Goal: Task Accomplishment & Management: Use online tool/utility

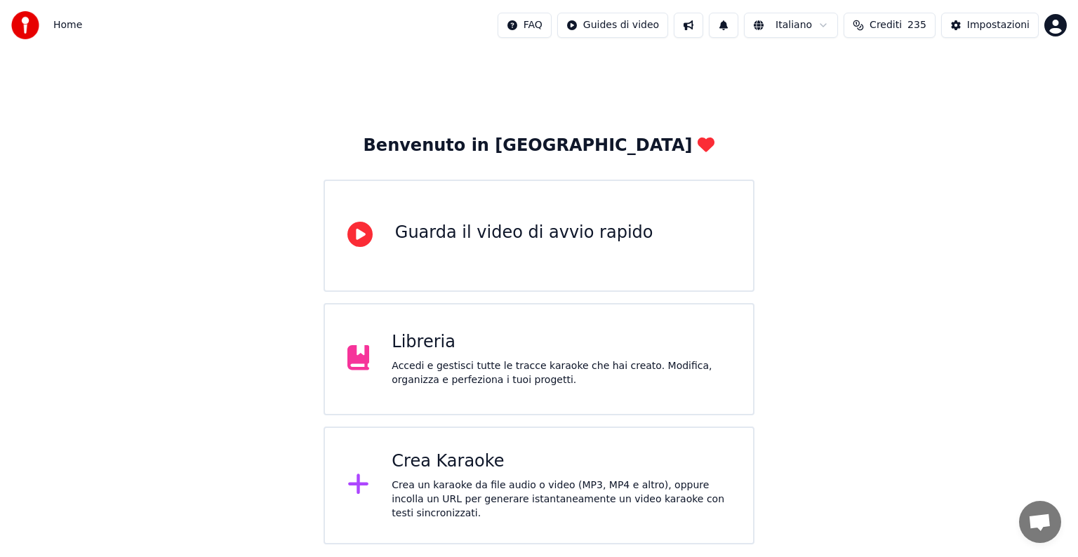
click at [540, 462] on div "Crea Karaoke" at bounding box center [561, 462] width 339 height 22
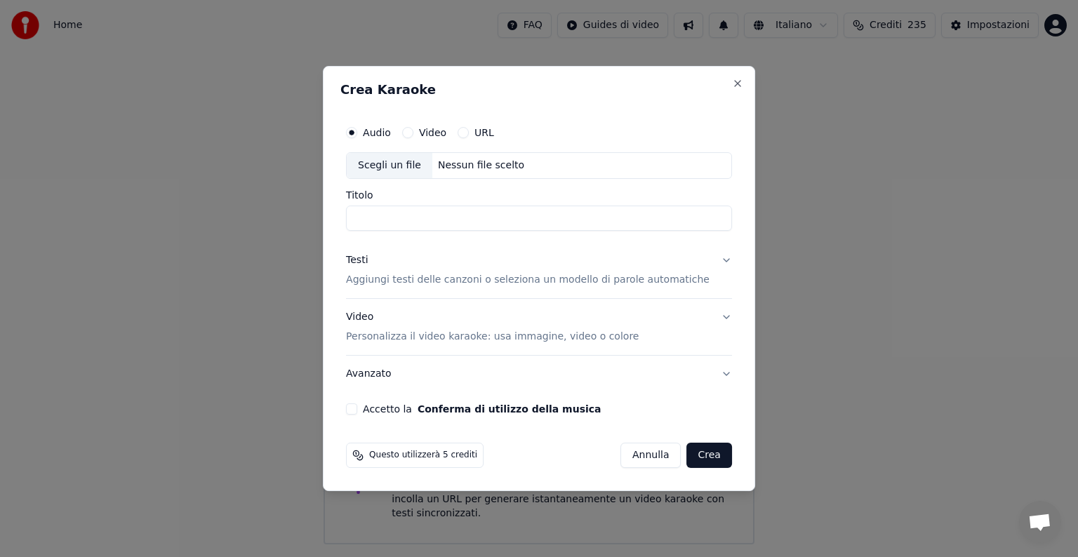
click at [498, 163] on div "Nessun file scelto" at bounding box center [481, 166] width 98 height 14
type input "**********"
click at [710, 256] on button "Testi Aggiungi testi delle canzoni o seleziona un modello di parole automatiche" at bounding box center [539, 270] width 386 height 56
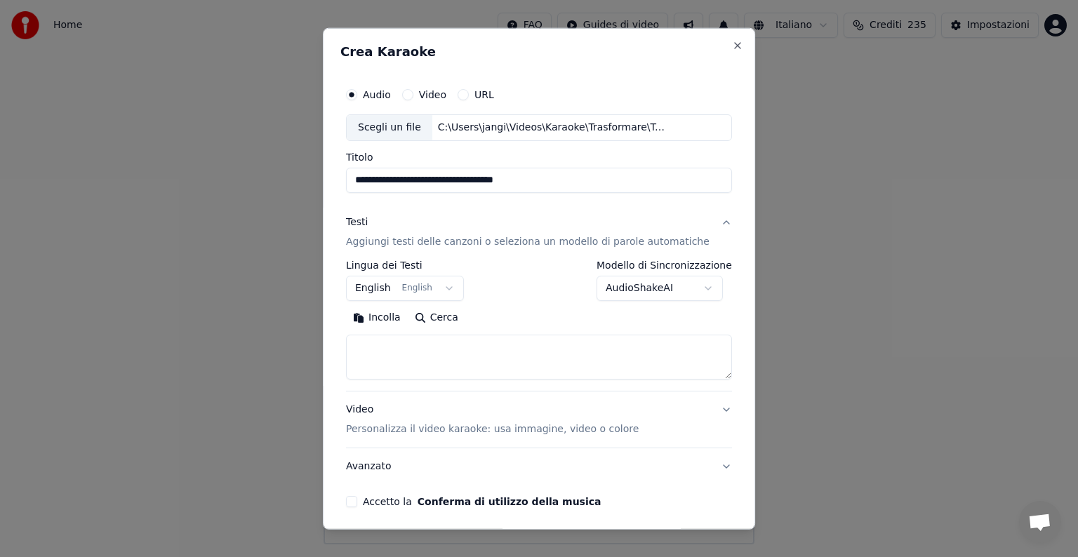
click at [450, 288] on button "English English" at bounding box center [405, 288] width 118 height 25
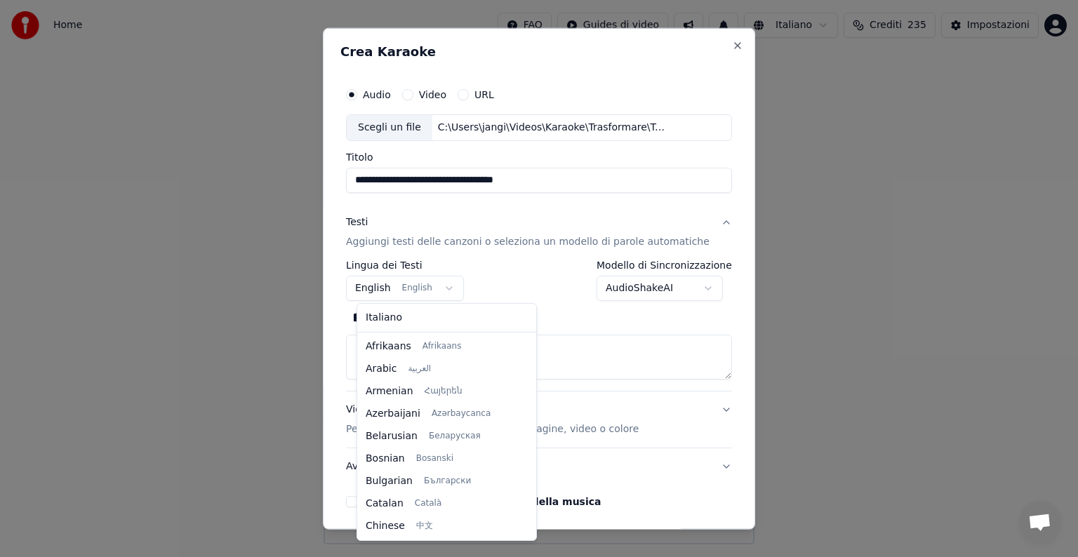
scroll to position [112, 0]
select select "**"
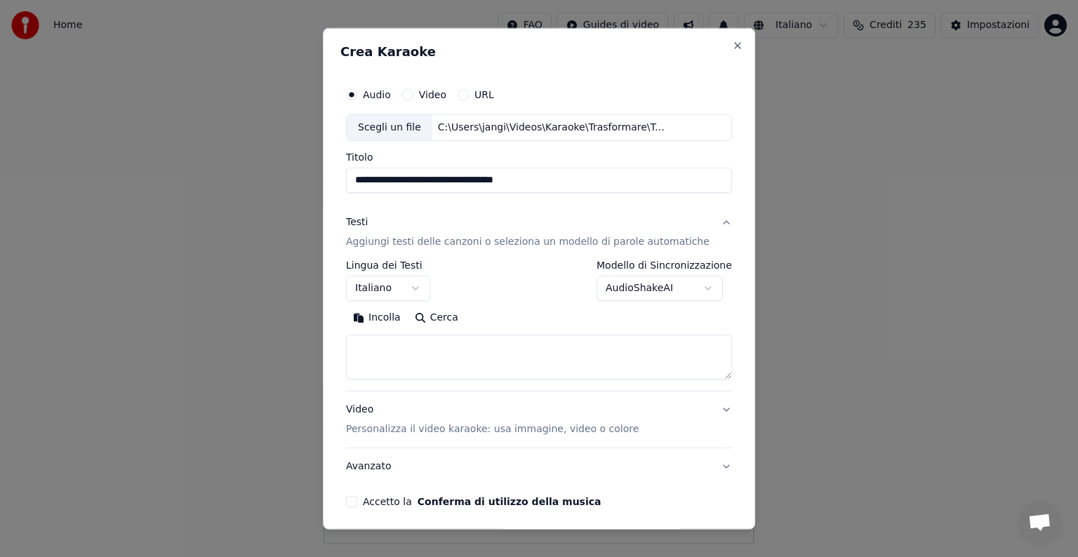
click at [404, 357] on textarea at bounding box center [539, 357] width 386 height 45
click at [393, 315] on button "Incolla" at bounding box center [377, 318] width 62 height 22
click at [702, 410] on button "Video Personalizza il video karaoke: usa immagine, video o colore" at bounding box center [539, 420] width 386 height 56
type textarea "**********"
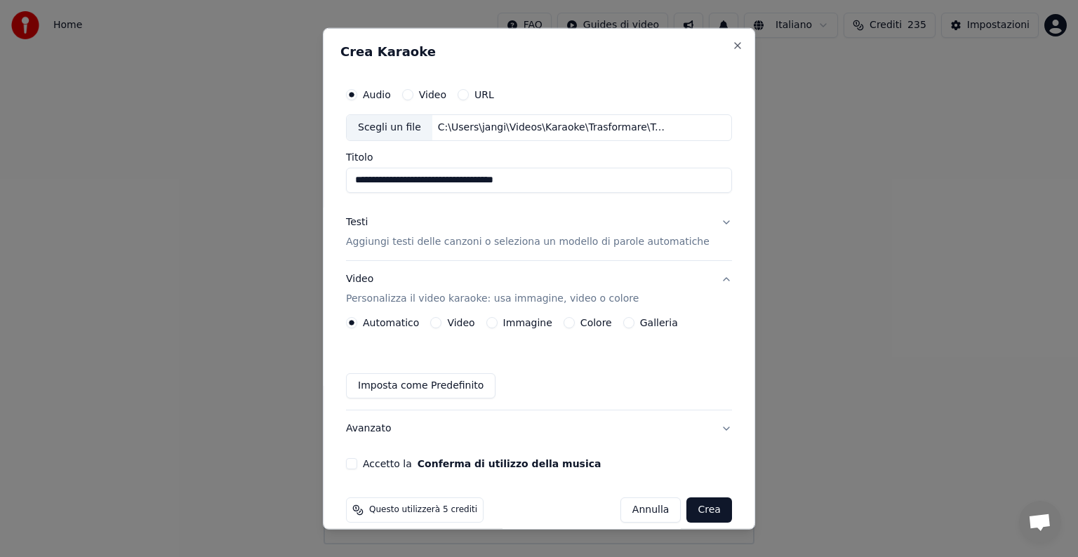
click at [493, 320] on button "Immagine" at bounding box center [492, 322] width 11 height 11
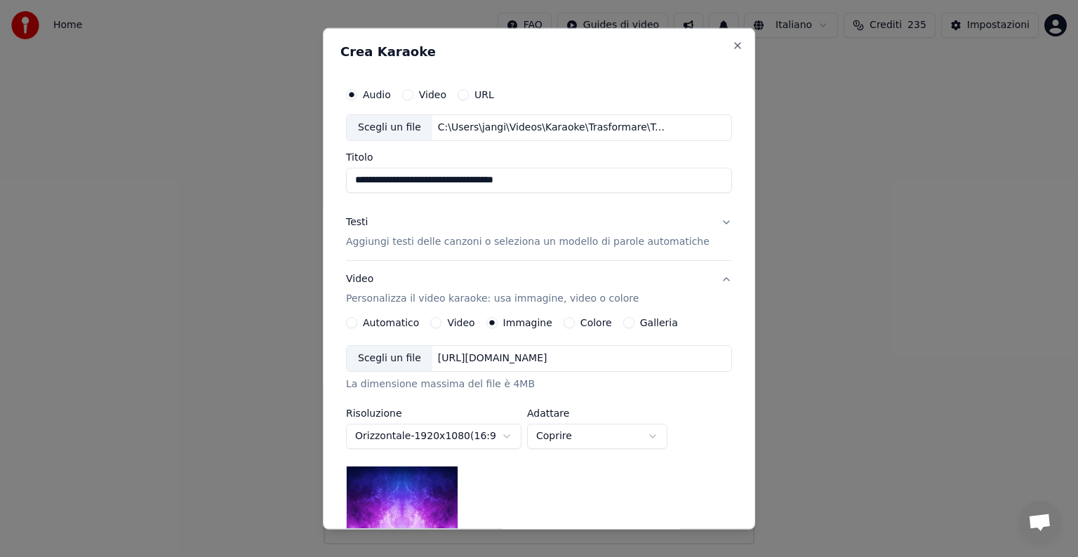
click at [516, 364] on div "[URL][DOMAIN_NAME]" at bounding box center [492, 359] width 121 height 14
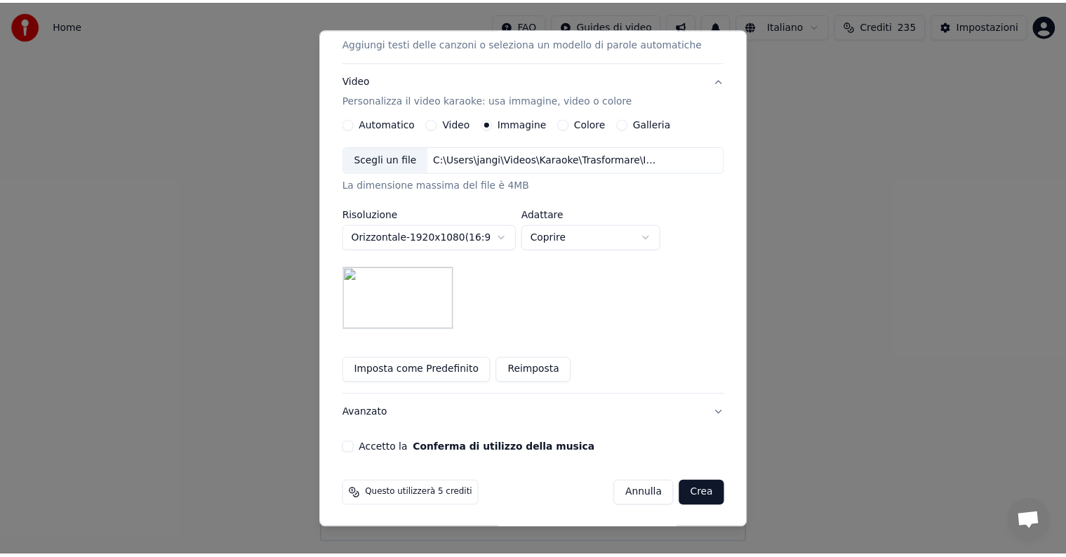
scroll to position [199, 0]
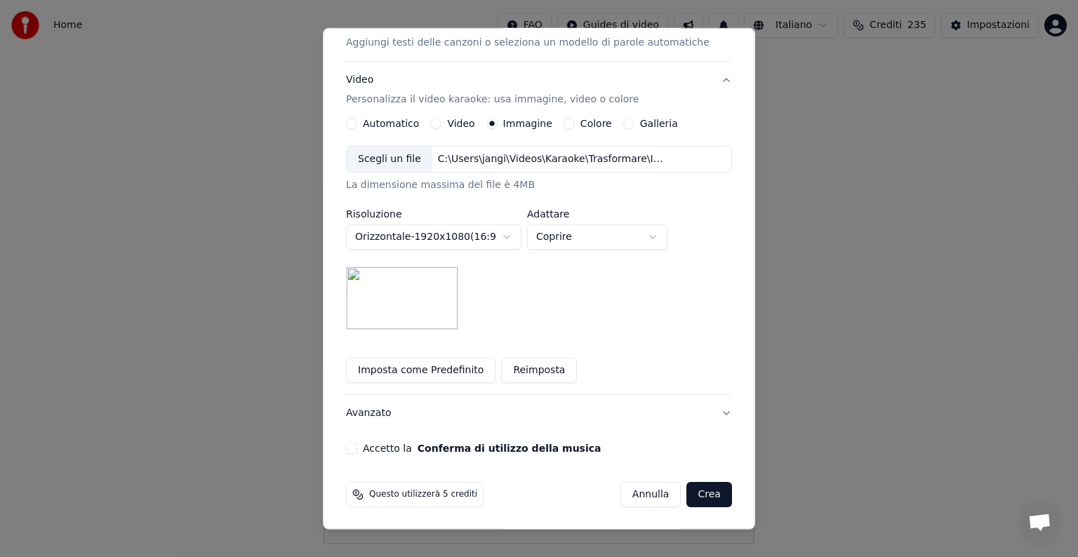
click at [357, 446] on button "Accetto la Conferma di utilizzo della musica" at bounding box center [351, 448] width 11 height 11
click at [687, 489] on button "Crea" at bounding box center [709, 494] width 45 height 25
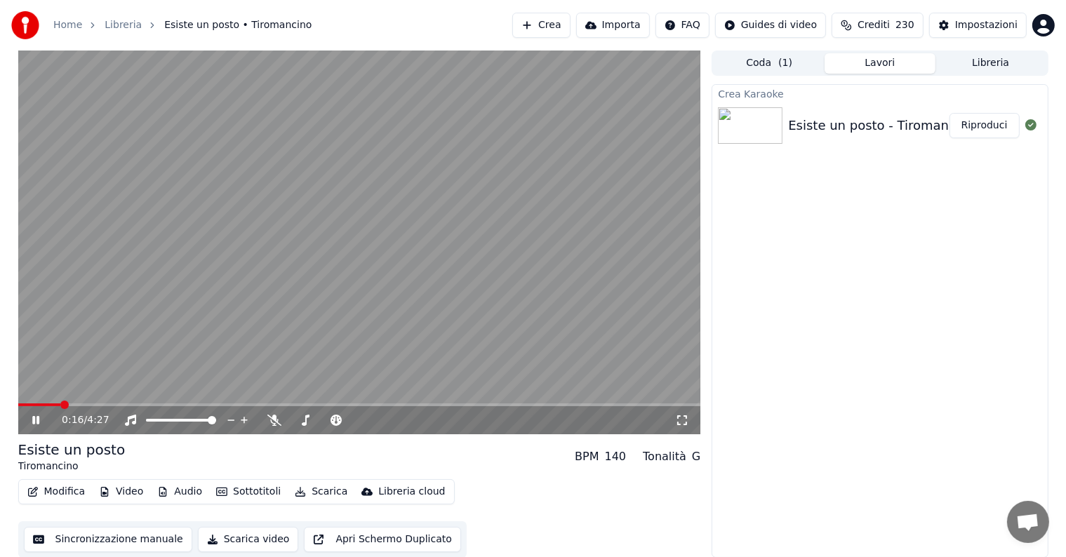
click at [986, 124] on button "Riproduci" at bounding box center [985, 125] width 70 height 25
click at [37, 421] on icon at bounding box center [35, 420] width 7 height 8
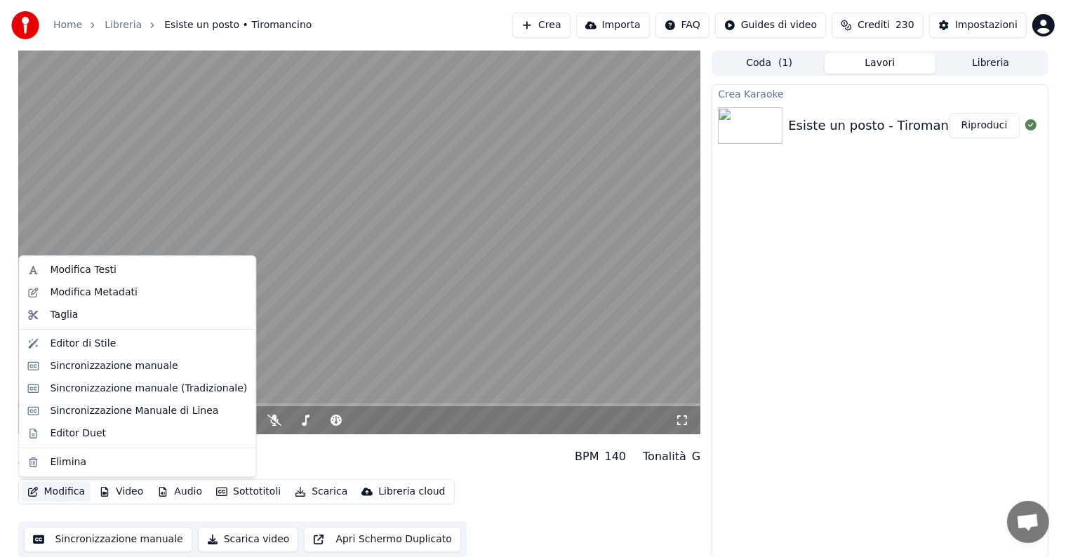
click at [57, 491] on button "Modifica" at bounding box center [57, 492] width 70 height 20
click at [108, 363] on div "Sincronizzazione manuale" at bounding box center [114, 366] width 128 height 14
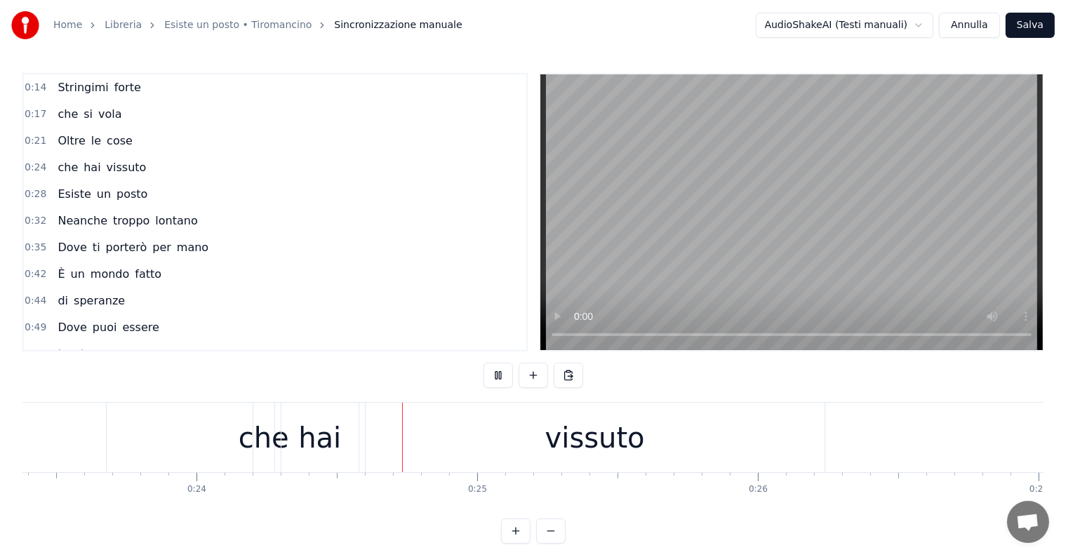
scroll to position [0, 6731]
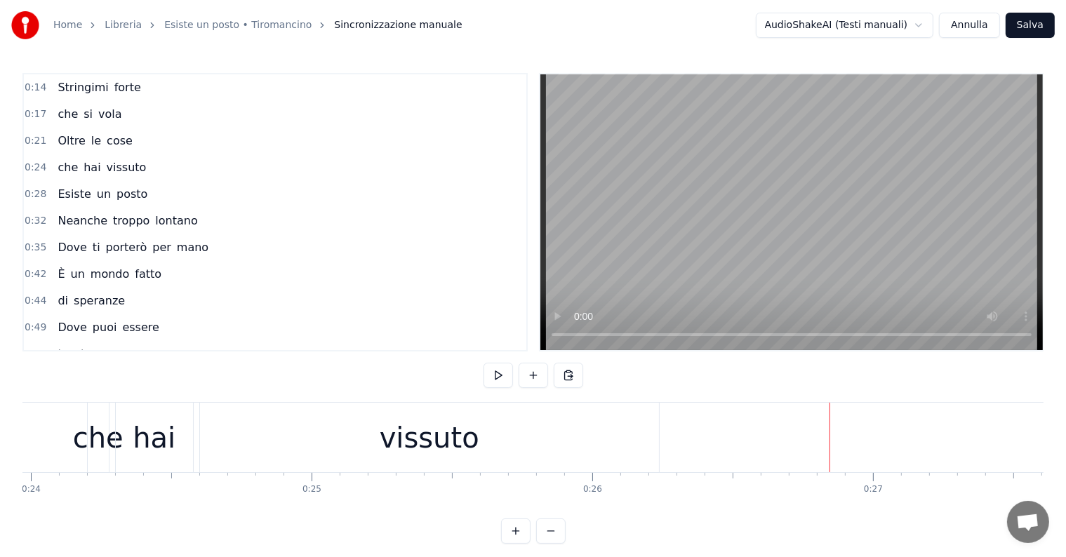
click at [443, 439] on div "vissuto" at bounding box center [430, 438] width 100 height 42
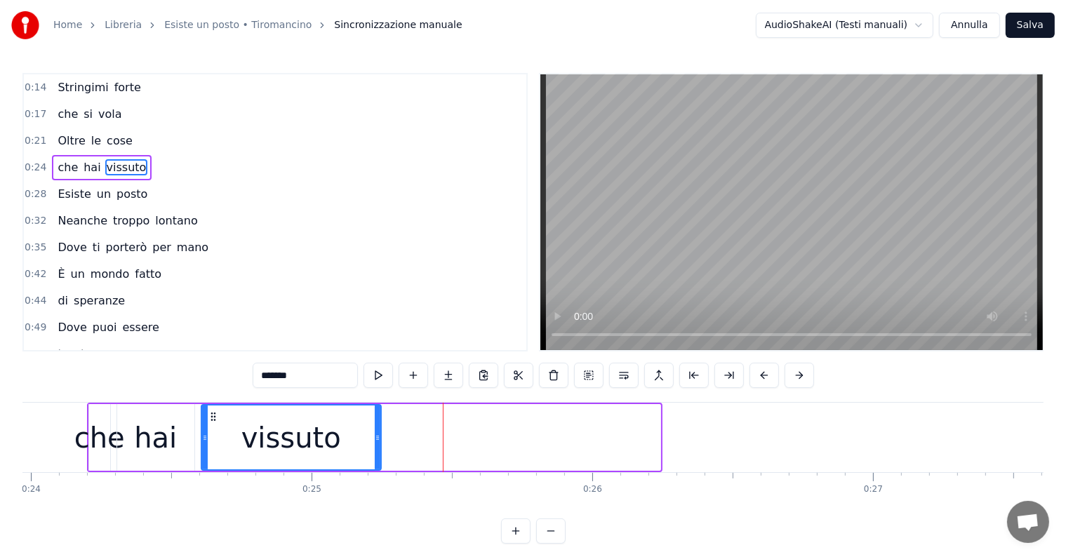
drag, startPoint x: 656, startPoint y: 430, endPoint x: 377, endPoint y: 430, distance: 279.4
click at [377, 430] on div at bounding box center [378, 438] width 6 height 64
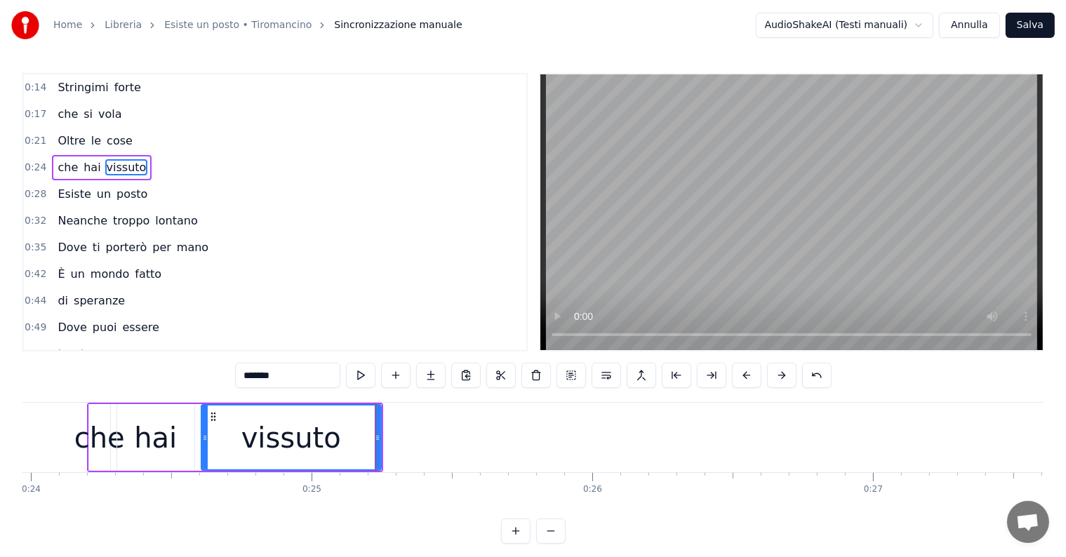
click at [285, 378] on input "*******" at bounding box center [287, 375] width 105 height 25
type input "******"
click at [430, 377] on button at bounding box center [430, 375] width 29 height 25
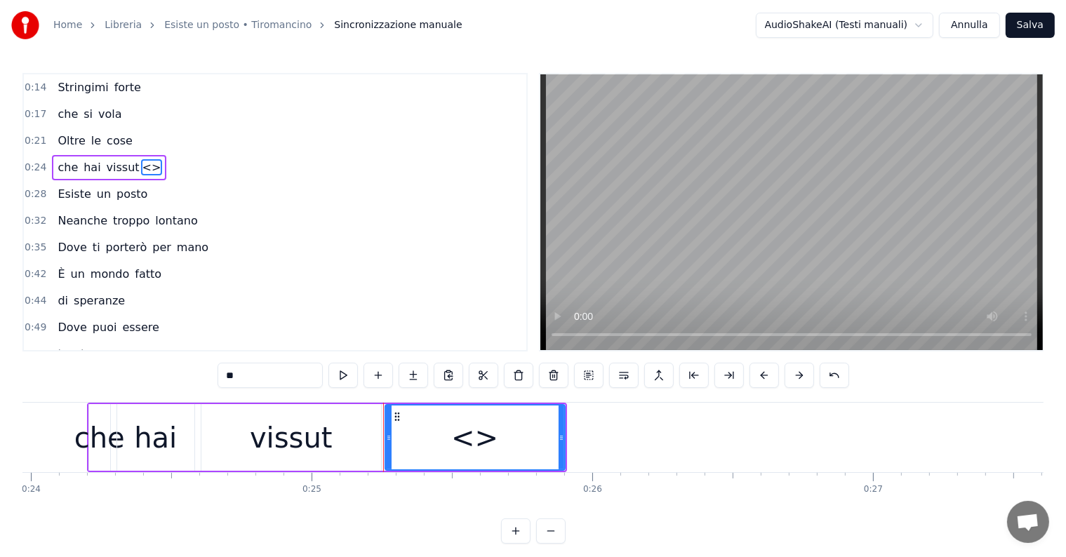
click at [564, 435] on div "<>" at bounding box center [475, 437] width 181 height 67
drag, startPoint x: 560, startPoint y: 435, endPoint x: 634, endPoint y: 445, distance: 75.1
click at [634, 445] on div at bounding box center [636, 438] width 6 height 64
click at [277, 372] on input "**" at bounding box center [270, 375] width 105 height 25
type input "*"
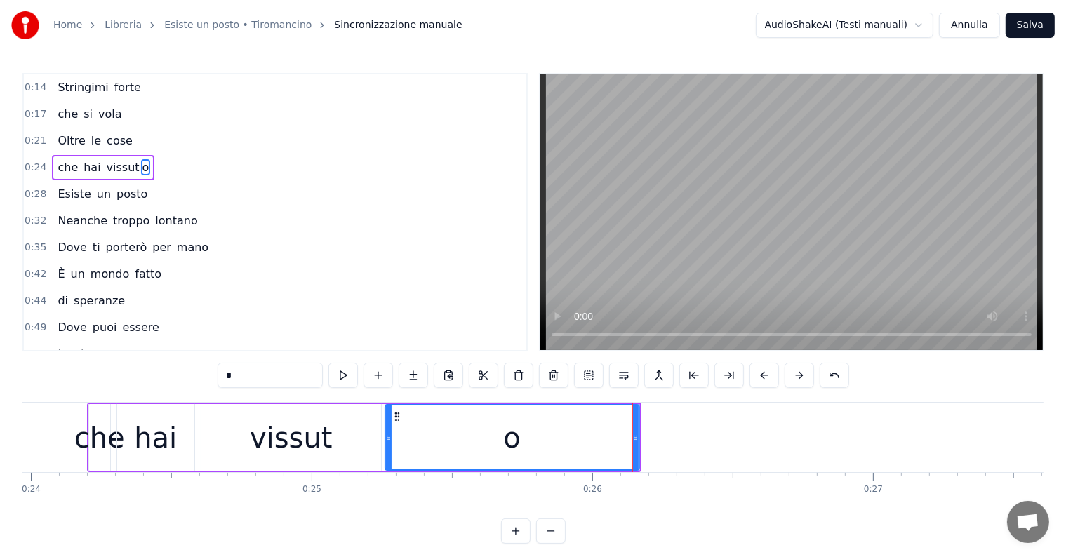
type input "*"
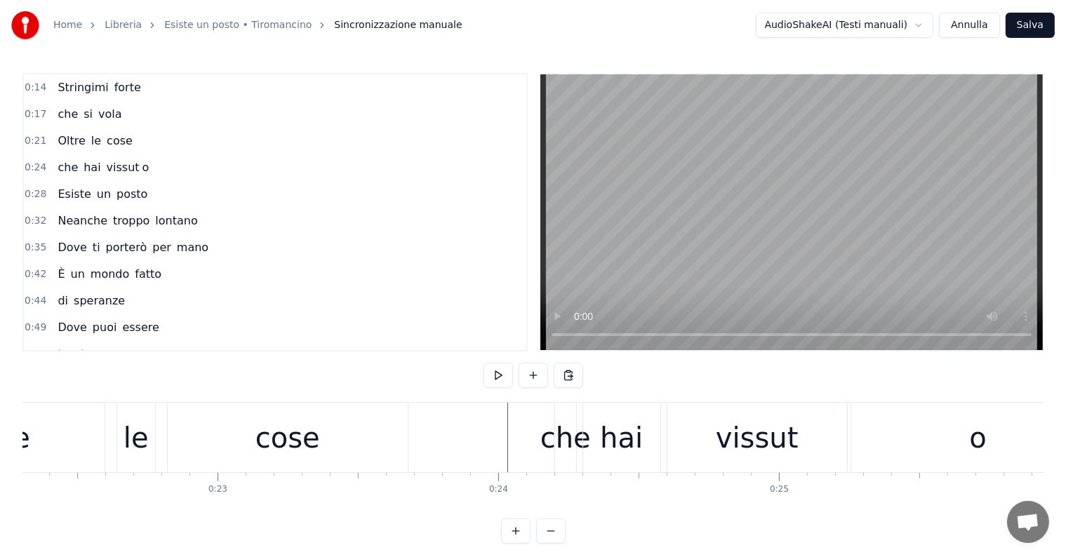
scroll to position [0, 6221]
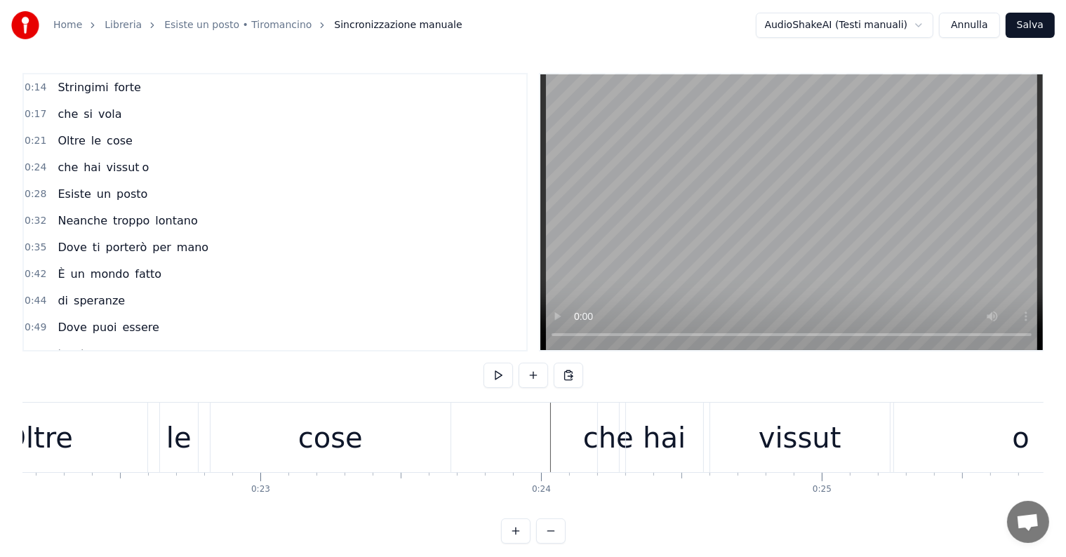
click at [238, 435] on div "cose" at bounding box center [331, 438] width 240 height 70
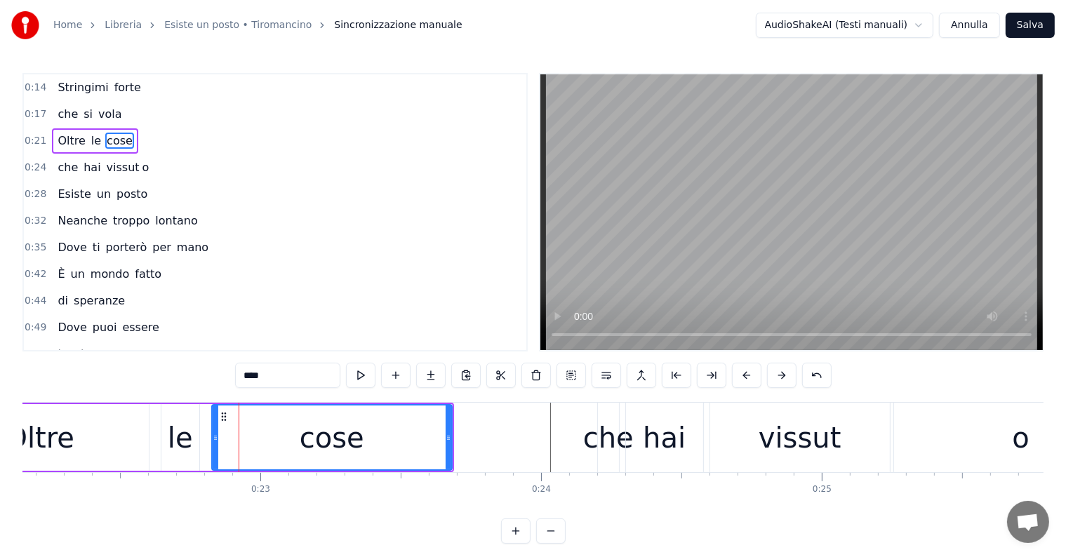
click at [74, 428] on div "Oltre" at bounding box center [40, 437] width 218 height 67
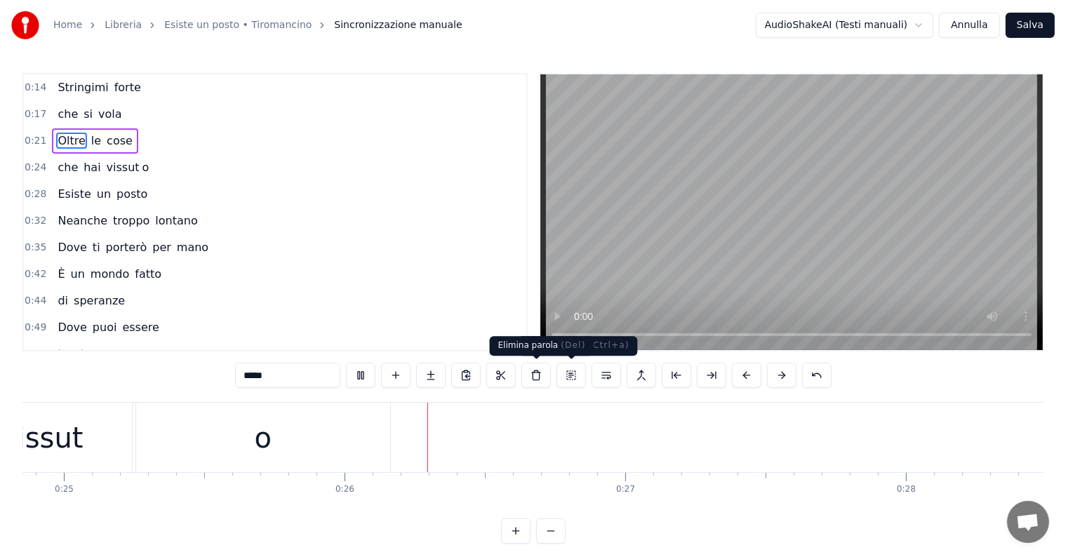
scroll to position [0, 7152]
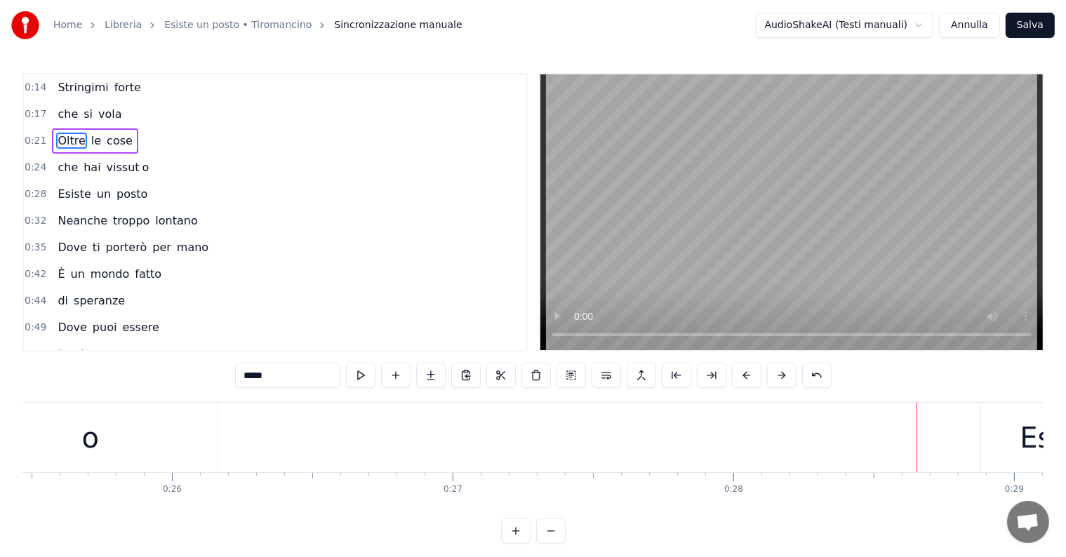
click at [56, 95] on span "Stringimi" at bounding box center [82, 87] width 53 height 16
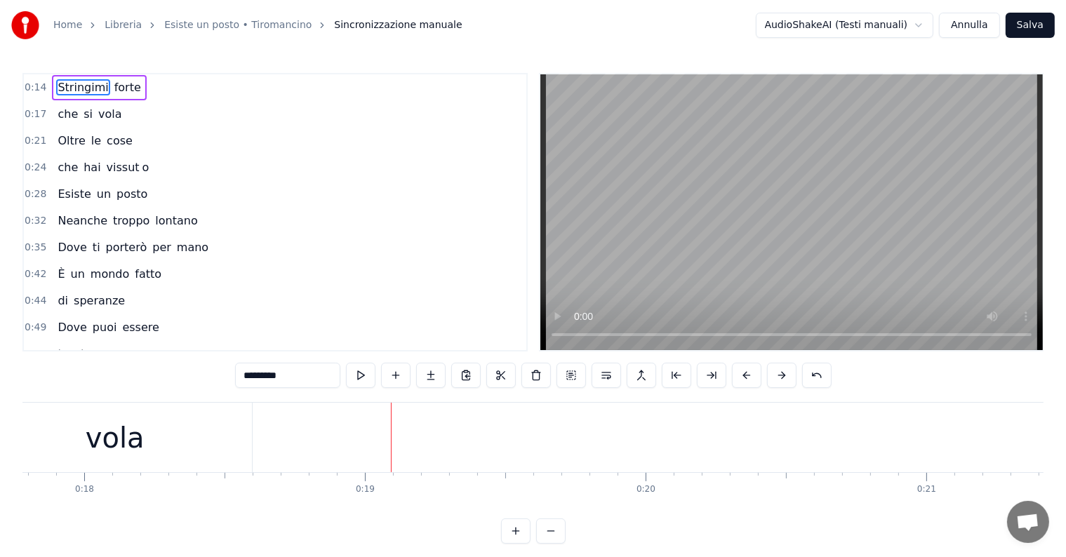
scroll to position [0, 4739]
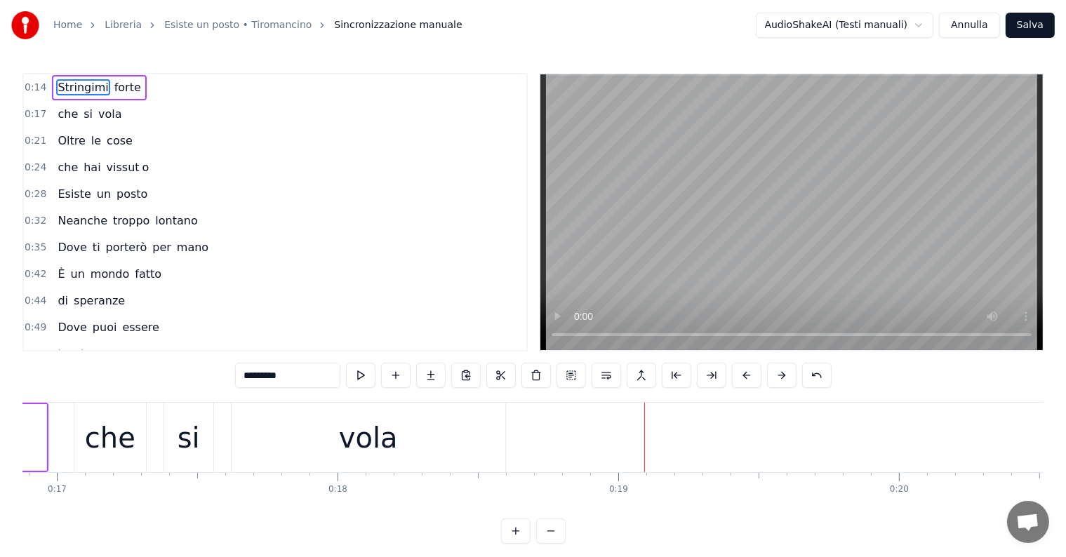
click at [331, 442] on div "vola" at bounding box center [369, 438] width 274 height 70
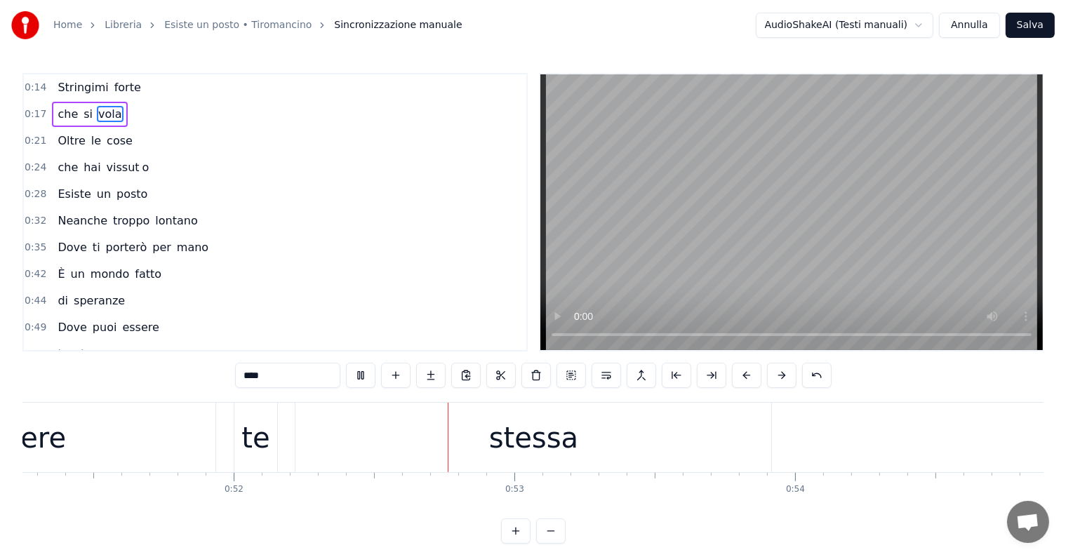
scroll to position [0, 14584]
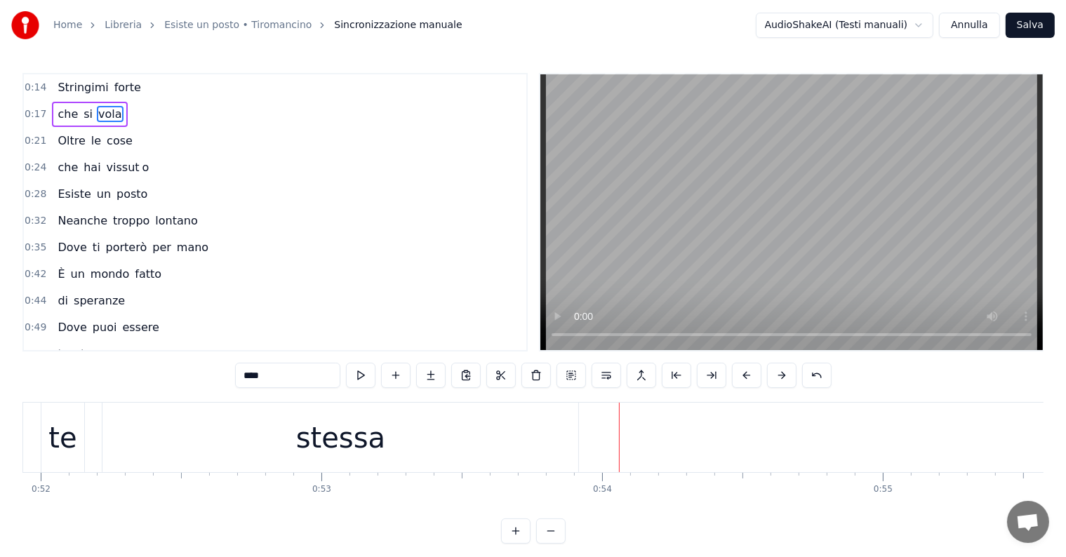
click at [365, 432] on div "stessa" at bounding box center [340, 438] width 89 height 42
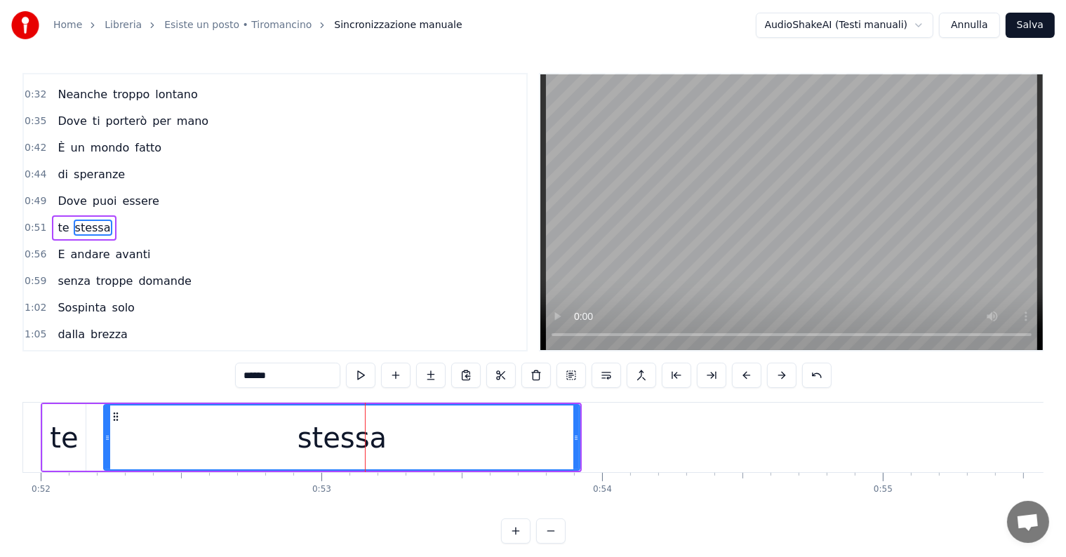
scroll to position [133, 0]
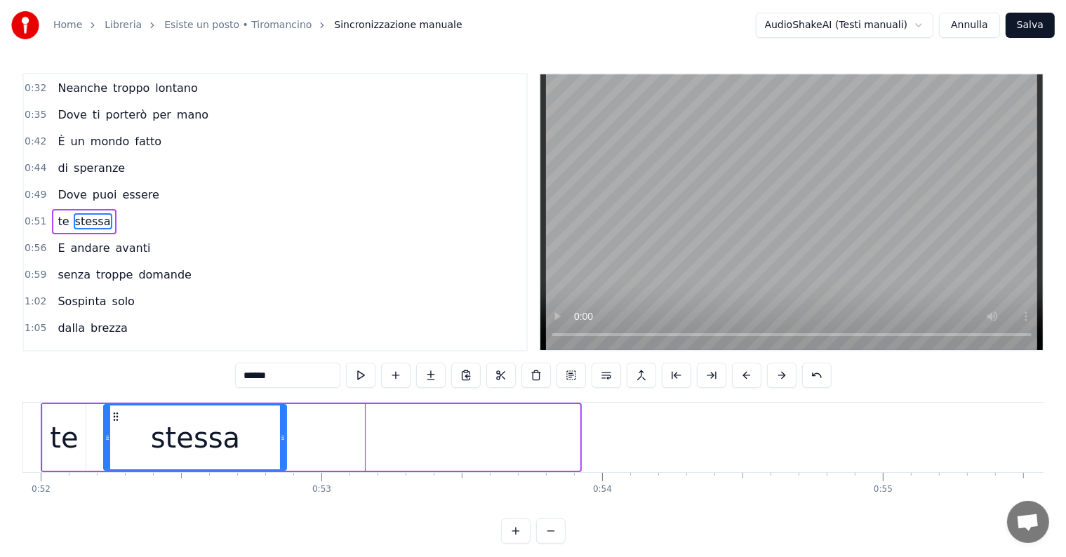
drag, startPoint x: 578, startPoint y: 427, endPoint x: 285, endPoint y: 430, distance: 293.5
click at [285, 430] on div at bounding box center [283, 438] width 6 height 64
click at [285, 376] on input "******" at bounding box center [287, 375] width 105 height 25
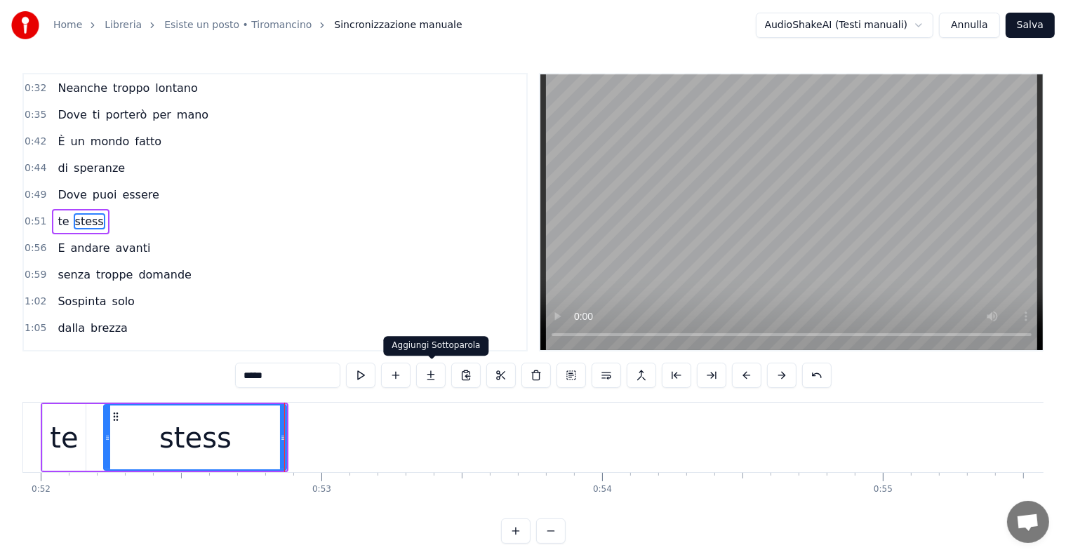
type input "*****"
click at [432, 376] on button at bounding box center [430, 375] width 29 height 25
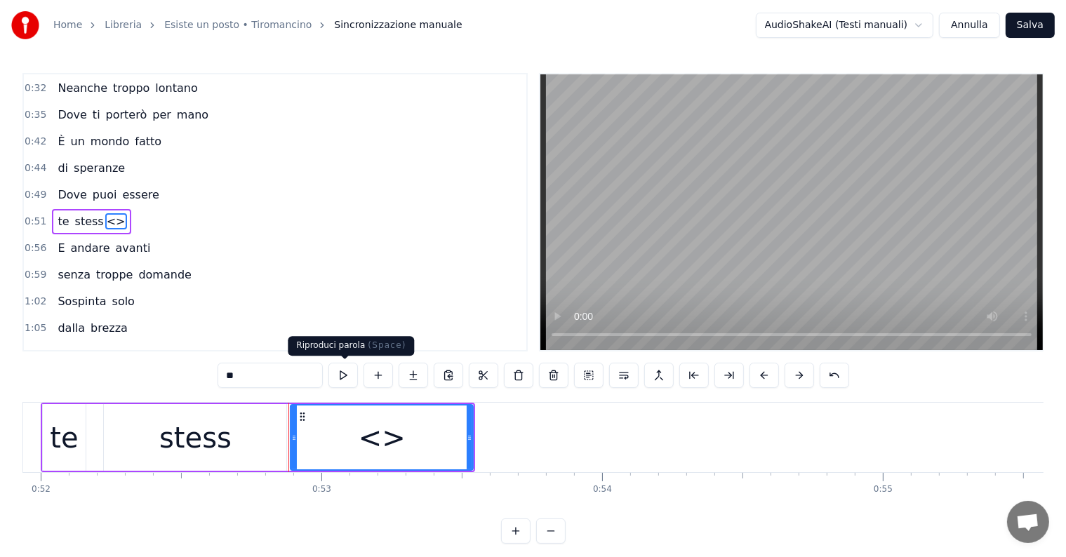
click at [267, 375] on input "**" at bounding box center [270, 375] width 105 height 25
type input "*"
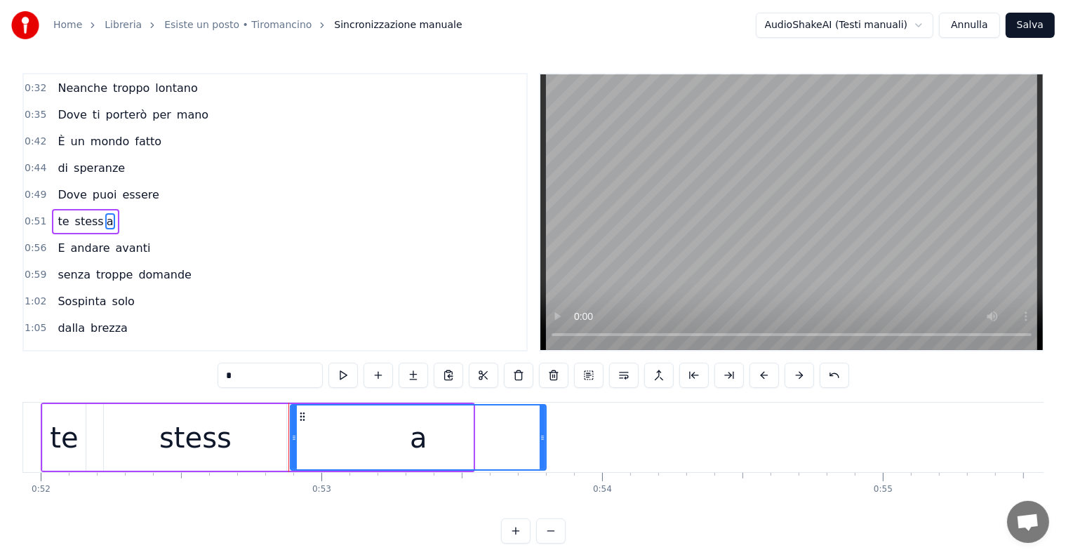
drag, startPoint x: 470, startPoint y: 430, endPoint x: 550, endPoint y: 430, distance: 80.7
click at [545, 430] on div at bounding box center [543, 438] width 6 height 64
click at [61, 435] on div "te" at bounding box center [64, 438] width 28 height 42
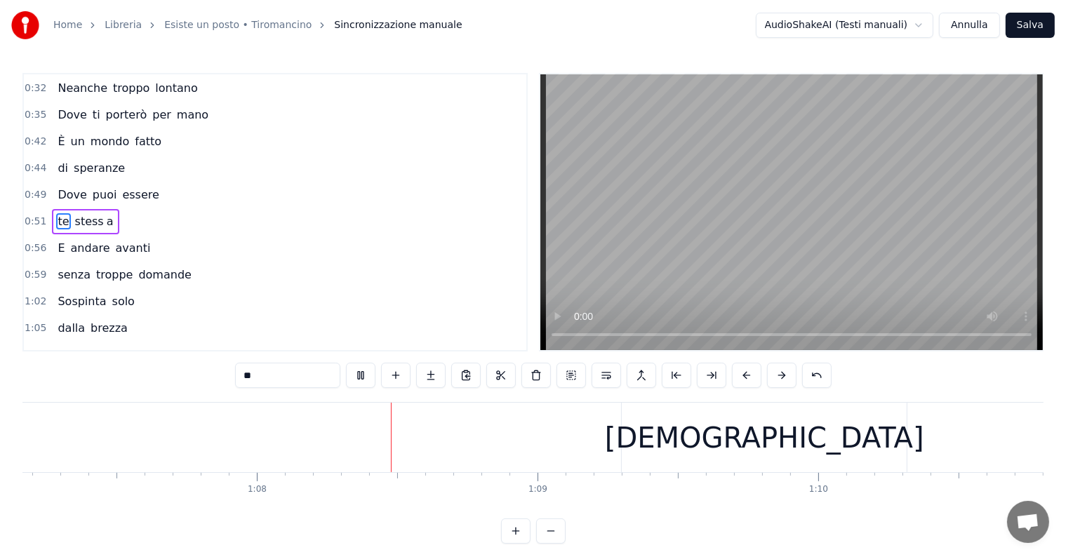
scroll to position [0, 19025]
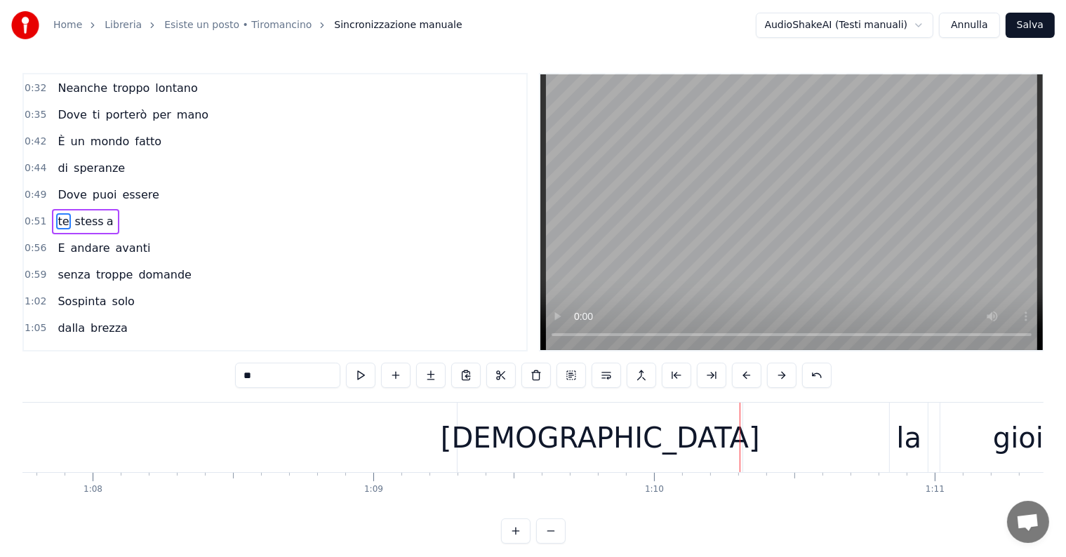
click at [585, 448] on div "[DEMOGRAPHIC_DATA]" at bounding box center [600, 438] width 319 height 42
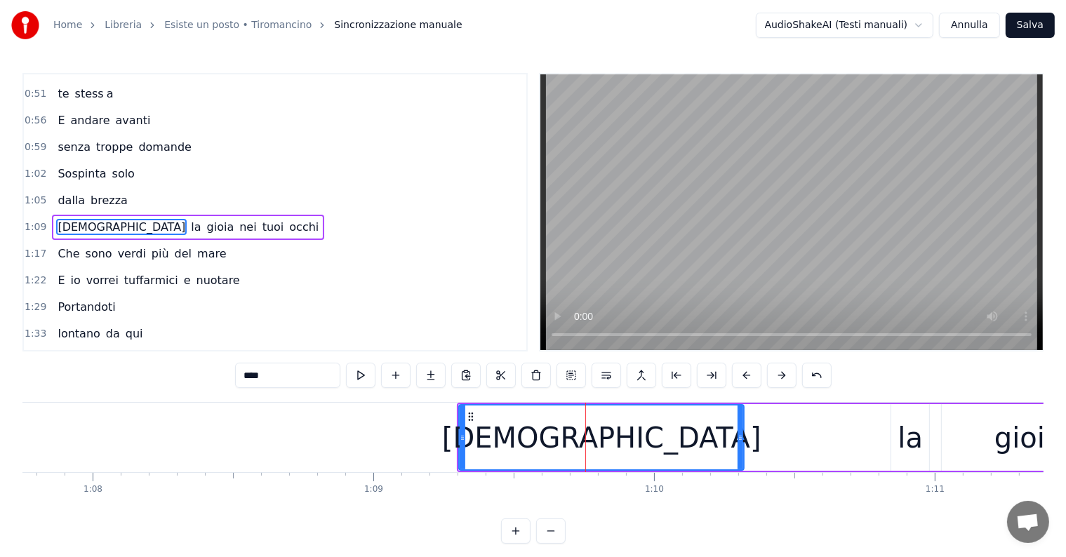
scroll to position [262, 0]
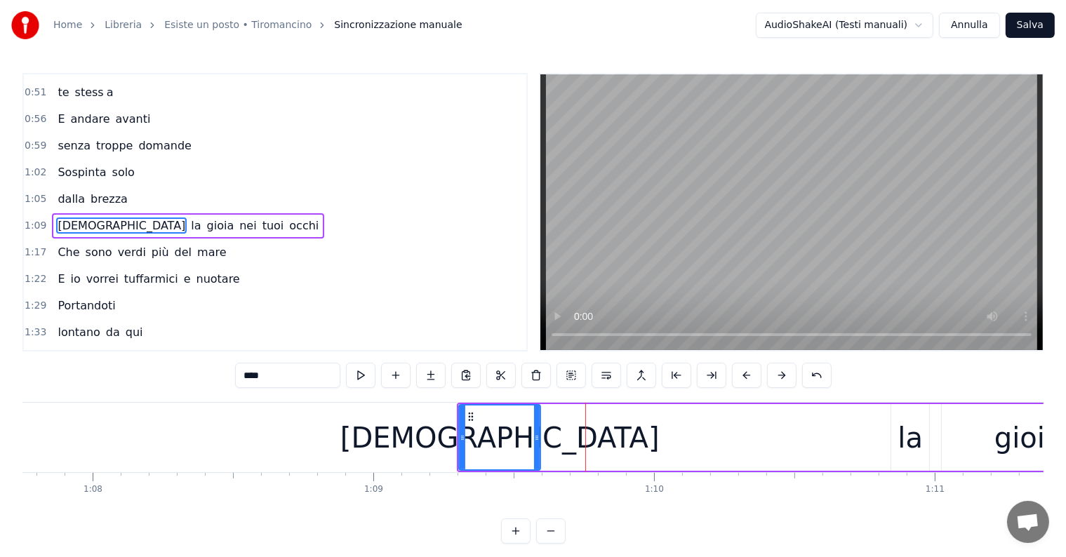
drag, startPoint x: 740, startPoint y: 421, endPoint x: 536, endPoint y: 435, distance: 204.1
click at [536, 435] on div at bounding box center [537, 438] width 6 height 64
click at [288, 379] on input "****" at bounding box center [287, 375] width 105 height 25
type input "***"
click at [432, 378] on button at bounding box center [430, 375] width 29 height 25
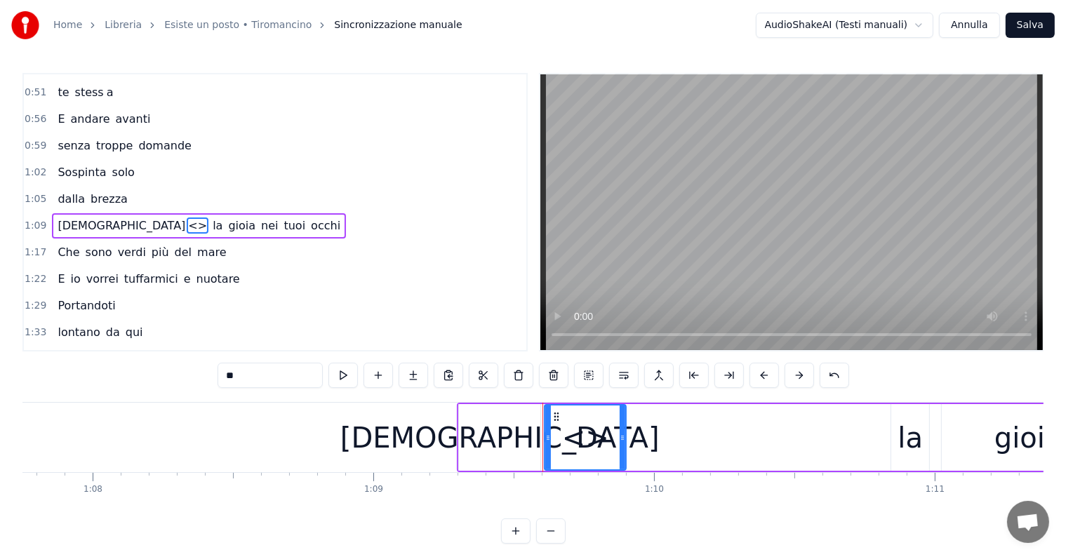
click at [263, 371] on input "**" at bounding box center [270, 375] width 105 height 25
type input "*"
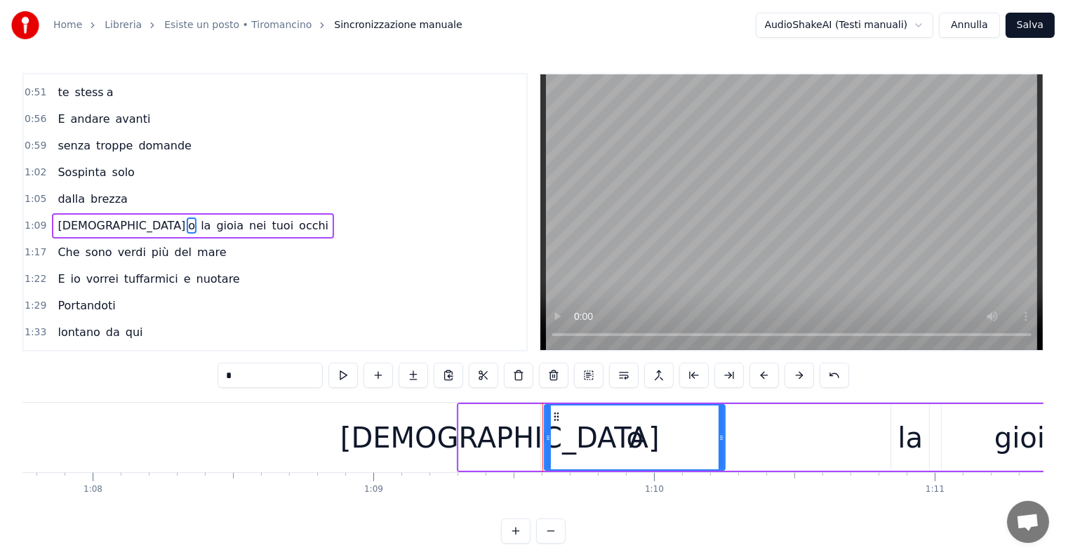
drag, startPoint x: 621, startPoint y: 425, endPoint x: 720, endPoint y: 430, distance: 99.1
click at [720, 430] on div at bounding box center [722, 438] width 6 height 64
type input "*"
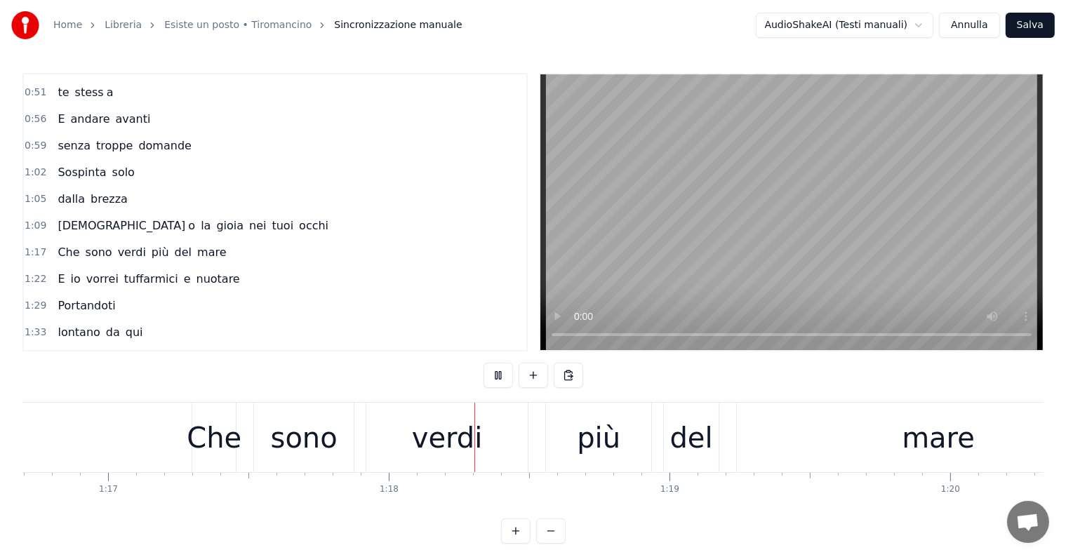
scroll to position [0, 21765]
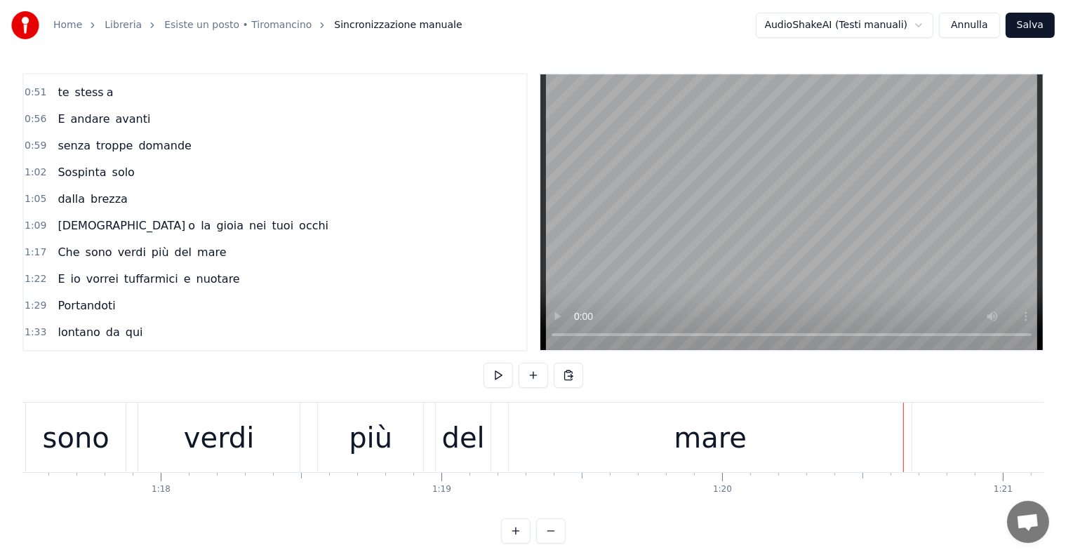
click at [635, 424] on div "mare" at bounding box center [710, 438] width 403 height 70
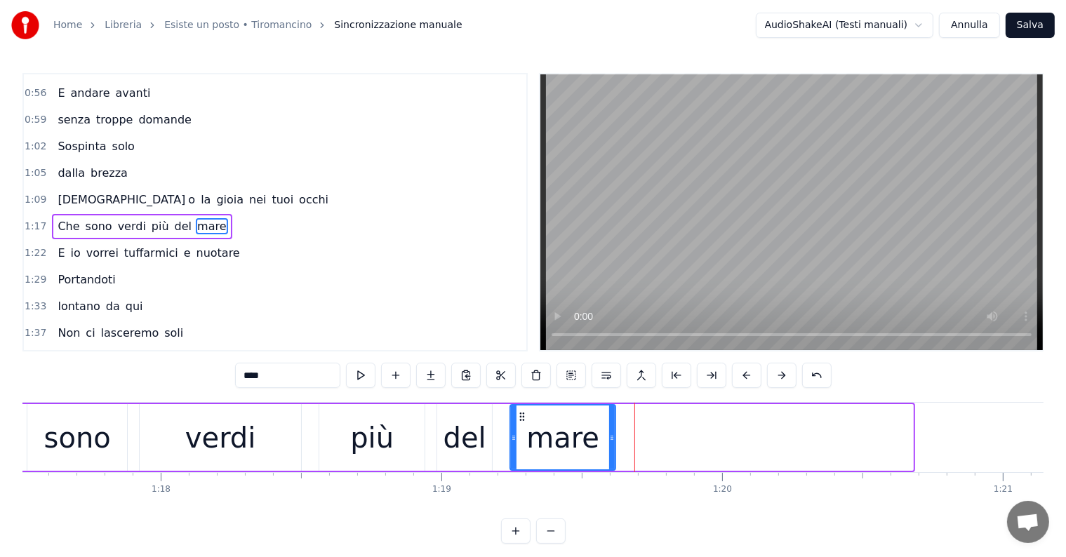
drag, startPoint x: 910, startPoint y: 424, endPoint x: 612, endPoint y: 439, distance: 298.0
click at [612, 439] on div at bounding box center [612, 438] width 6 height 64
click at [300, 381] on input "****" at bounding box center [287, 375] width 105 height 25
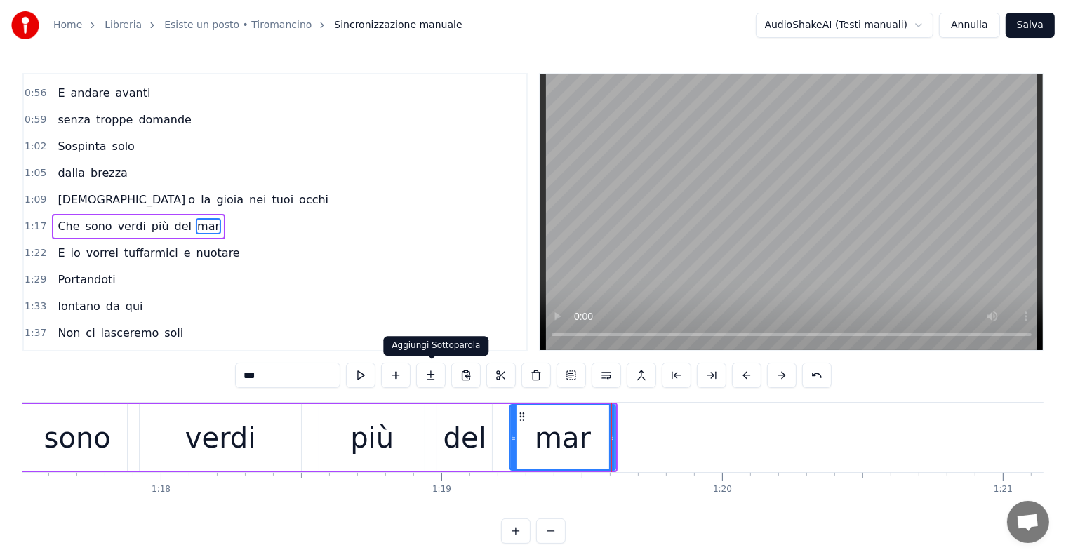
type input "***"
click at [428, 373] on button at bounding box center [430, 375] width 29 height 25
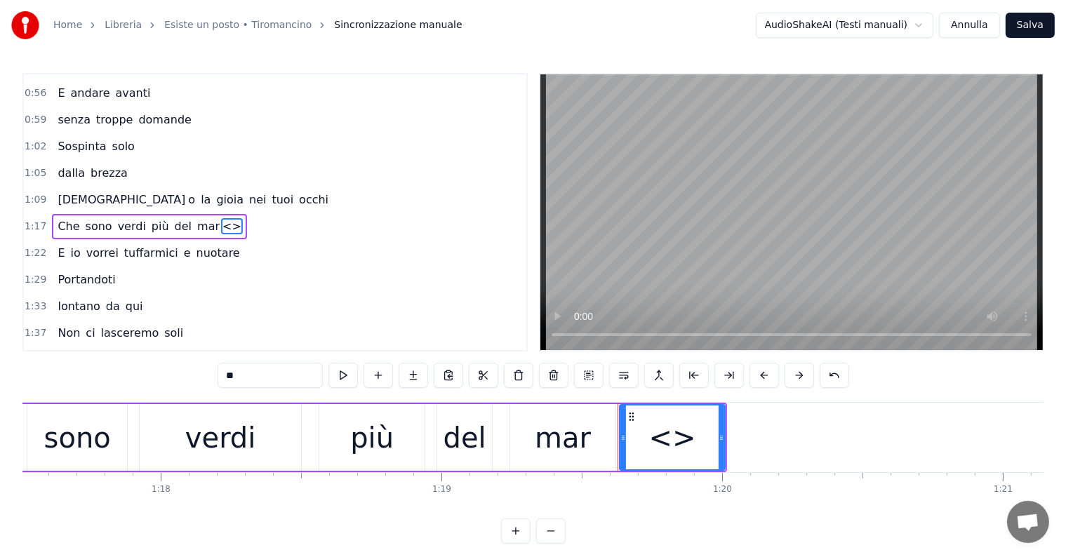
click at [281, 373] on input "**" at bounding box center [270, 375] width 105 height 25
type input "*"
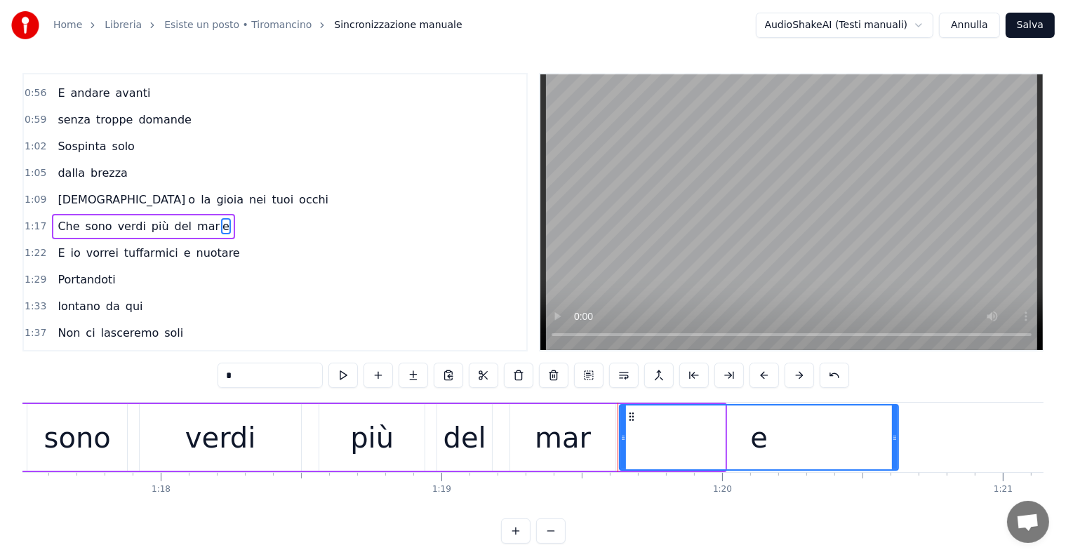
drag, startPoint x: 721, startPoint y: 428, endPoint x: 898, endPoint y: 439, distance: 177.3
click at [898, 439] on div at bounding box center [895, 438] width 6 height 64
click at [223, 446] on div "verdi" at bounding box center [220, 438] width 71 height 42
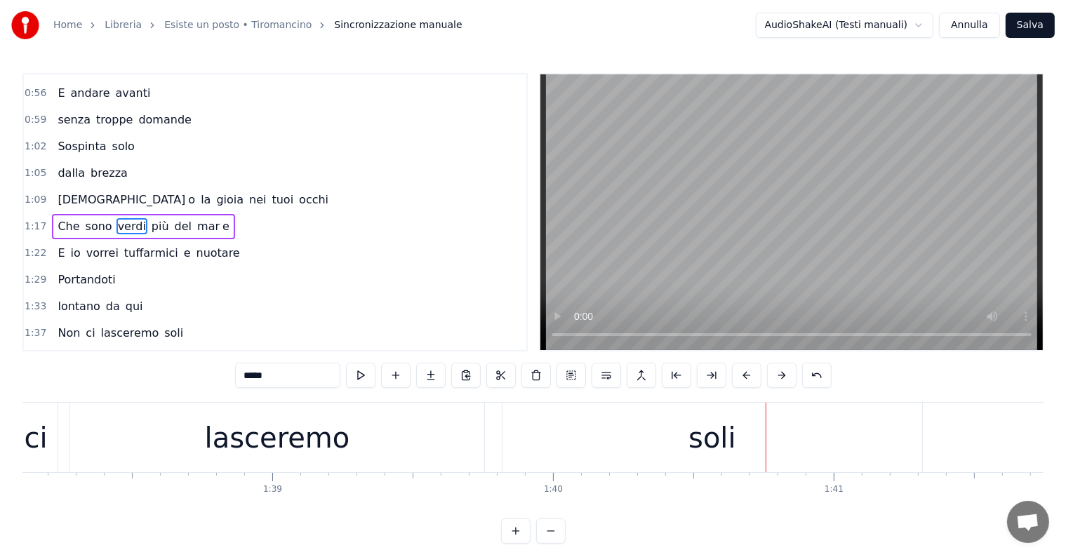
scroll to position [0, 27255]
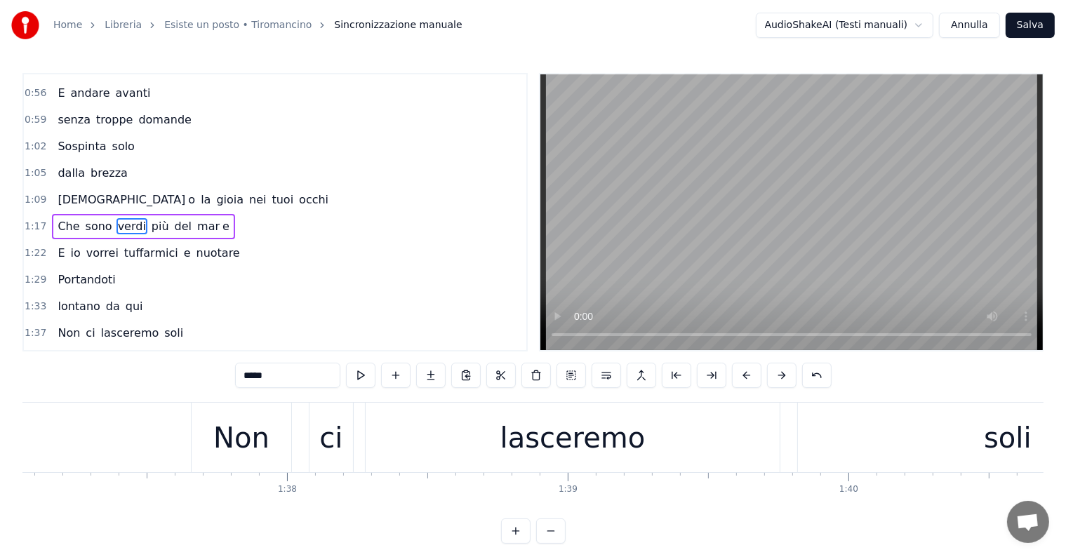
click at [511, 443] on div "lasceremo" at bounding box center [573, 438] width 145 height 42
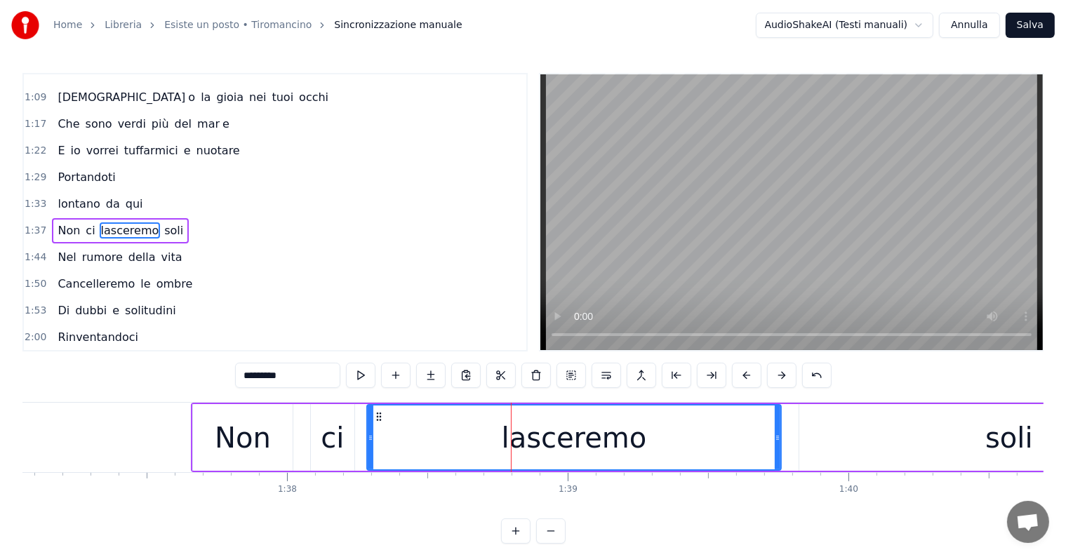
scroll to position [391, 0]
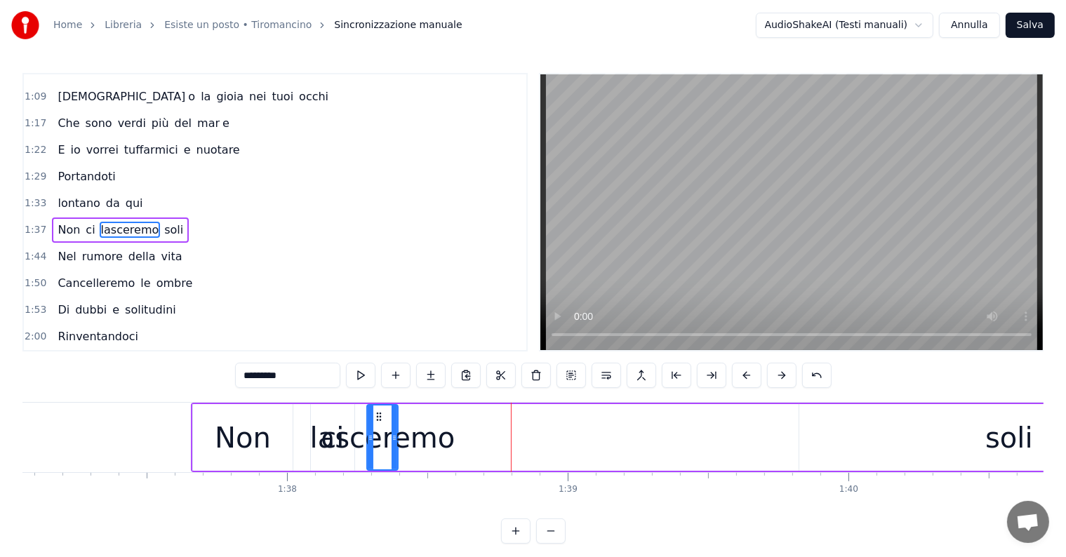
drag, startPoint x: 778, startPoint y: 428, endPoint x: 395, endPoint y: 434, distance: 383.4
click at [395, 434] on div at bounding box center [395, 438] width 6 height 64
click at [309, 367] on input "*********" at bounding box center [287, 375] width 105 height 25
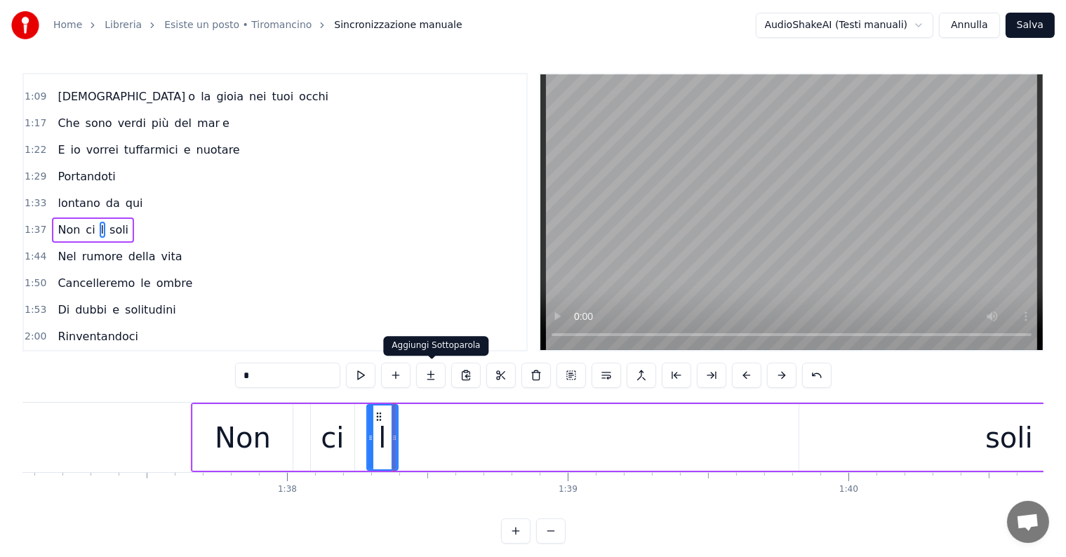
type input "*"
click at [430, 372] on button at bounding box center [430, 375] width 29 height 25
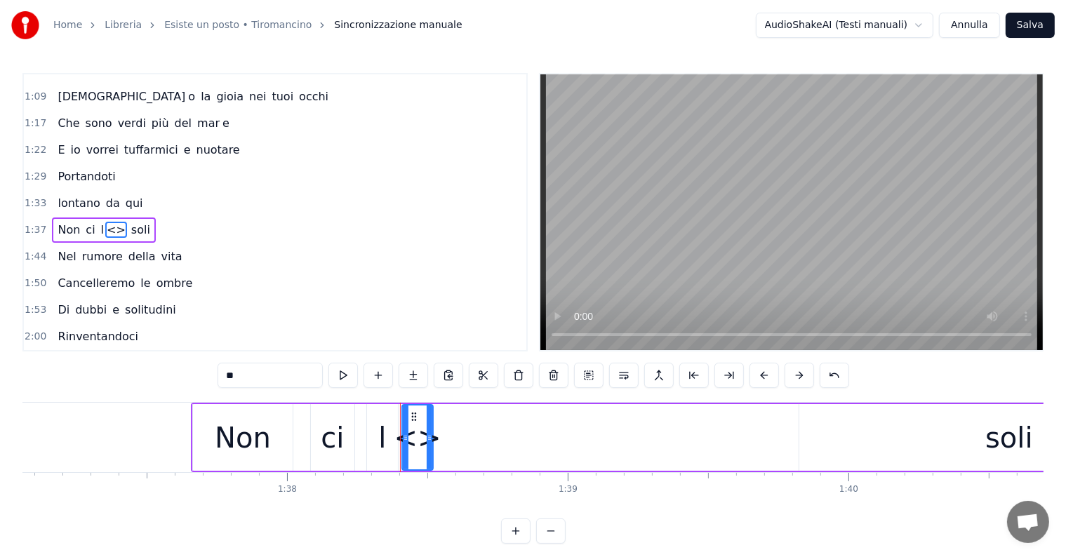
click at [270, 376] on input "**" at bounding box center [270, 375] width 105 height 25
type input "*"
click at [410, 378] on button at bounding box center [413, 375] width 29 height 25
click at [274, 379] on input "**" at bounding box center [270, 375] width 105 height 25
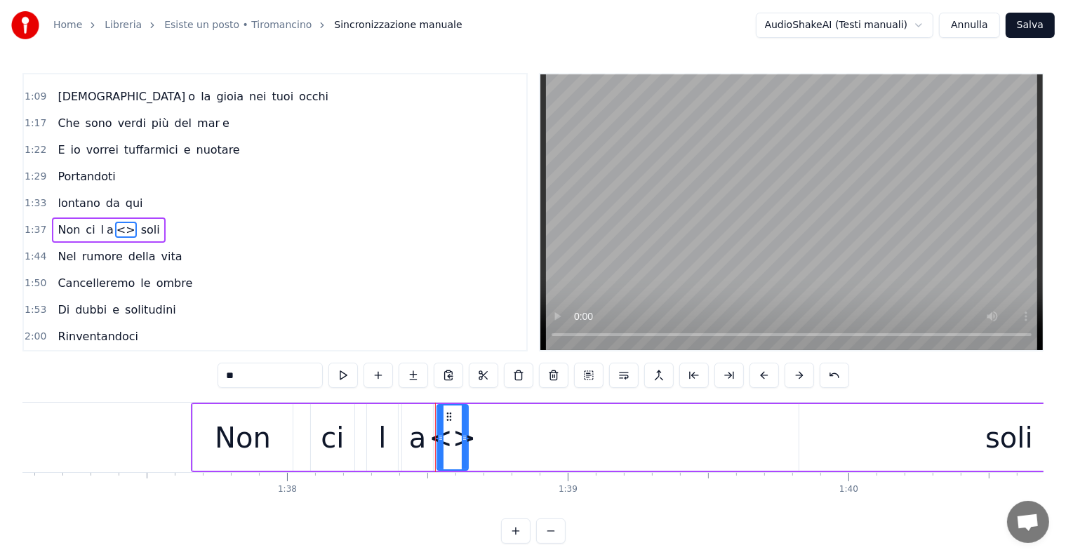
type input "*"
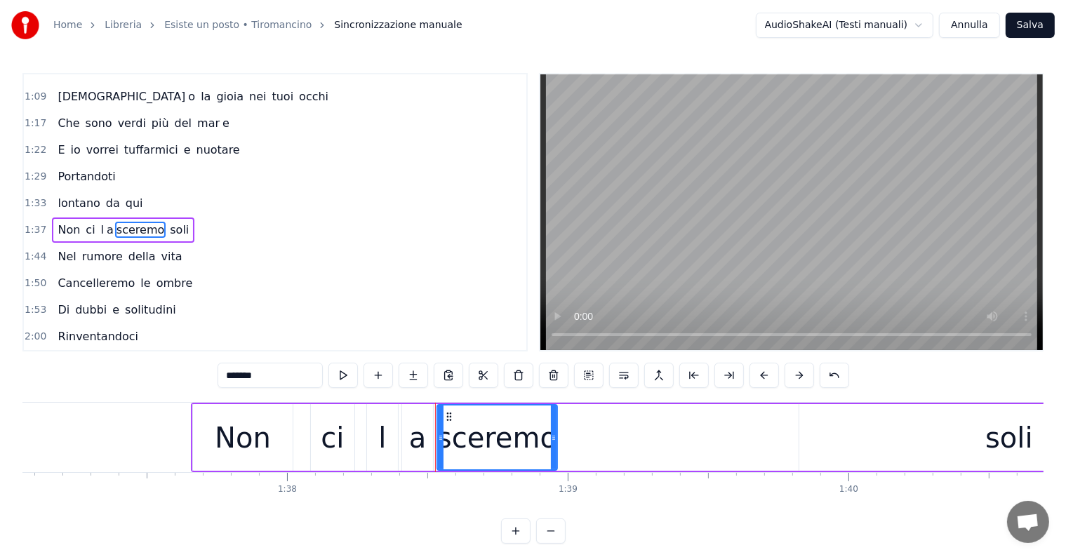
drag, startPoint x: 463, startPoint y: 427, endPoint x: 552, endPoint y: 427, distance: 89.2
click at [552, 427] on div at bounding box center [554, 438] width 6 height 64
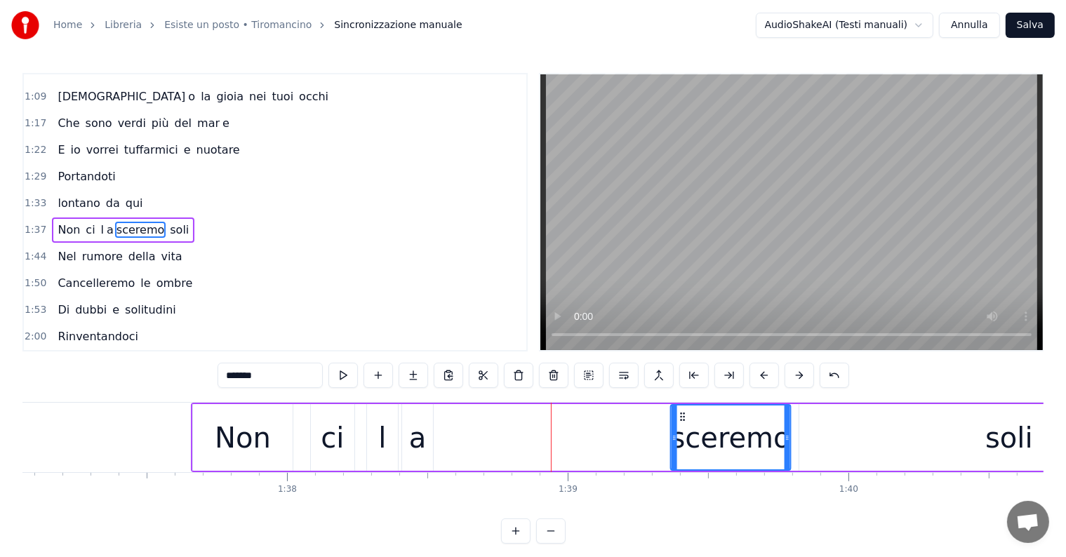
drag, startPoint x: 449, startPoint y: 414, endPoint x: 683, endPoint y: 414, distance: 233.8
click at [683, 414] on icon at bounding box center [682, 416] width 11 height 11
click at [410, 444] on div "a" at bounding box center [418, 438] width 18 height 42
type input "*"
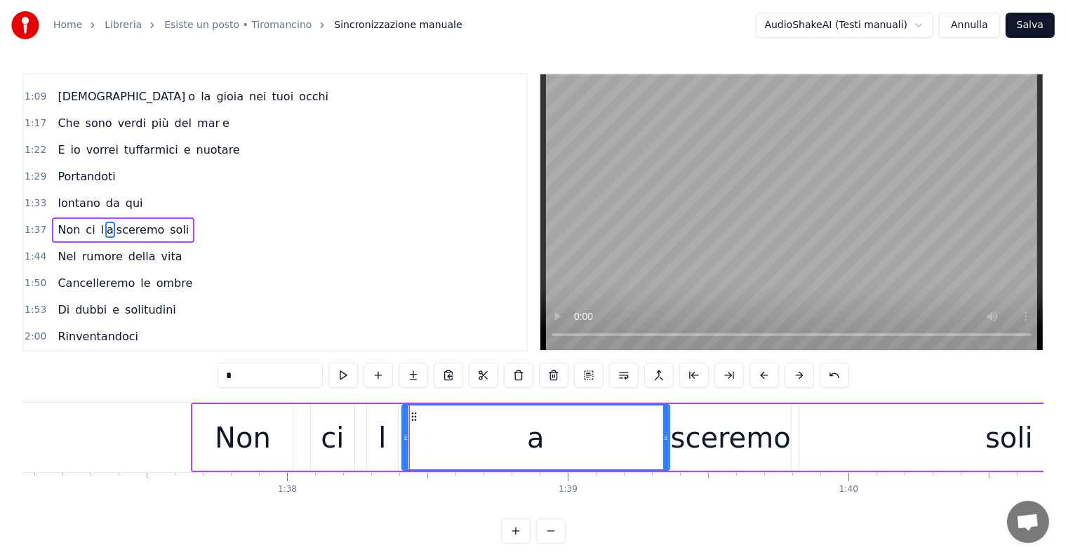
drag, startPoint x: 430, startPoint y: 434, endPoint x: 667, endPoint y: 430, distance: 236.6
click at [667, 430] on div at bounding box center [666, 438] width 6 height 64
click at [399, 431] on div at bounding box center [402, 438] width 6 height 64
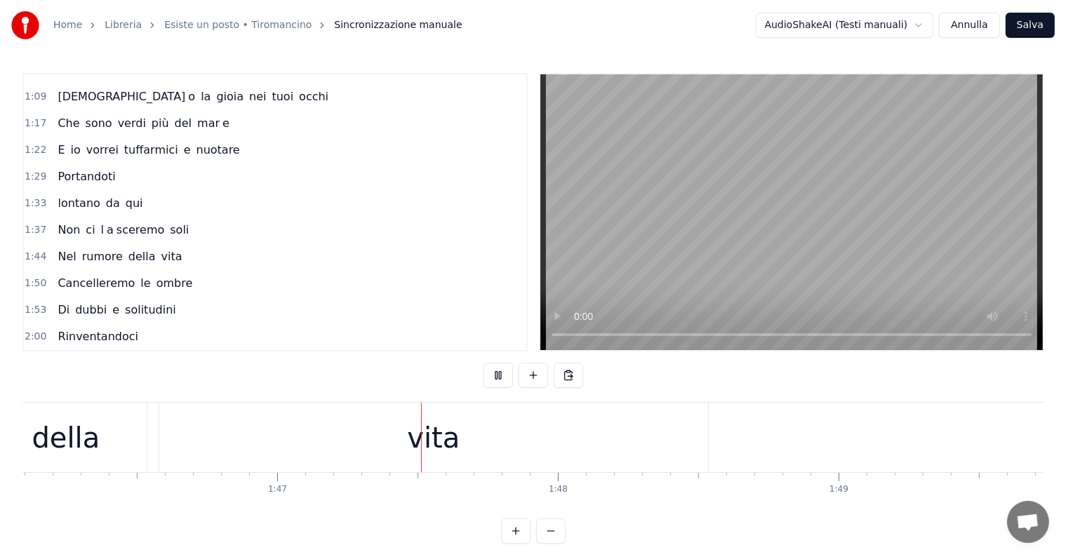
scroll to position [0, 29958]
click at [364, 438] on div "vita" at bounding box center [267, 438] width 549 height 70
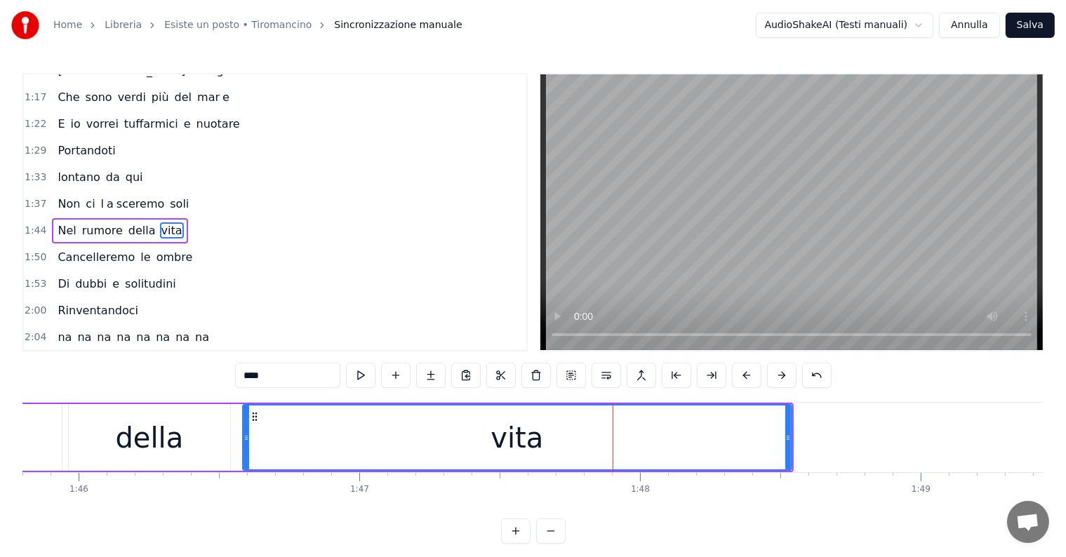
scroll to position [0, 29667]
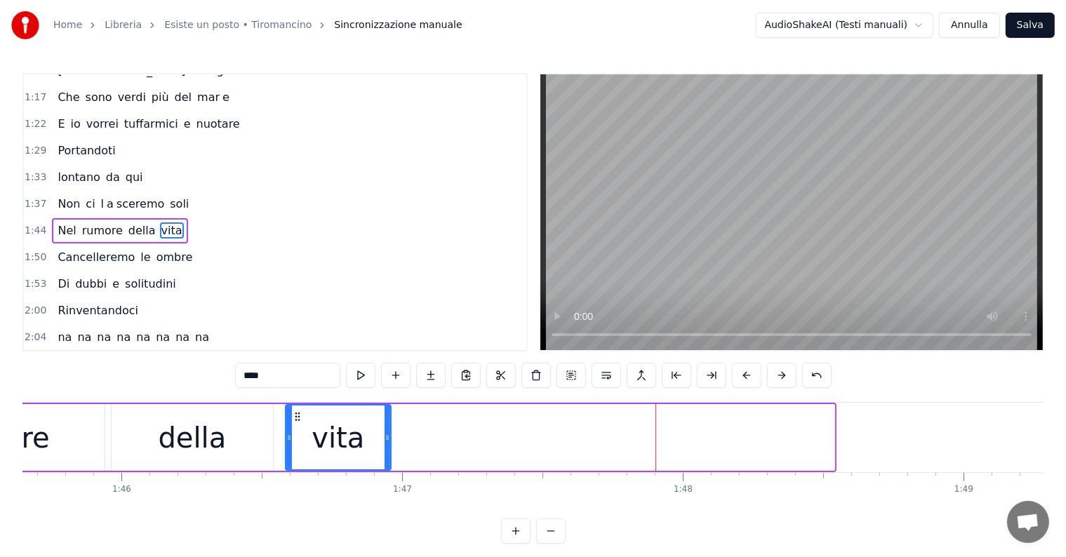
drag, startPoint x: 831, startPoint y: 423, endPoint x: 388, endPoint y: 421, distance: 443.7
click at [388, 421] on div at bounding box center [388, 438] width 6 height 64
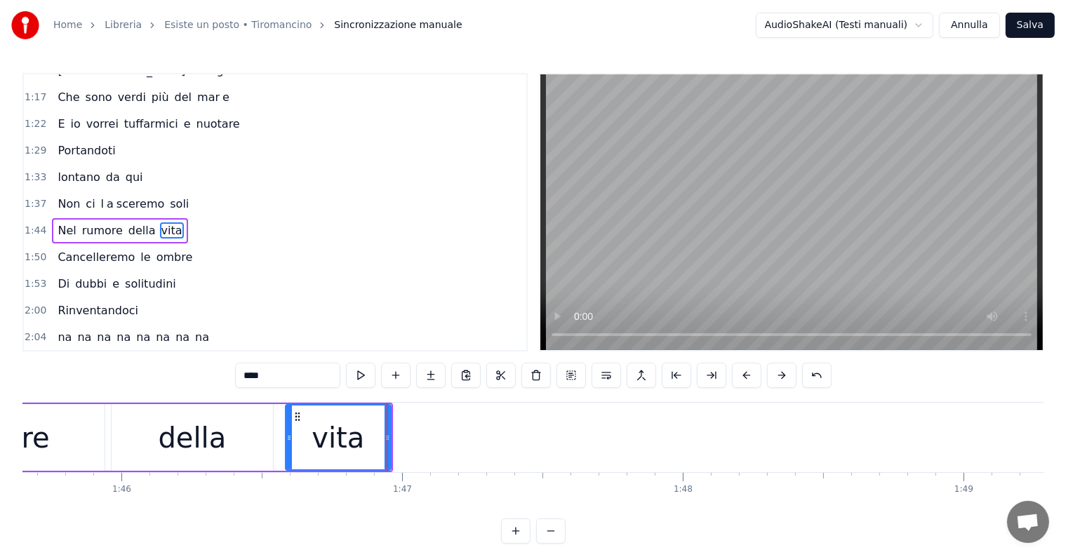
click at [291, 373] on input "****" at bounding box center [287, 375] width 105 height 25
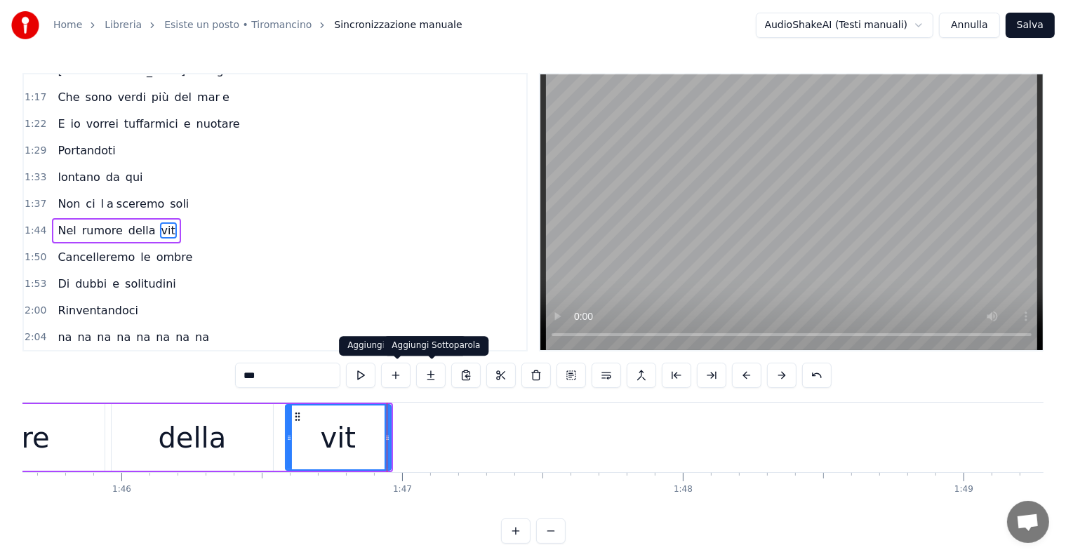
type input "***"
click at [432, 375] on button at bounding box center [430, 375] width 29 height 25
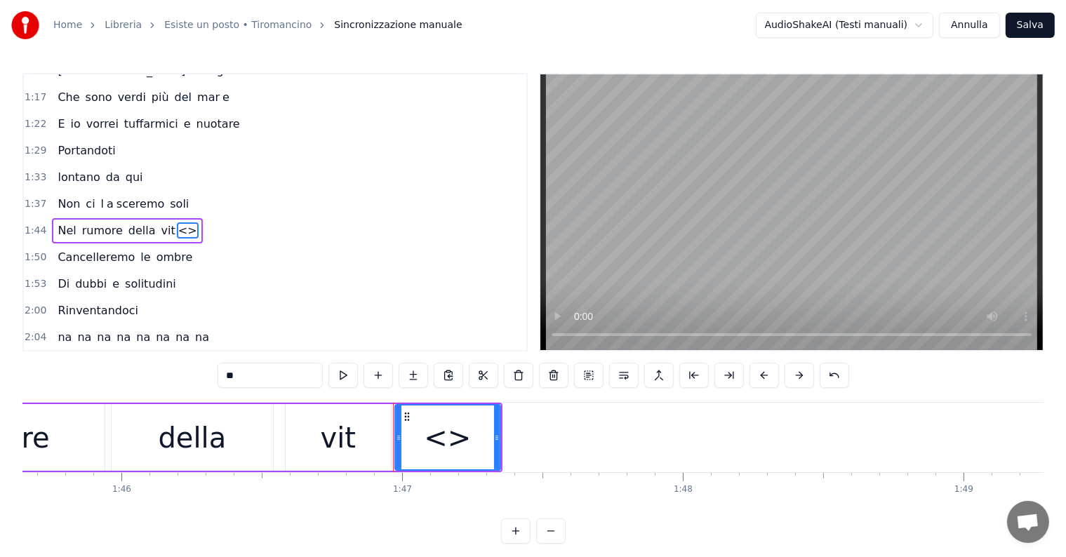
click at [243, 375] on input "**" at bounding box center [270, 375] width 105 height 25
type input "*"
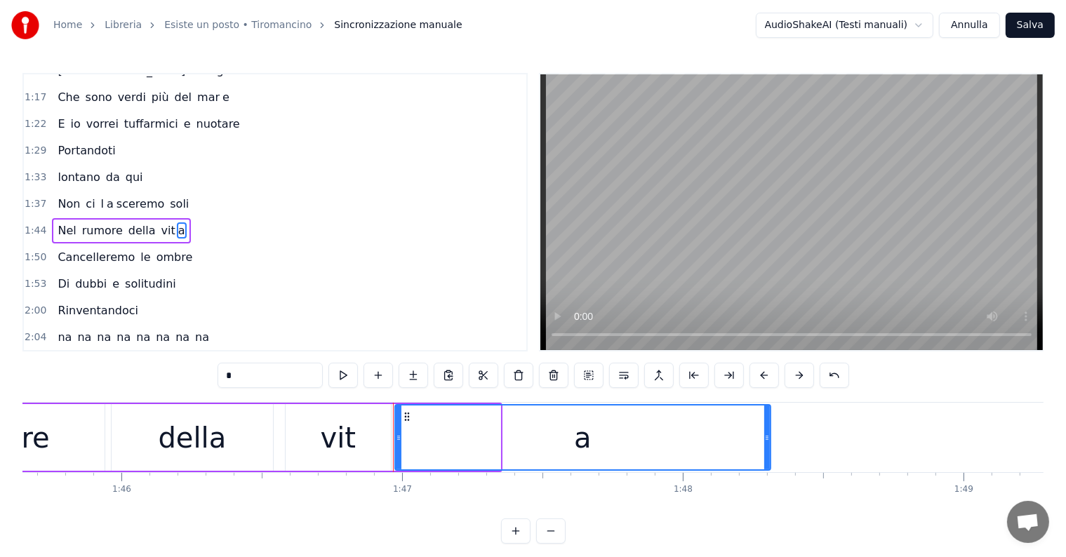
drag, startPoint x: 498, startPoint y: 430, endPoint x: 769, endPoint y: 430, distance: 271.0
click at [769, 430] on div at bounding box center [768, 438] width 6 height 64
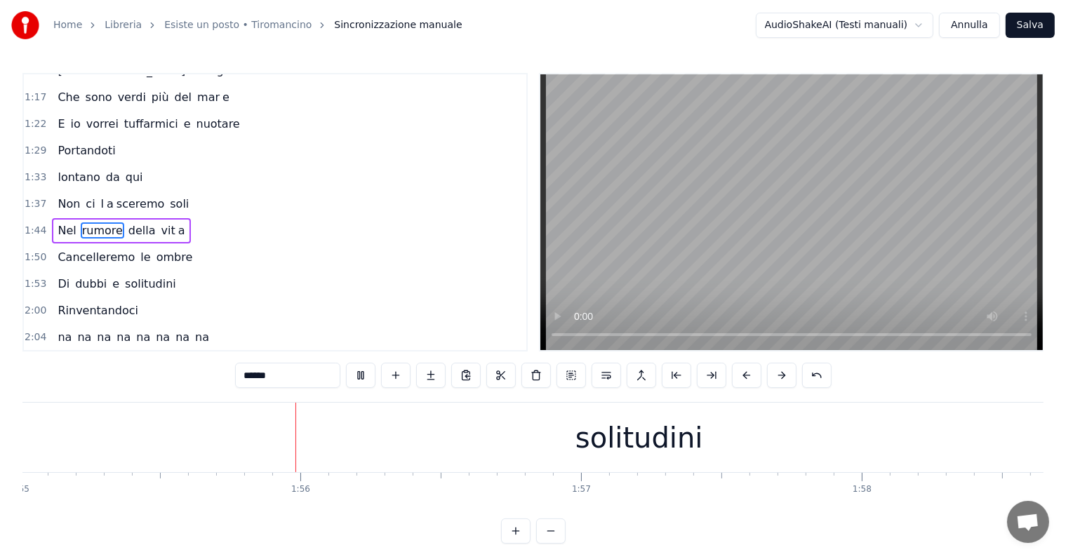
scroll to position [0, 32325]
click at [621, 432] on div "solitudini" at bounding box center [611, 438] width 128 height 42
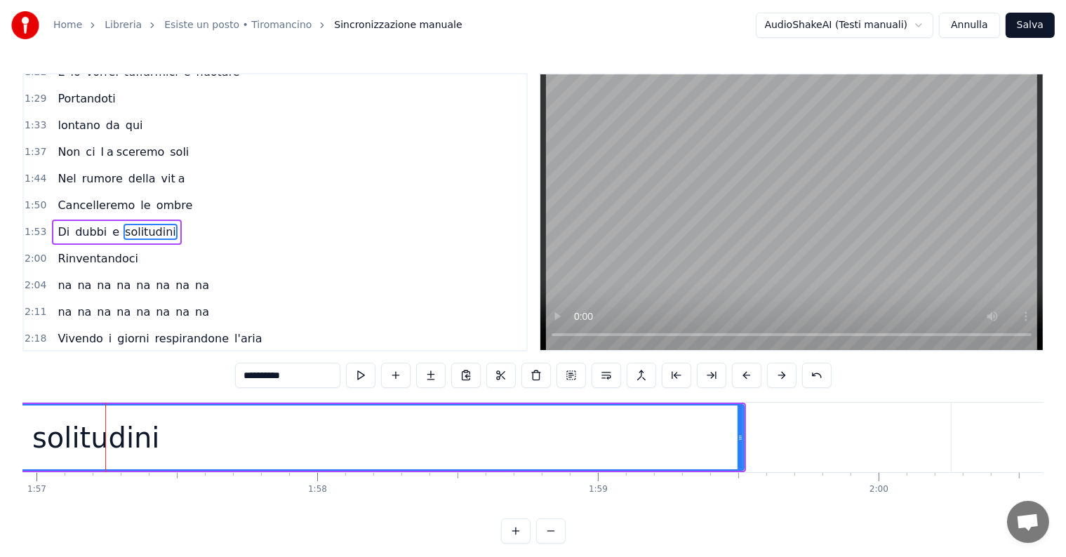
scroll to position [0, 32757]
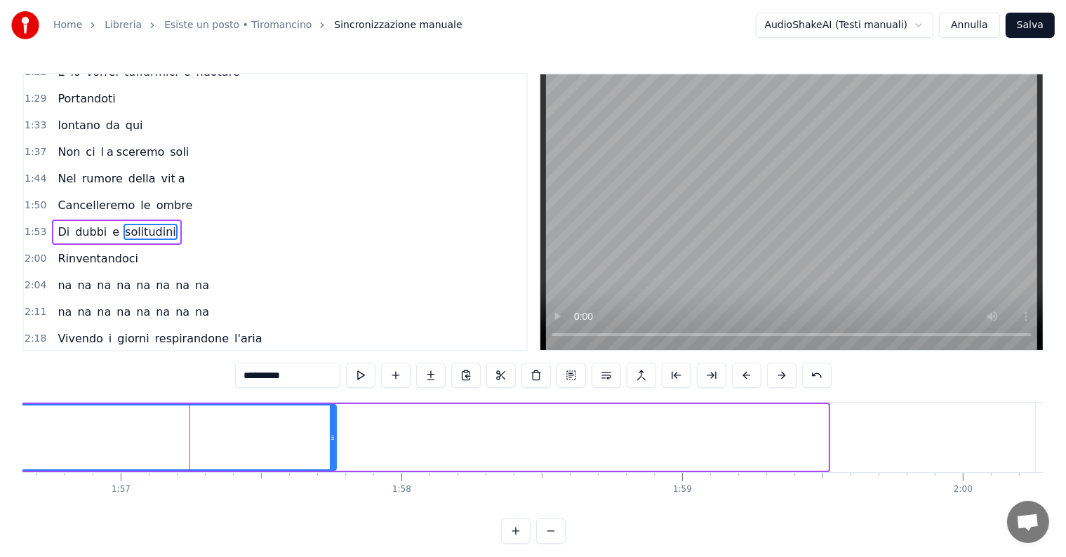
drag, startPoint x: 827, startPoint y: 430, endPoint x: 326, endPoint y: 436, distance: 501.3
click at [330, 436] on div at bounding box center [333, 438] width 6 height 64
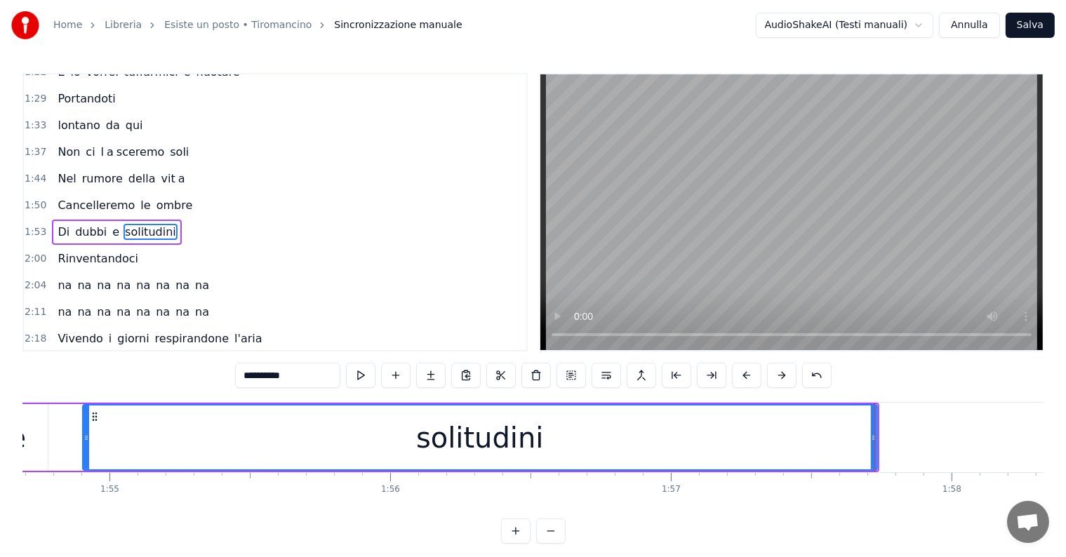
scroll to position [0, 32164]
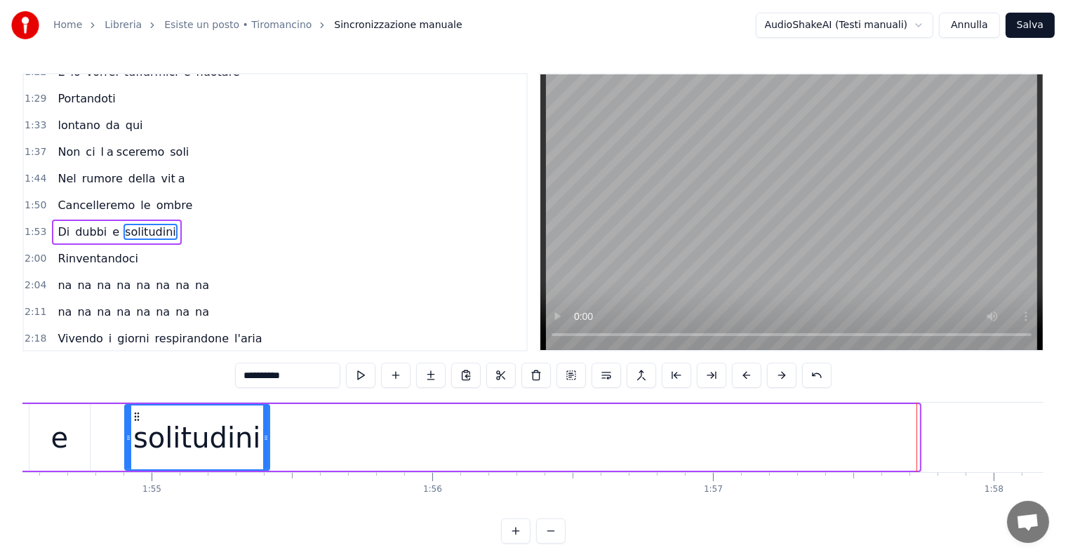
drag, startPoint x: 915, startPoint y: 422, endPoint x: 265, endPoint y: 429, distance: 650.1
click at [265, 429] on div at bounding box center [266, 438] width 6 height 64
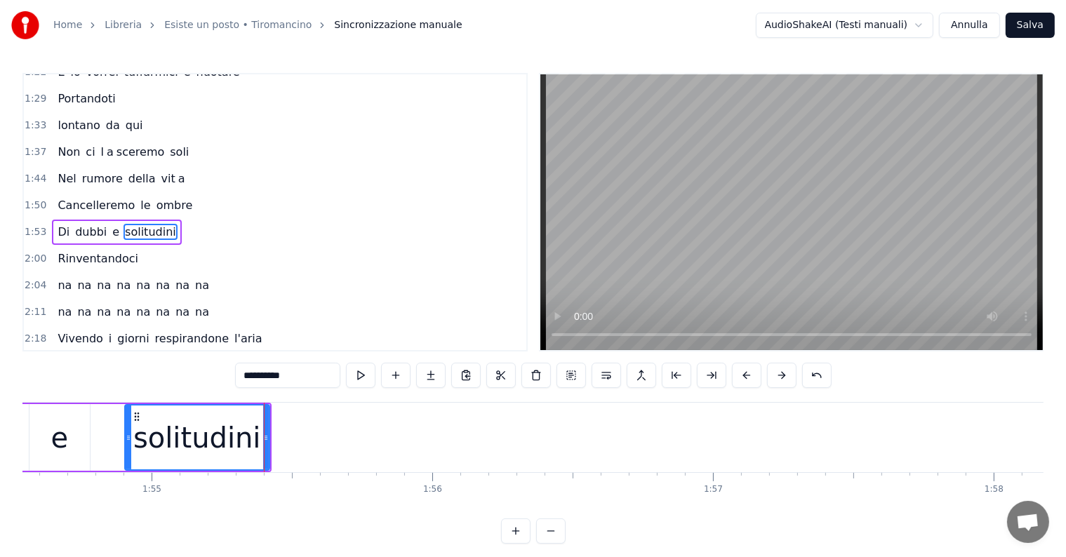
click at [302, 379] on input "**********" at bounding box center [287, 375] width 105 height 25
type input "*********"
click at [430, 372] on button at bounding box center [430, 375] width 29 height 25
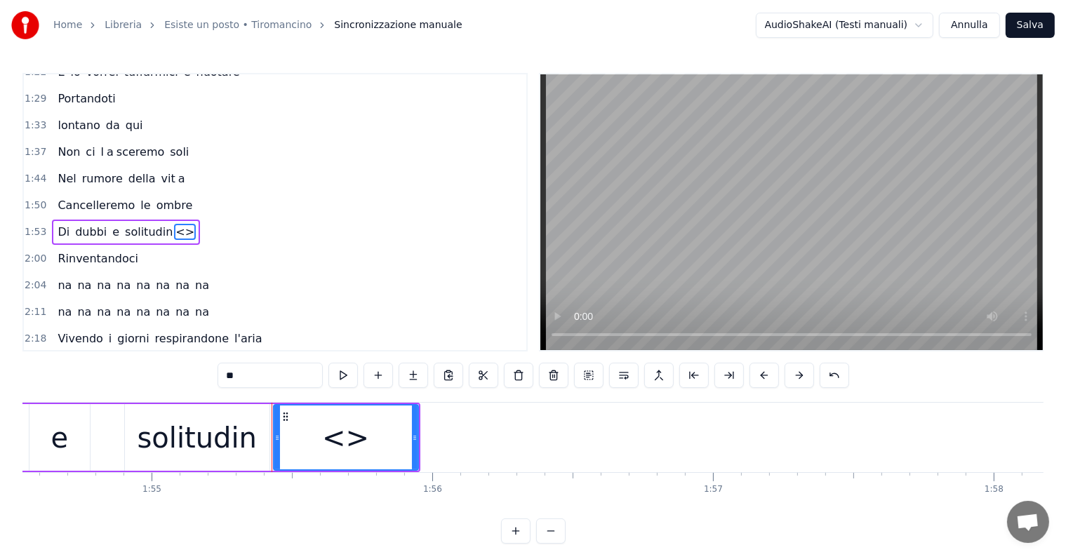
click at [267, 371] on input "**" at bounding box center [270, 375] width 105 height 25
type input "*"
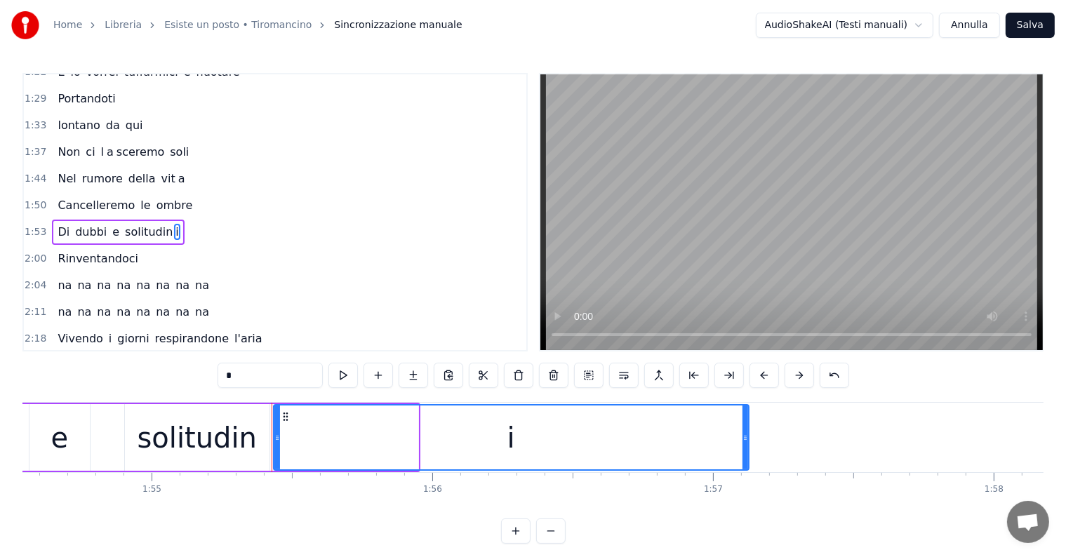
drag, startPoint x: 414, startPoint y: 423, endPoint x: 750, endPoint y: 425, distance: 335.6
click at [748, 425] on div at bounding box center [746, 438] width 6 height 64
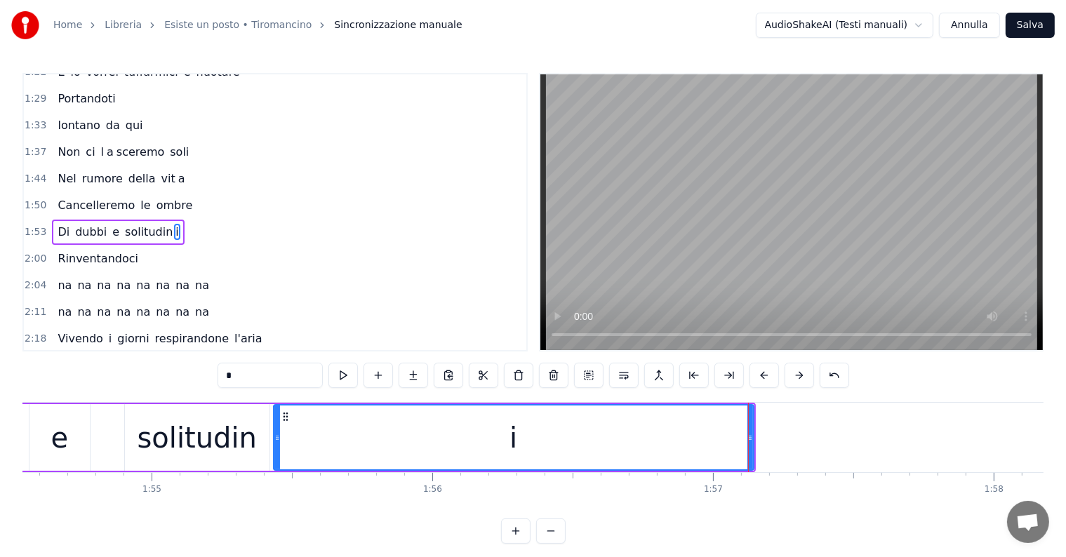
click at [66, 427] on div "e" at bounding box center [60, 438] width 18 height 42
type input "*"
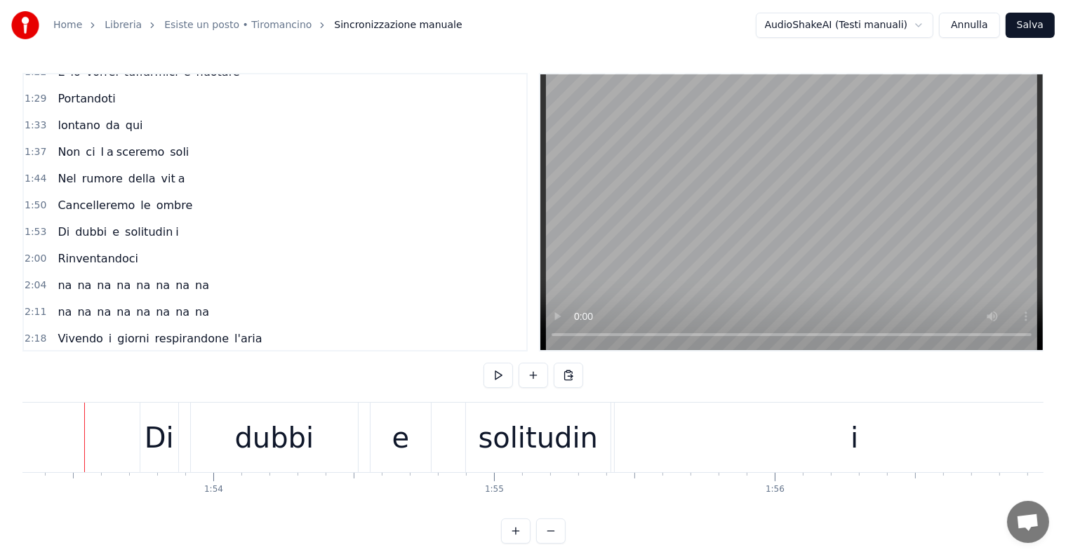
scroll to position [0, 31812]
click at [652, 445] on div "i" at bounding box center [864, 438] width 480 height 70
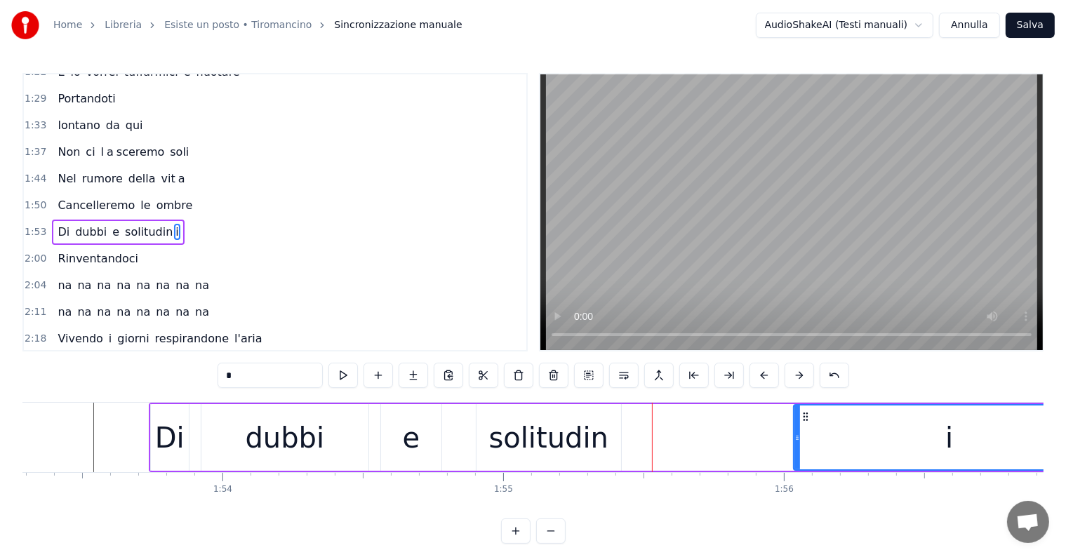
drag, startPoint x: 626, startPoint y: 444, endPoint x: 795, endPoint y: 437, distance: 168.6
click at [795, 437] on div at bounding box center [798, 438] width 6 height 64
click at [552, 444] on div "solitudin" at bounding box center [548, 438] width 119 height 42
type input "*********"
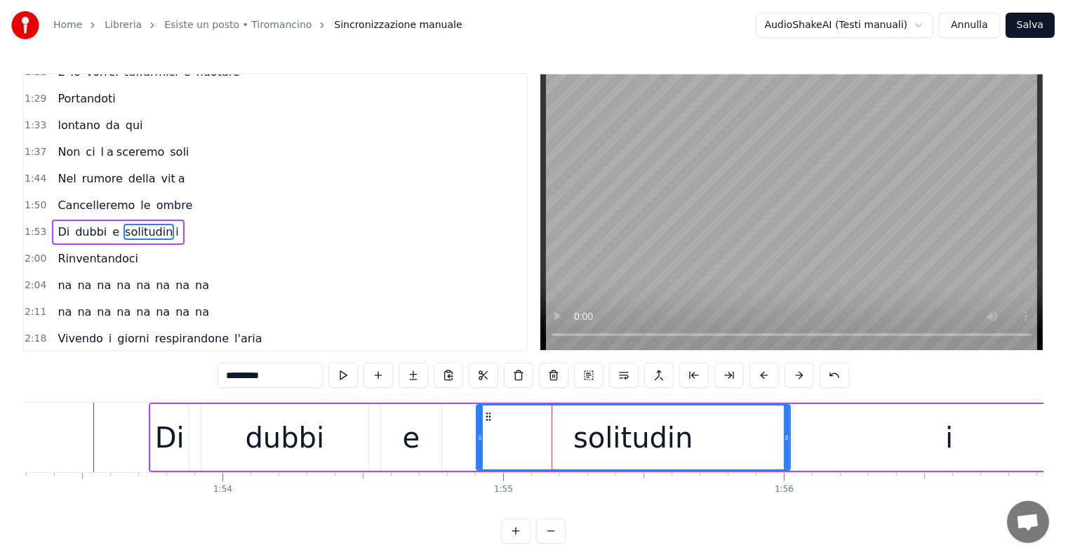
drag, startPoint x: 616, startPoint y: 432, endPoint x: 785, endPoint y: 435, distance: 169.2
click at [785, 435] on icon at bounding box center [787, 437] width 6 height 11
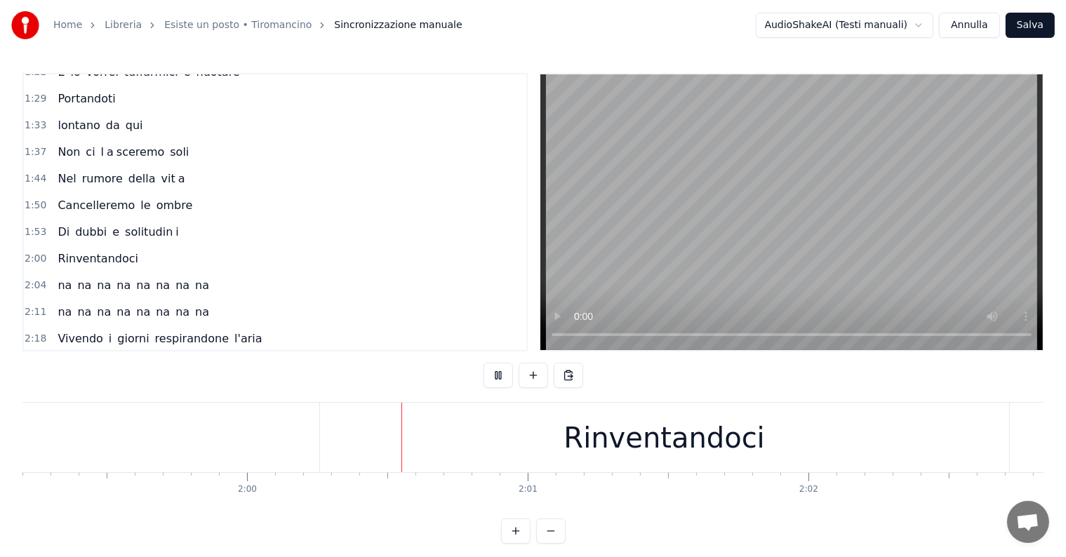
scroll to position [0, 33638]
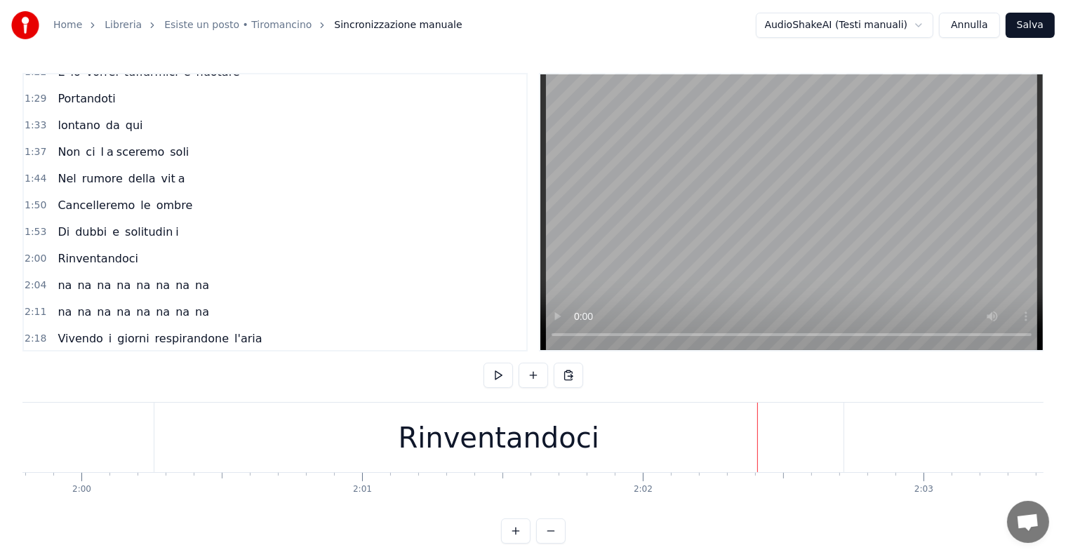
click at [557, 435] on div "Rinventandoci" at bounding box center [498, 438] width 201 height 42
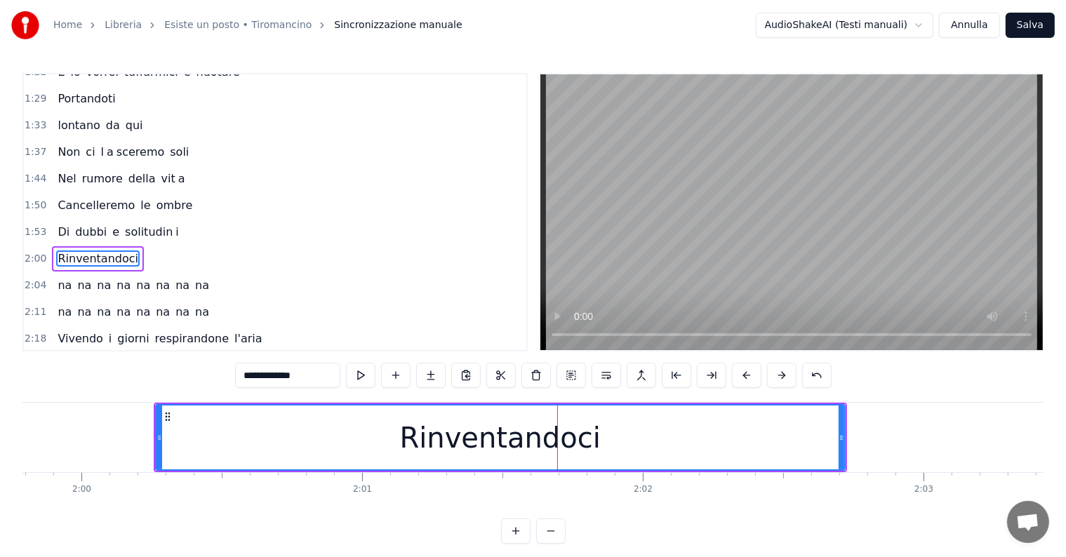
scroll to position [494, 0]
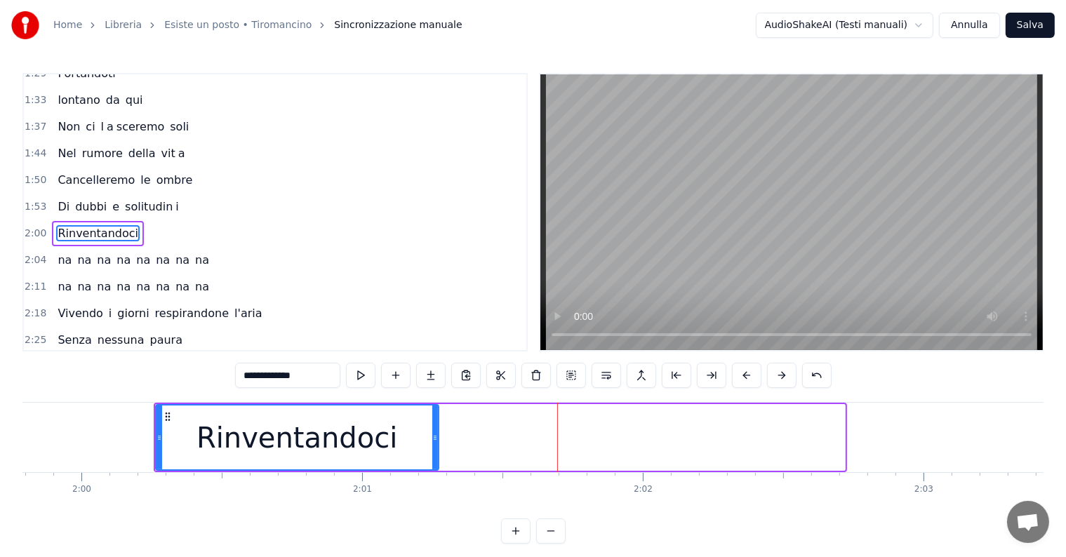
drag, startPoint x: 842, startPoint y: 430, endPoint x: 436, endPoint y: 442, distance: 406.6
click at [436, 442] on div at bounding box center [435, 438] width 6 height 64
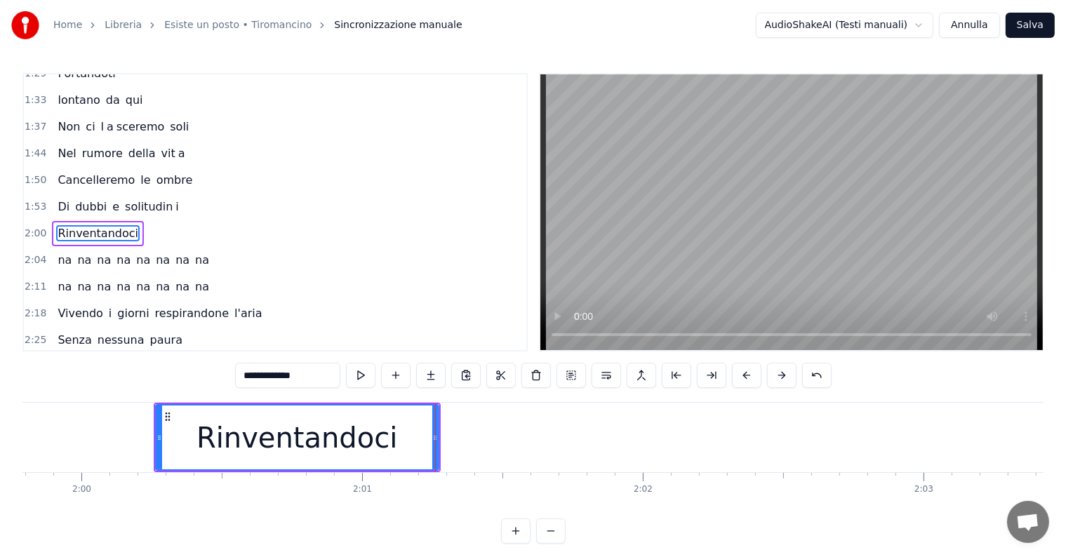
click at [319, 374] on input "**********" at bounding box center [287, 375] width 105 height 25
type input "**********"
click at [435, 376] on button at bounding box center [430, 375] width 29 height 25
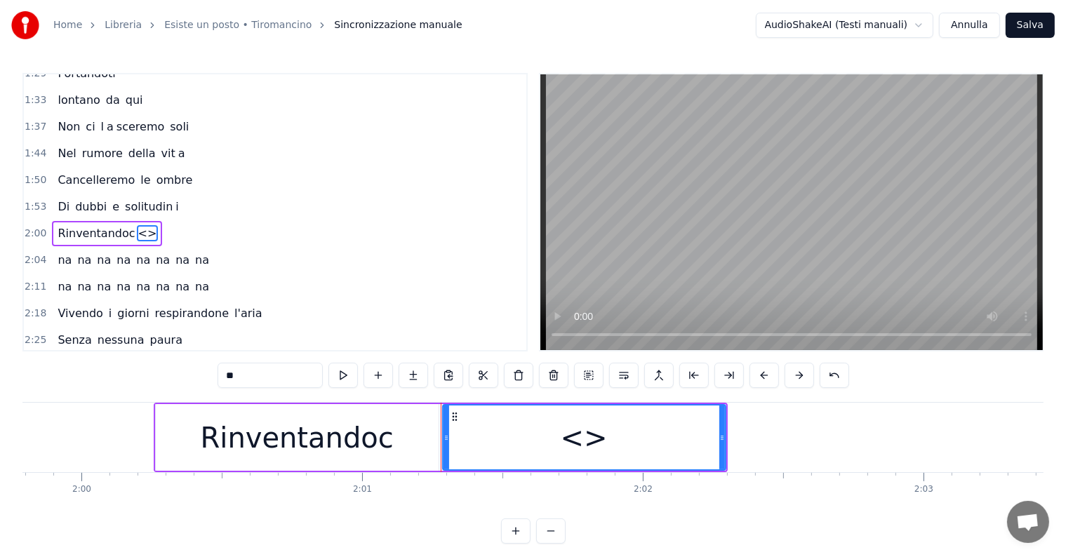
click at [267, 371] on input "**" at bounding box center [270, 375] width 105 height 25
type input "*"
drag, startPoint x: 722, startPoint y: 438, endPoint x: 783, endPoint y: 445, distance: 62.2
click at [783, 445] on div at bounding box center [782, 438] width 6 height 64
type input "*"
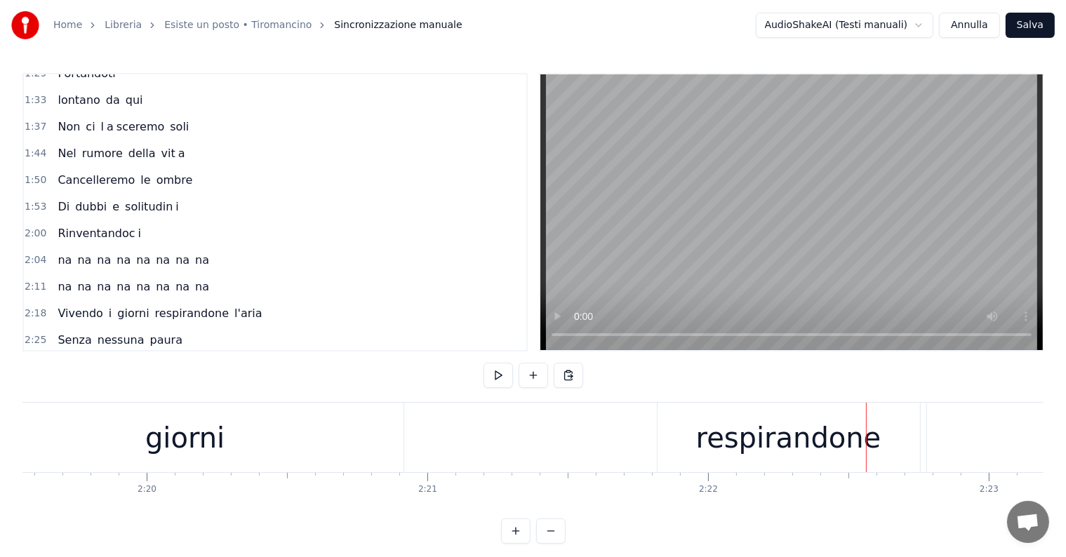
scroll to position [0, 38893]
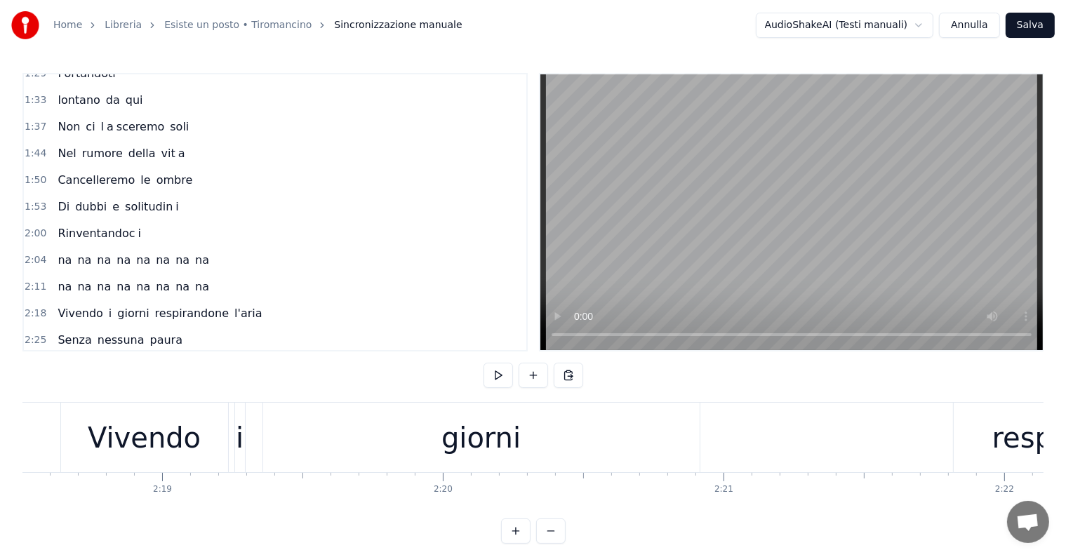
click at [503, 452] on div "giorni" at bounding box center [481, 438] width 79 height 42
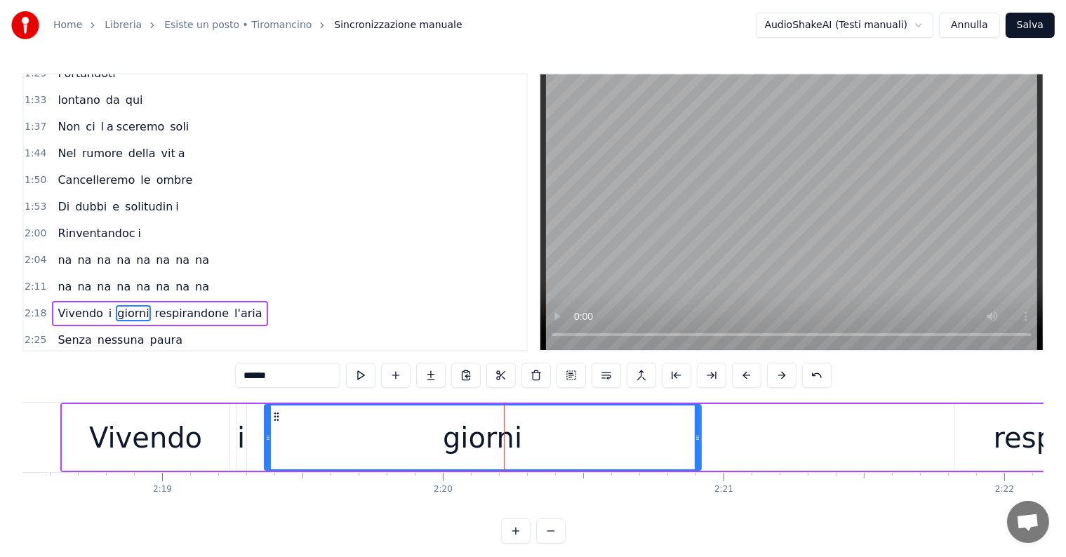
scroll to position [572, 0]
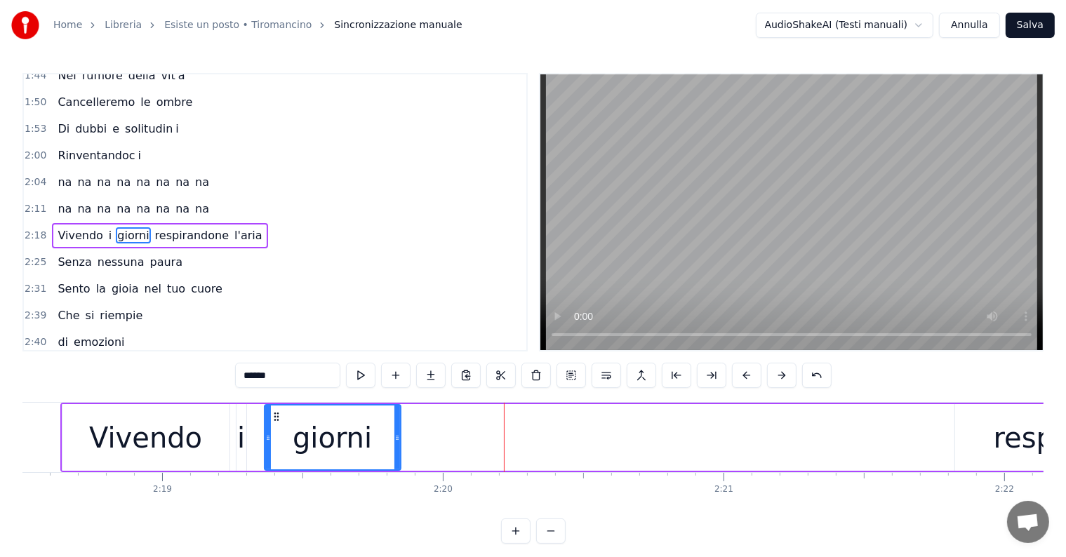
drag, startPoint x: 696, startPoint y: 421, endPoint x: 396, endPoint y: 446, distance: 301.5
click at [396, 446] on div at bounding box center [398, 438] width 6 height 64
click at [300, 378] on input "******" at bounding box center [287, 375] width 105 height 25
type input "*****"
click at [432, 373] on button at bounding box center [430, 375] width 29 height 25
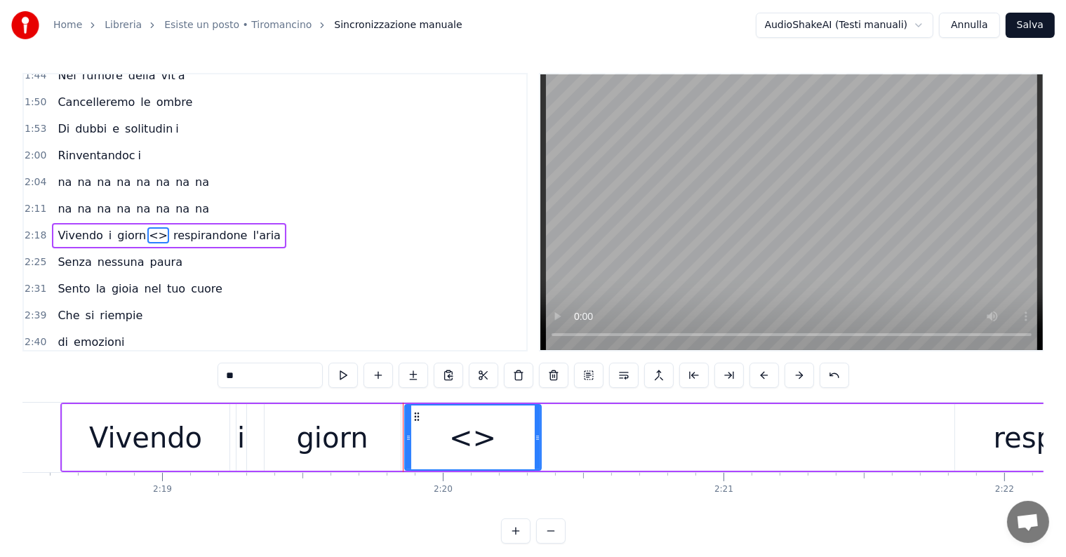
click at [258, 371] on input "**" at bounding box center [270, 375] width 105 height 25
type input "*"
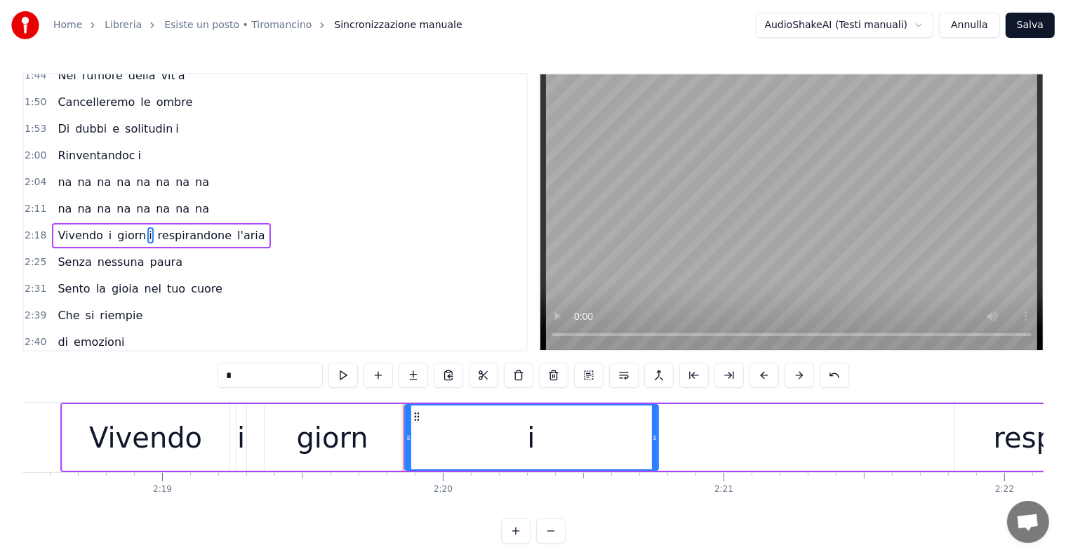
drag, startPoint x: 538, startPoint y: 439, endPoint x: 655, endPoint y: 446, distance: 117.4
click at [655, 446] on div at bounding box center [655, 438] width 6 height 64
type input "*"
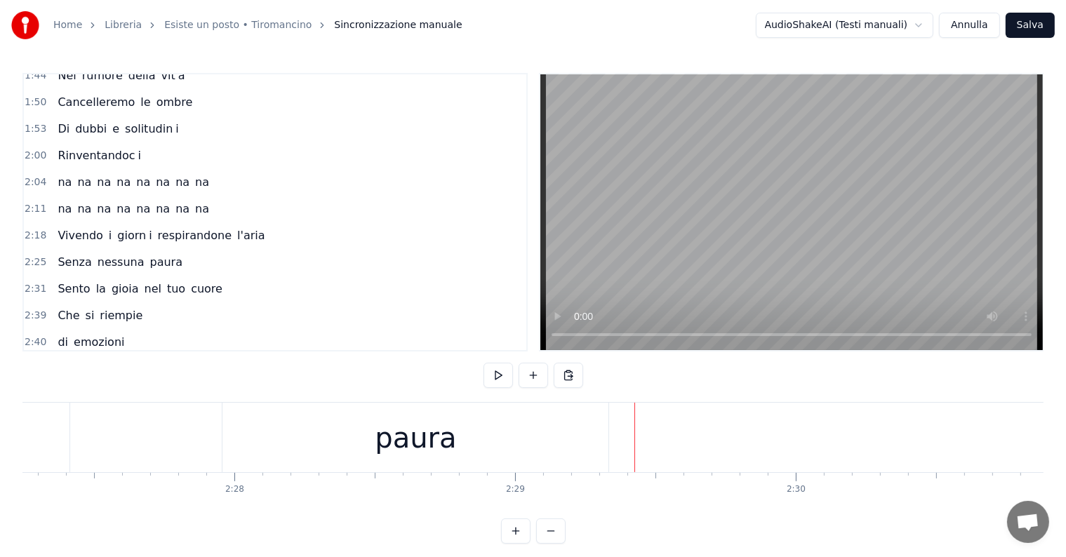
scroll to position [0, 41305]
click at [524, 453] on div "paura" at bounding box center [459, 438] width 386 height 70
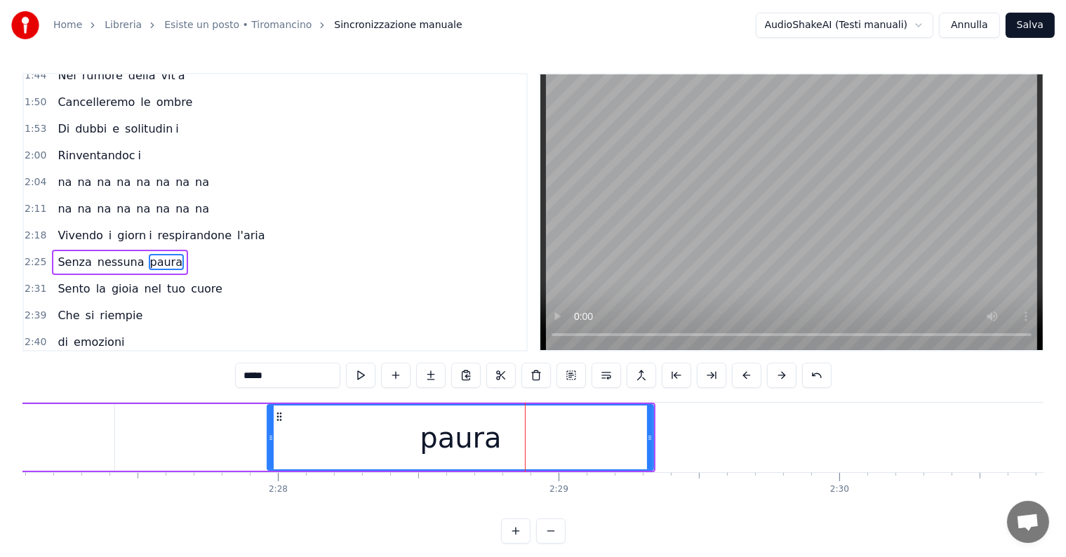
scroll to position [598, 0]
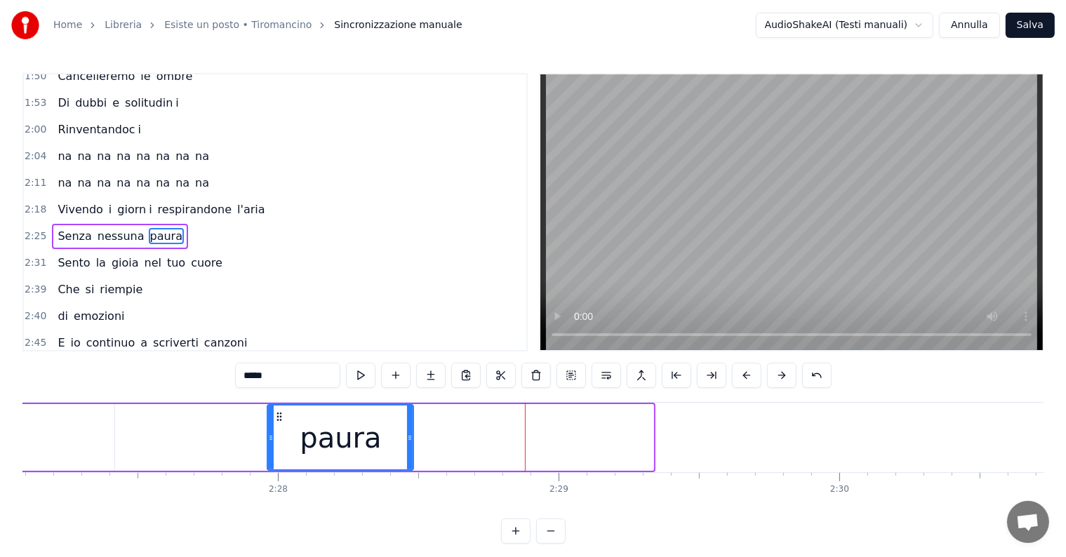
drag, startPoint x: 651, startPoint y: 432, endPoint x: 411, endPoint y: 432, distance: 240.1
click at [411, 432] on icon at bounding box center [410, 437] width 6 height 11
click at [311, 374] on input "*****" at bounding box center [287, 375] width 105 height 25
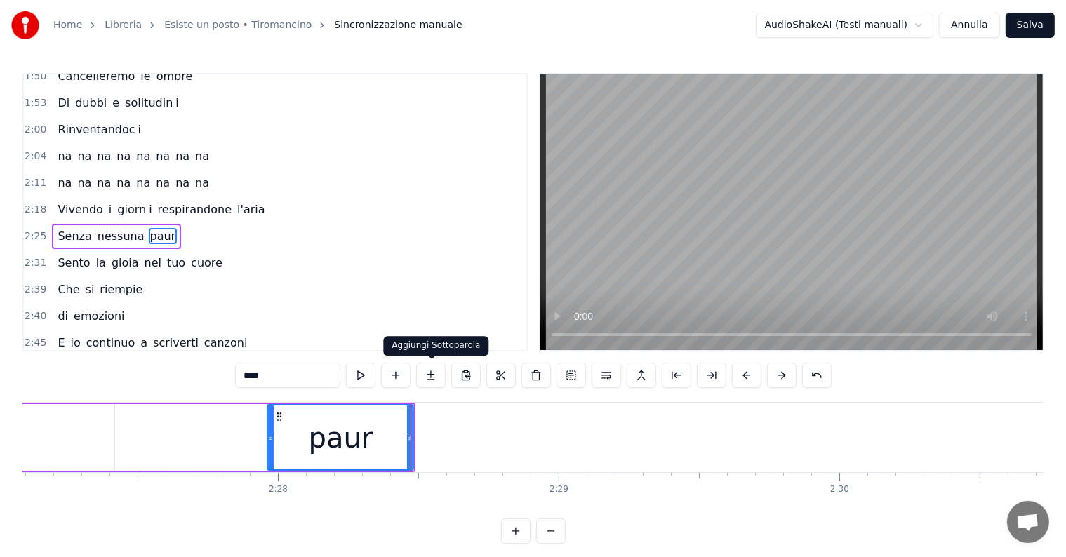
type input "****"
click at [438, 378] on button at bounding box center [430, 375] width 29 height 25
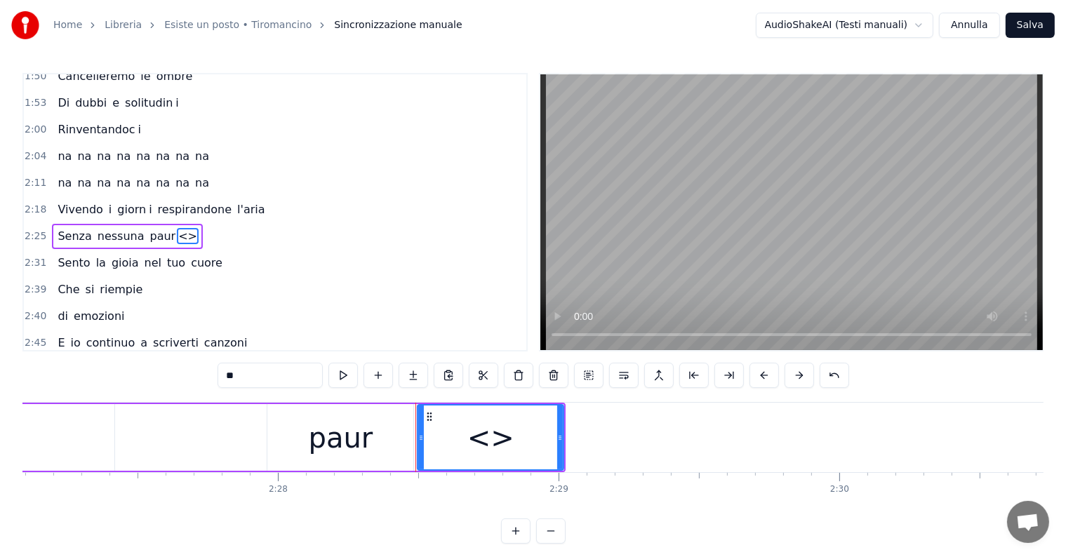
click at [273, 371] on input "**" at bounding box center [270, 375] width 105 height 25
type input "*"
drag, startPoint x: 561, startPoint y: 439, endPoint x: 629, endPoint y: 439, distance: 68.1
click at [629, 439] on icon at bounding box center [629, 437] width 6 height 11
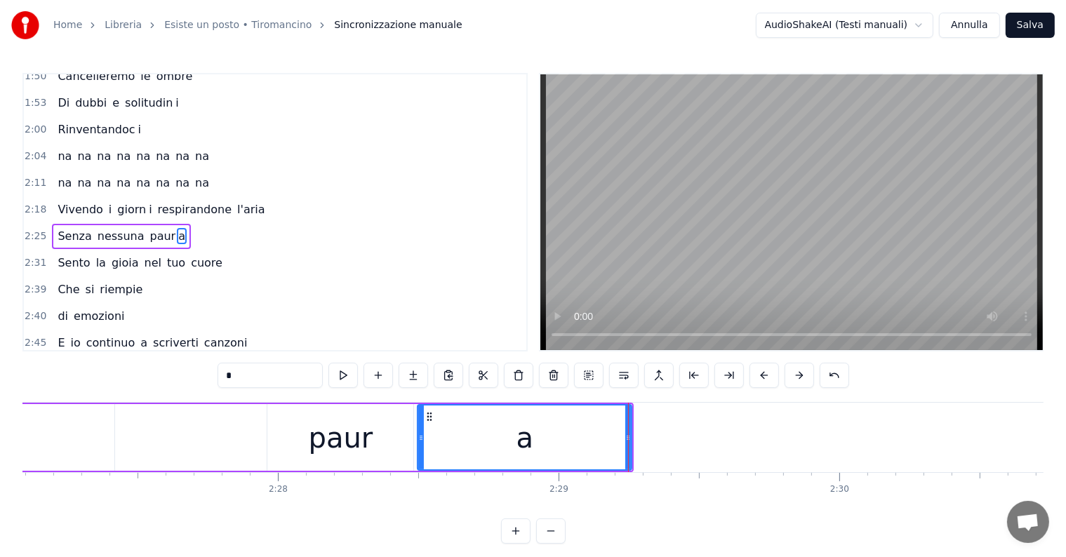
type input "*"
click at [190, 437] on div "Senza nessuna paur a" at bounding box center [59, 438] width 1149 height 70
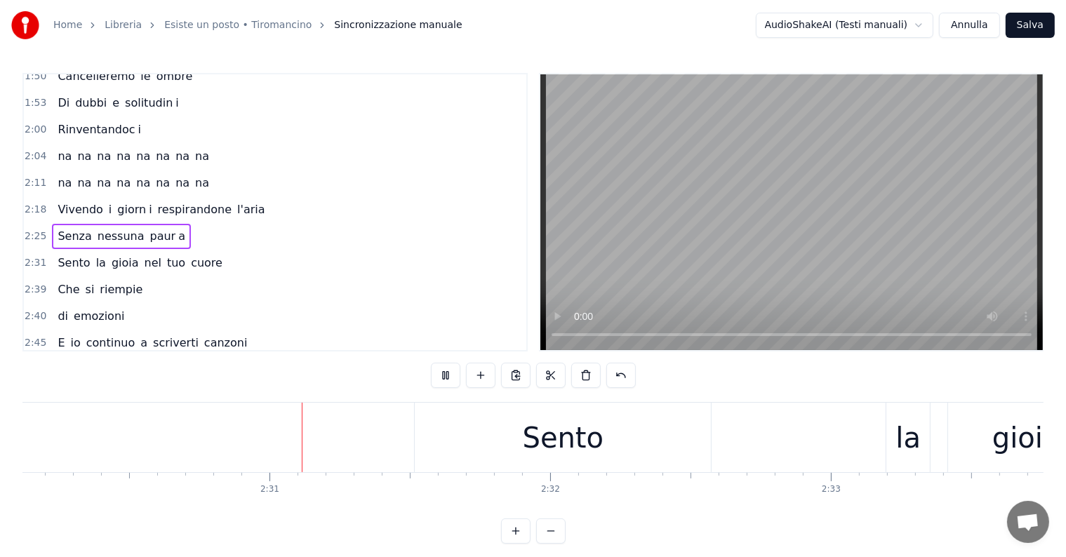
scroll to position [0, 42215]
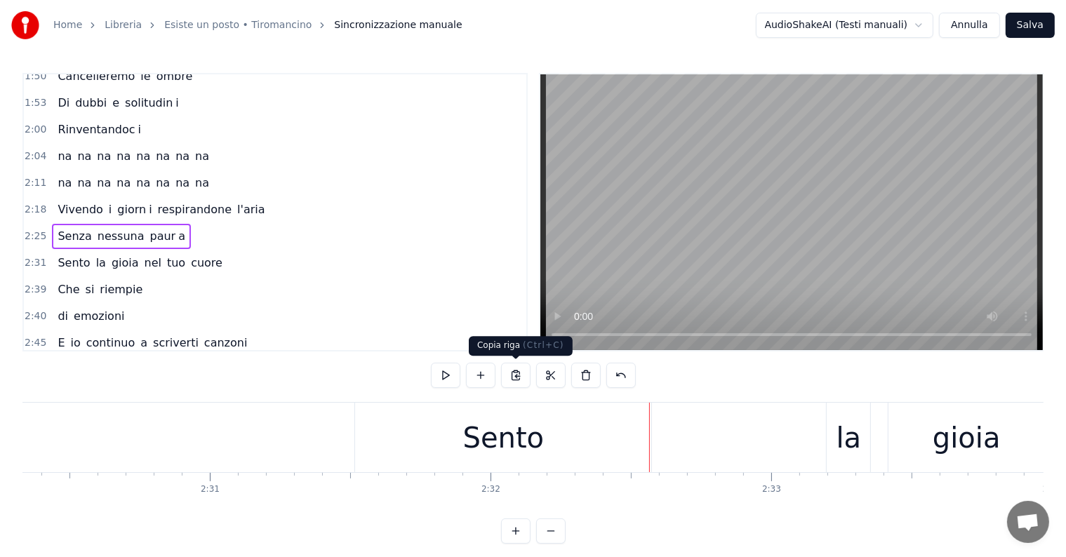
click at [459, 444] on div "Sento" at bounding box center [503, 438] width 296 height 70
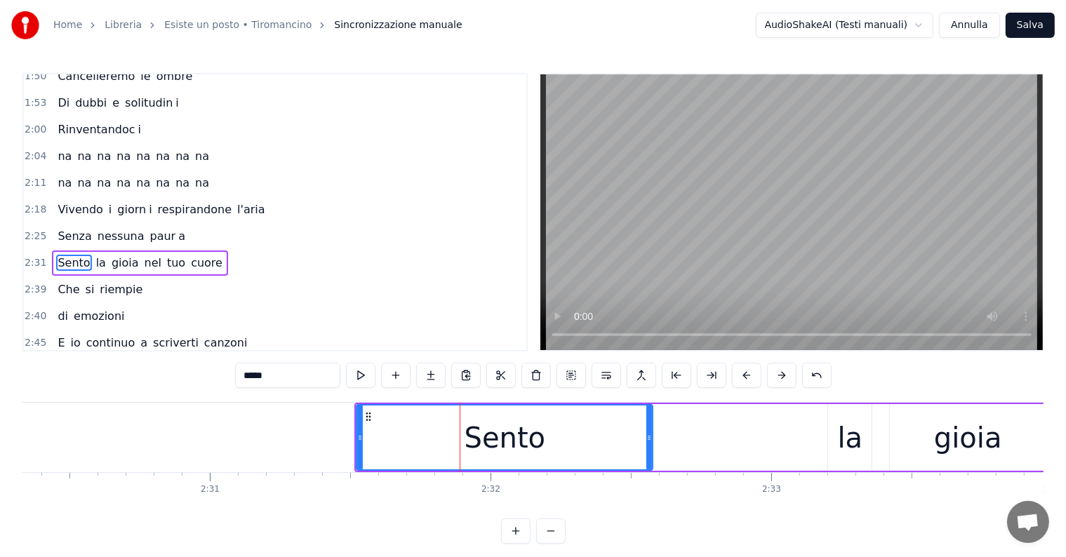
scroll to position [623, 0]
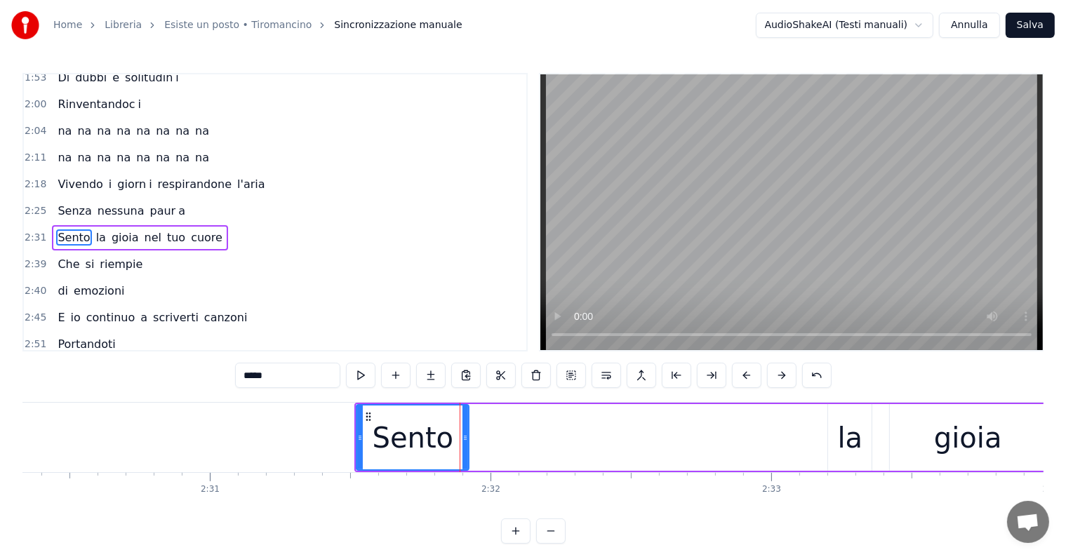
drag, startPoint x: 650, startPoint y: 425, endPoint x: 466, endPoint y: 446, distance: 185.1
click at [466, 446] on div at bounding box center [466, 438] width 6 height 64
click at [303, 378] on input "*****" at bounding box center [287, 375] width 105 height 25
type input "****"
click at [432, 369] on button at bounding box center [430, 375] width 29 height 25
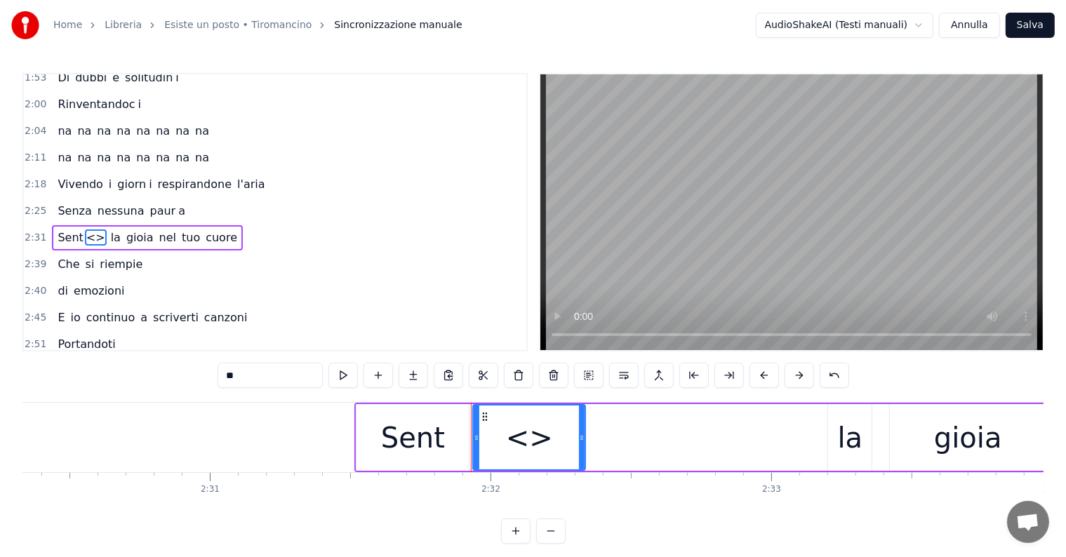
click at [258, 373] on input "**" at bounding box center [270, 375] width 105 height 25
type input "*"
drag, startPoint x: 581, startPoint y: 422, endPoint x: 643, endPoint y: 432, distance: 63.4
click at [643, 432] on div at bounding box center [645, 438] width 6 height 64
type input "*"
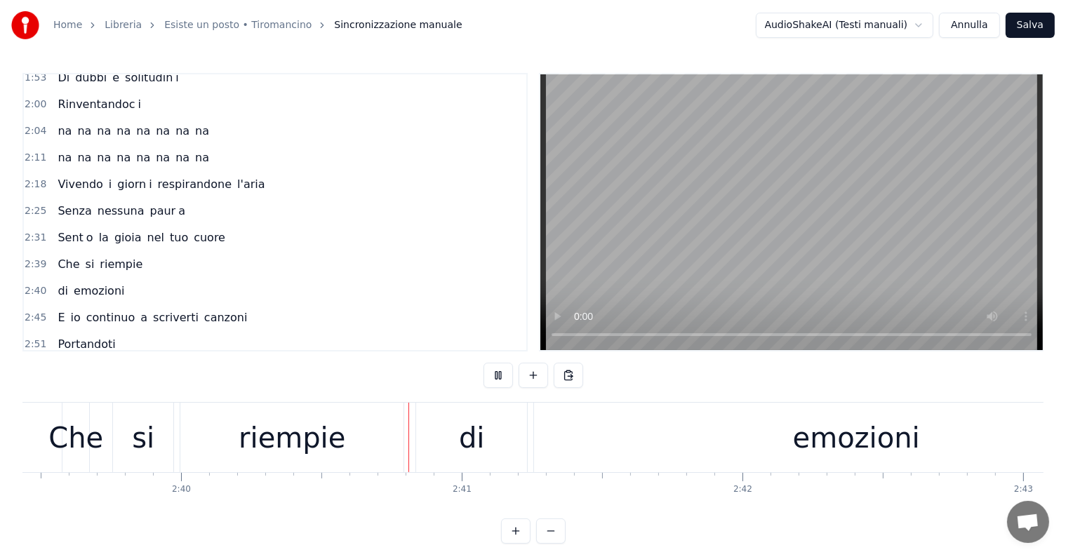
scroll to position [0, 44937]
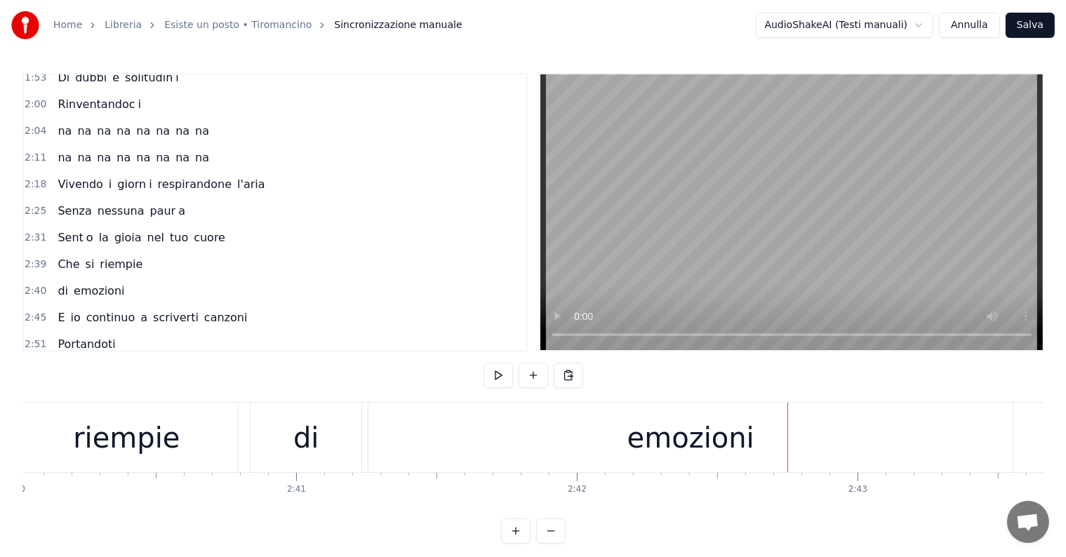
click at [966, 444] on div "emozioni" at bounding box center [691, 438] width 644 height 70
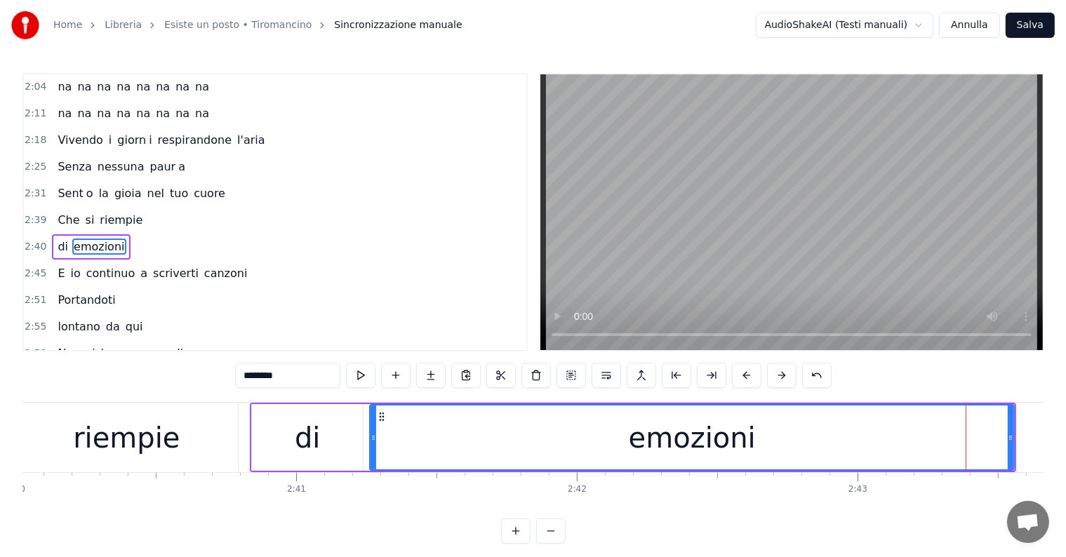
scroll to position [675, 0]
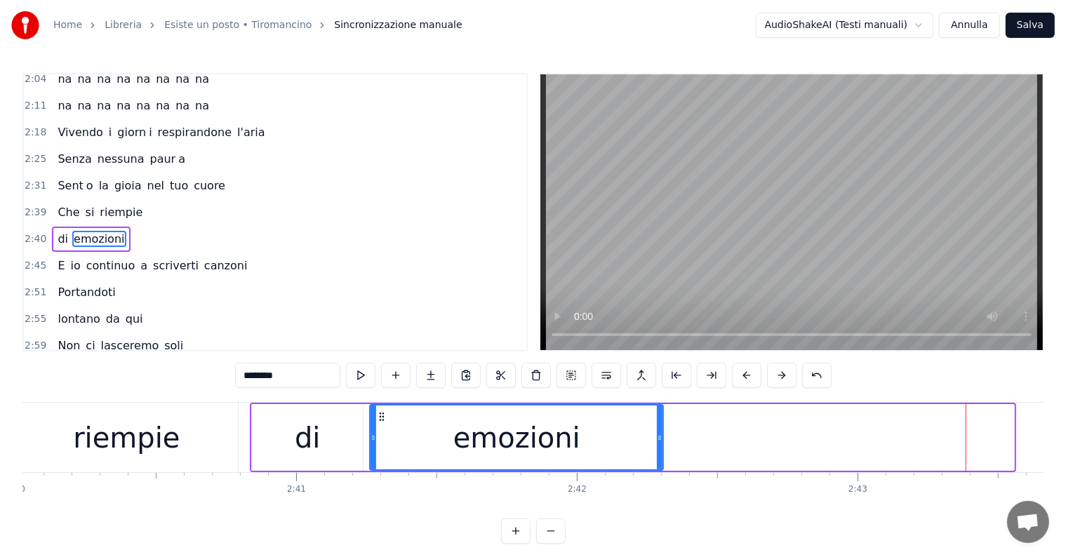
drag, startPoint x: 1011, startPoint y: 435, endPoint x: 660, endPoint y: 433, distance: 351.0
click at [660, 433] on icon at bounding box center [660, 437] width 6 height 11
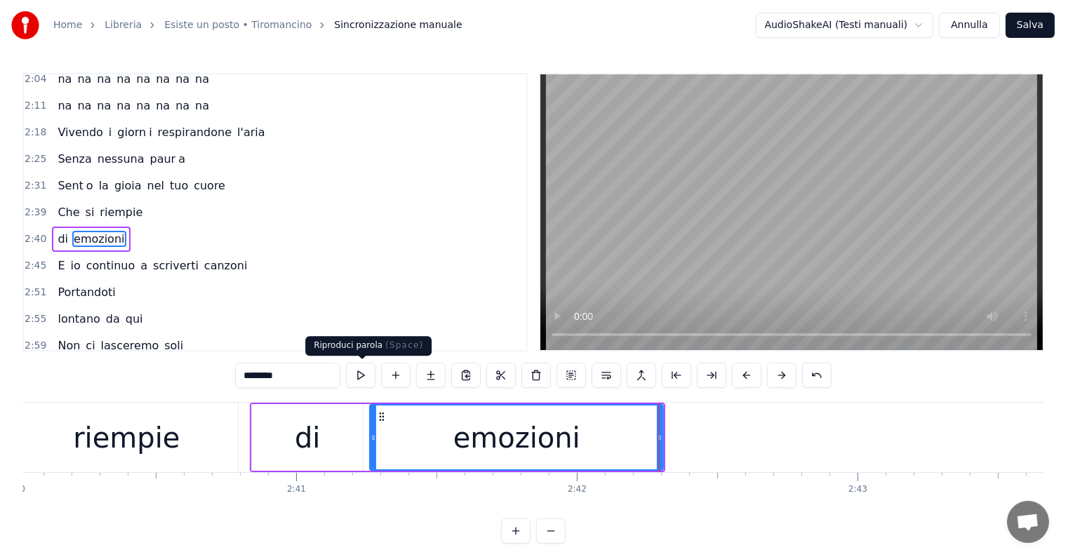
click at [336, 373] on input "********" at bounding box center [287, 375] width 105 height 25
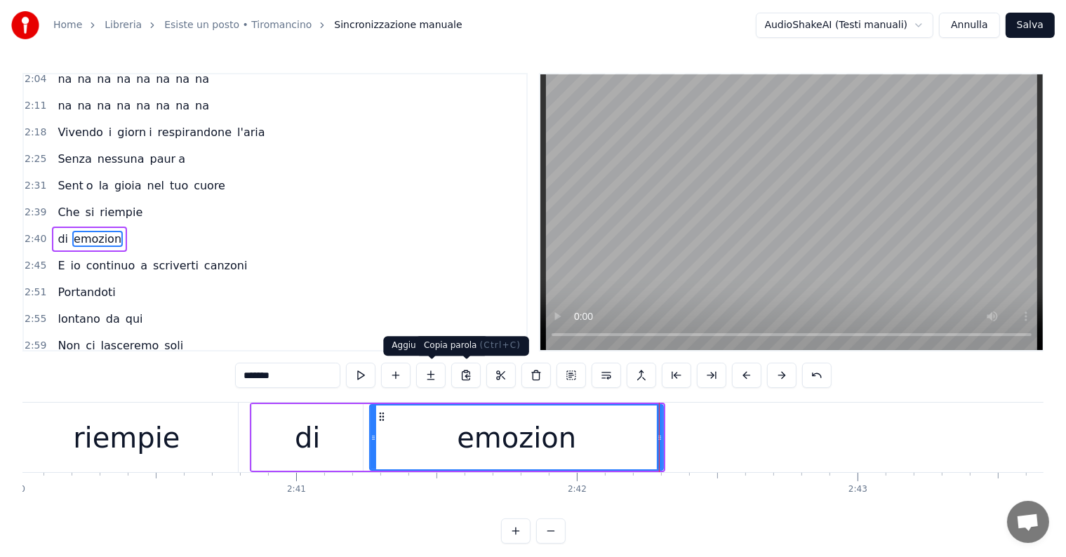
type input "*******"
click at [428, 378] on button at bounding box center [430, 375] width 29 height 25
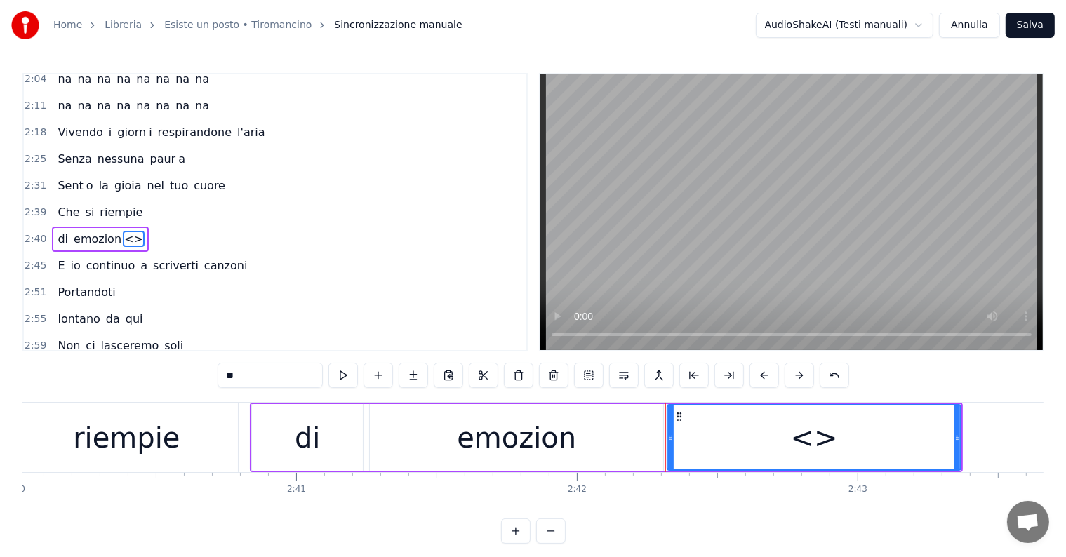
click at [251, 378] on input "**" at bounding box center [270, 375] width 105 height 25
type input "*"
click at [111, 445] on div "riempie" at bounding box center [126, 438] width 107 height 42
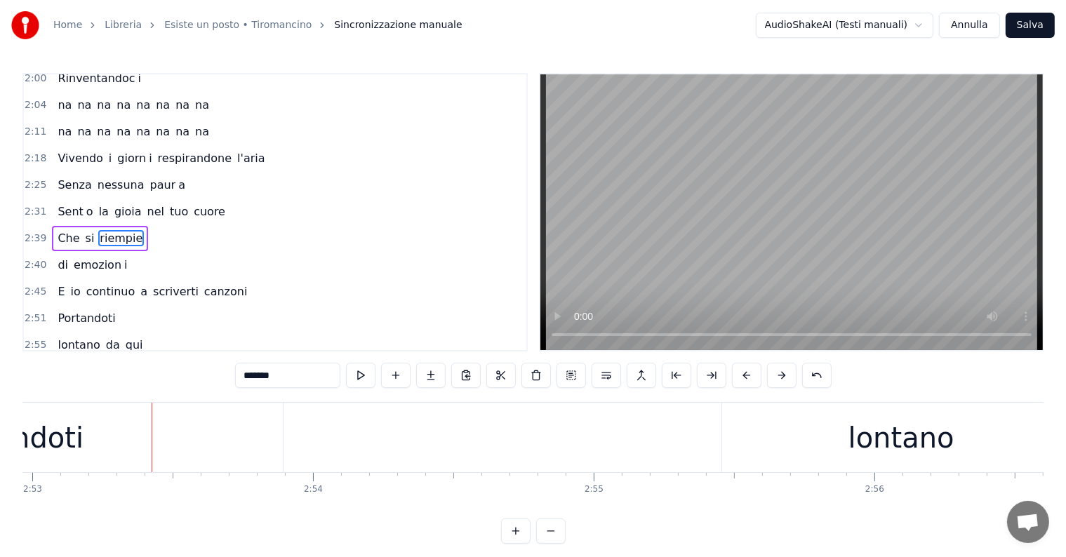
scroll to position [0, 47907]
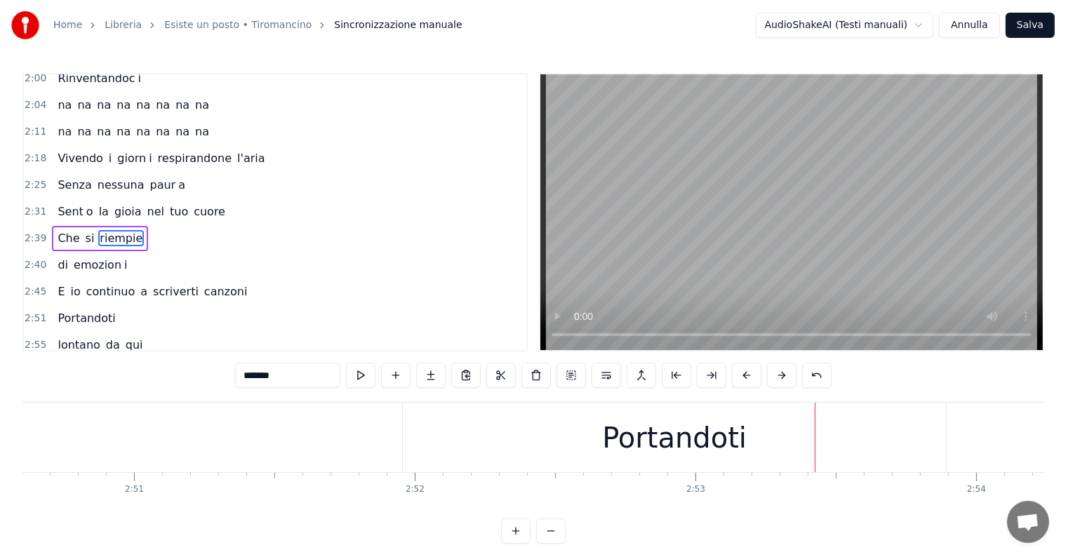
click at [682, 452] on div "Portandoti" at bounding box center [674, 438] width 145 height 42
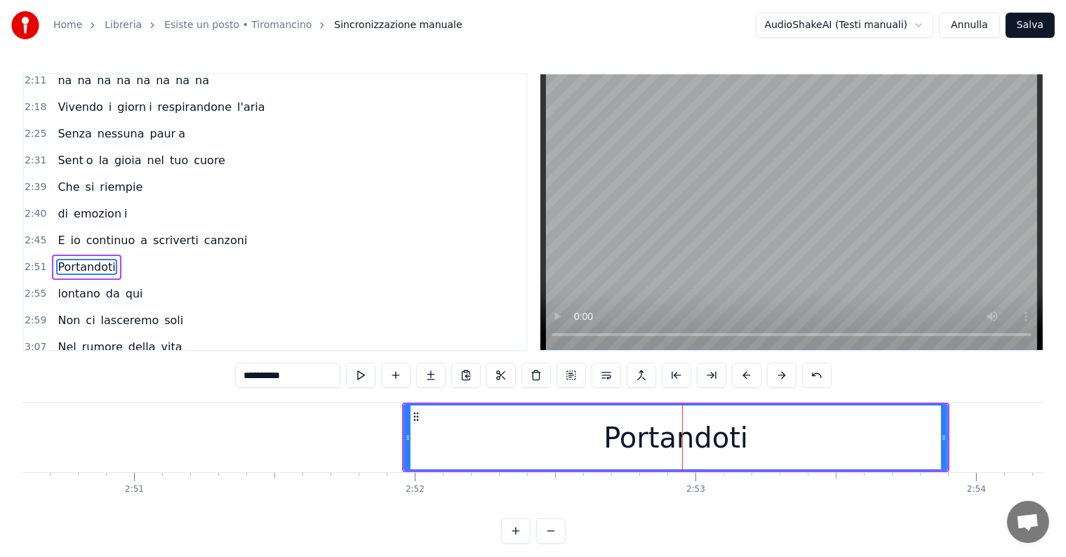
scroll to position [727, 0]
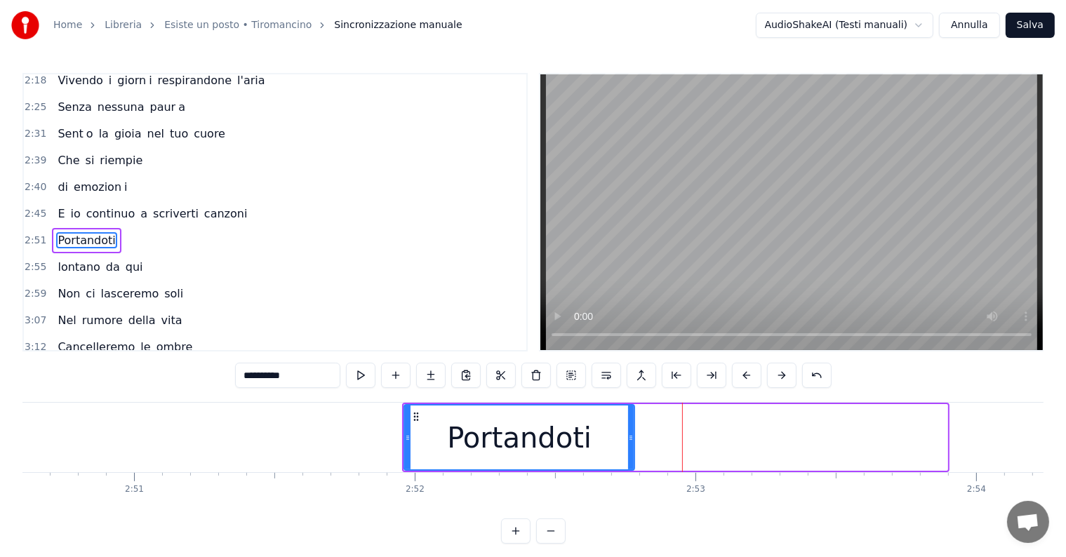
drag, startPoint x: 945, startPoint y: 432, endPoint x: 633, endPoint y: 454, distance: 313.1
click at [633, 454] on div at bounding box center [631, 438] width 6 height 64
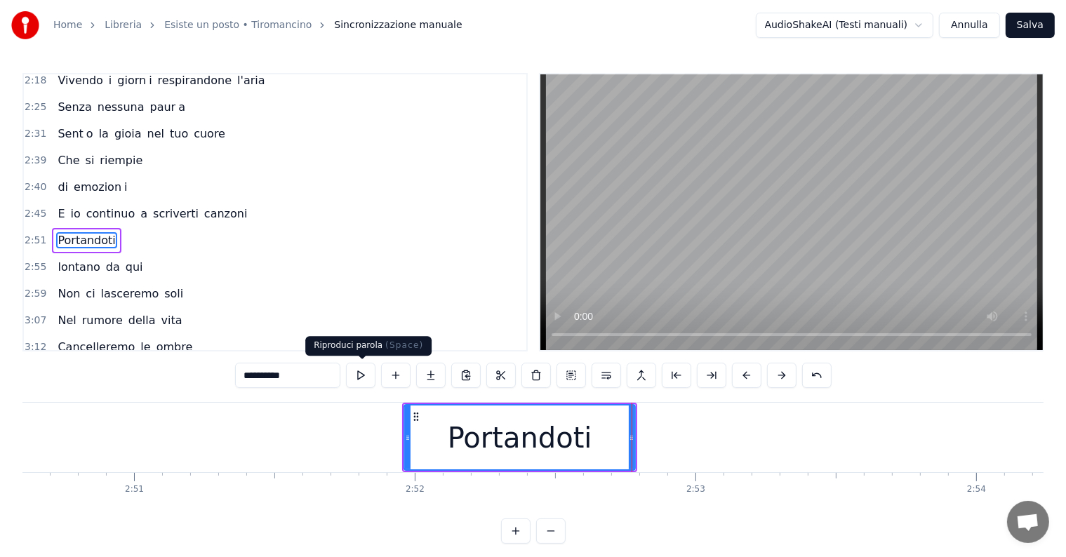
click at [305, 373] on input "**********" at bounding box center [287, 375] width 105 height 25
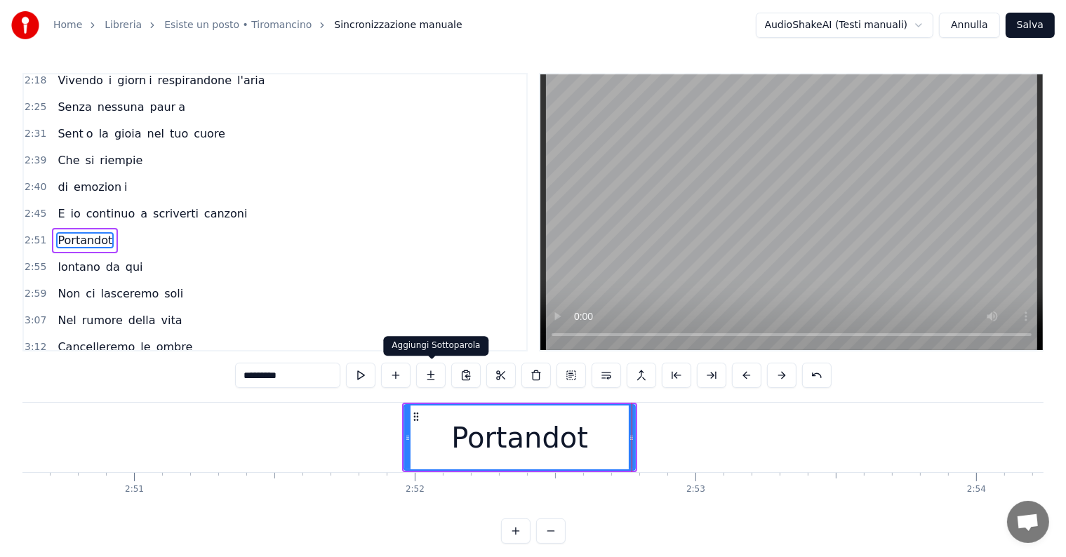
type input "*********"
click at [428, 373] on button at bounding box center [430, 375] width 29 height 25
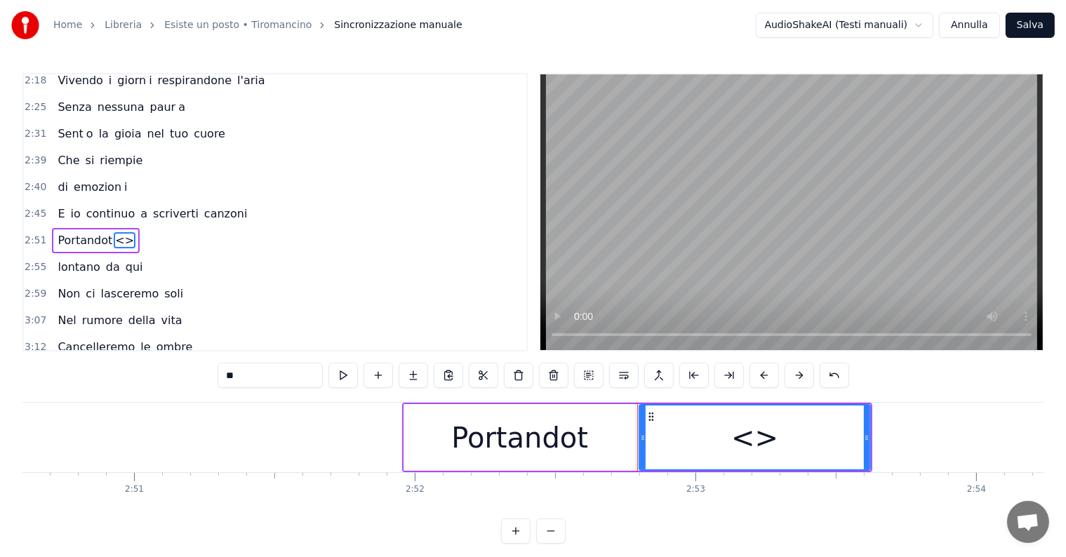
click at [272, 374] on input "**" at bounding box center [270, 375] width 105 height 25
type input "*"
drag, startPoint x: 866, startPoint y: 438, endPoint x: 897, endPoint y: 441, distance: 31.7
click at [894, 441] on icon at bounding box center [892, 437] width 6 height 11
type input "*"
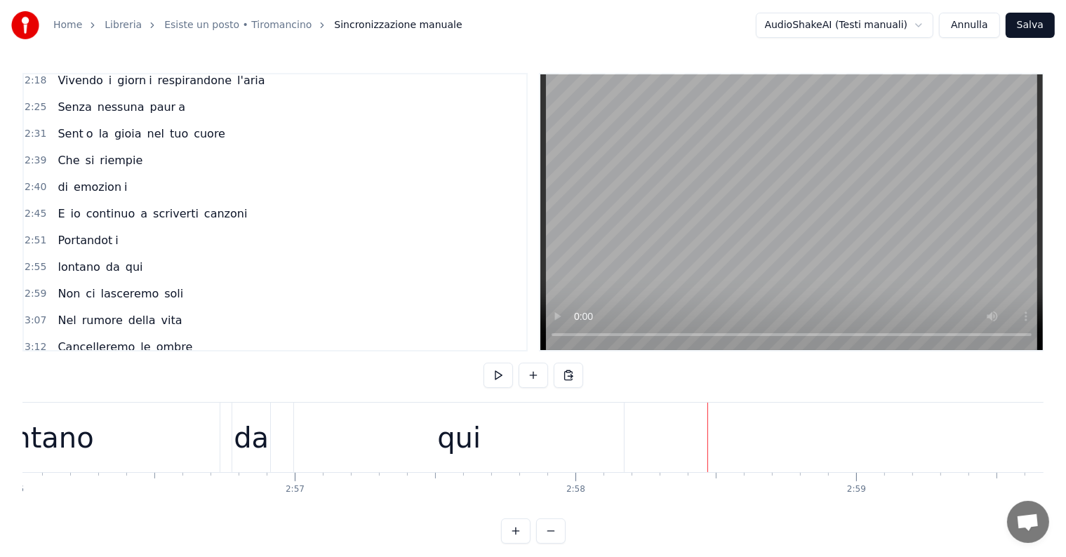
scroll to position [0, 49346]
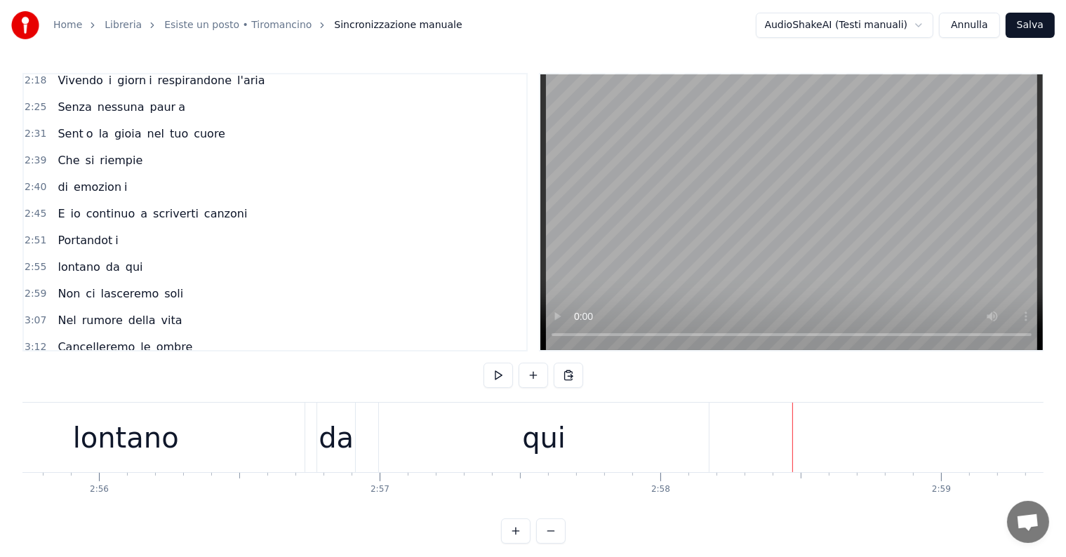
click at [586, 442] on div "qui" at bounding box center [544, 438] width 330 height 70
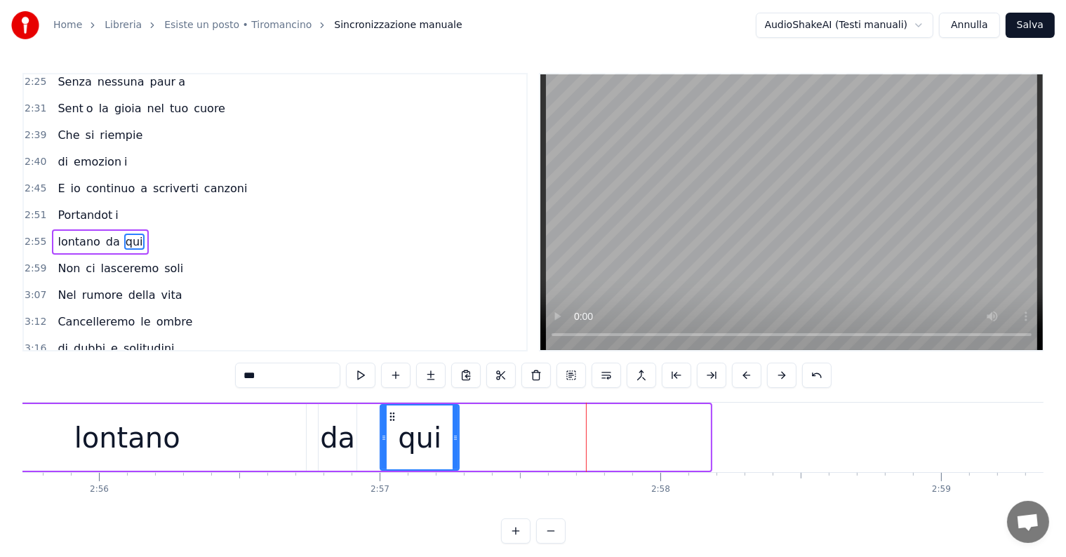
drag, startPoint x: 705, startPoint y: 428, endPoint x: 406, endPoint y: 415, distance: 298.6
click at [453, 428] on div at bounding box center [456, 438] width 6 height 64
click at [297, 376] on input "***" at bounding box center [287, 375] width 105 height 25
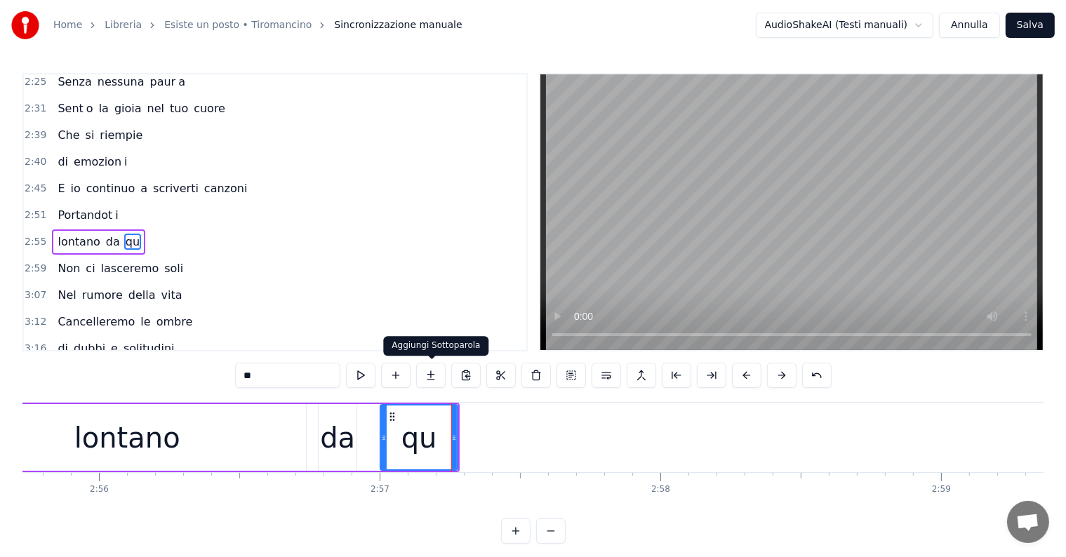
type input "**"
click at [423, 376] on button at bounding box center [430, 375] width 29 height 25
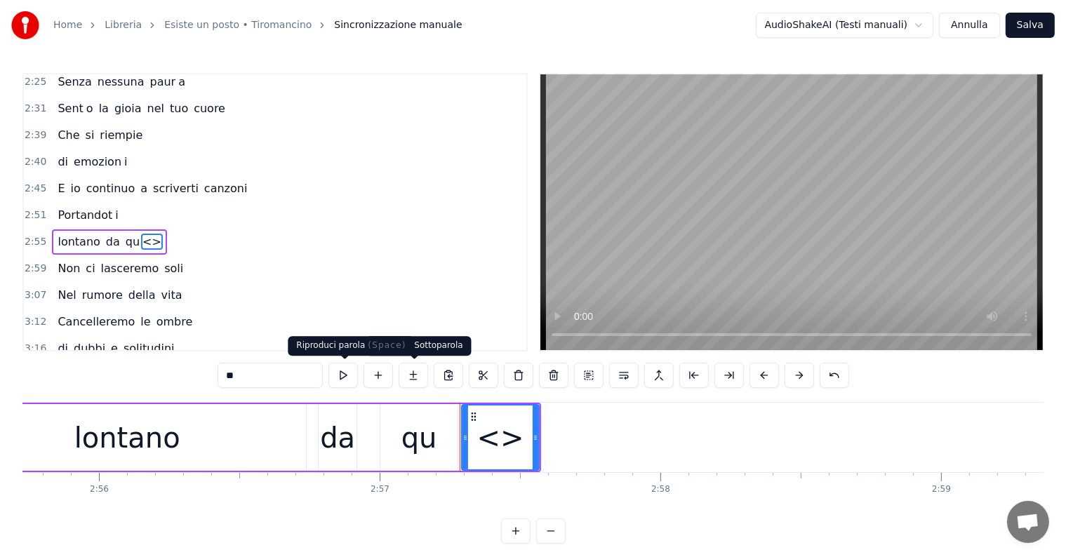
click at [274, 376] on input "**" at bounding box center [270, 375] width 105 height 25
type input "*"
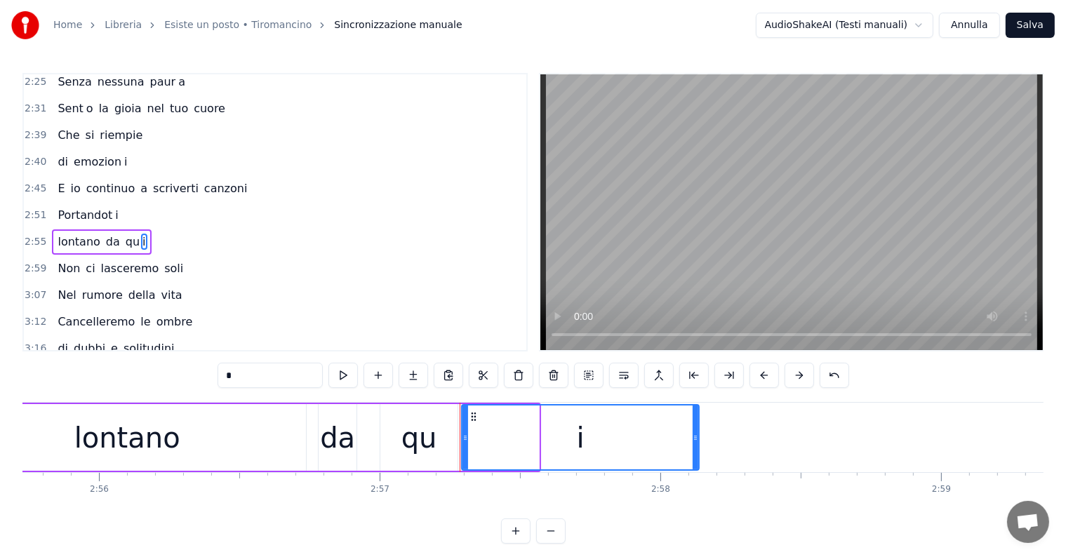
drag, startPoint x: 536, startPoint y: 442, endPoint x: 696, endPoint y: 455, distance: 160.6
click at [696, 455] on div at bounding box center [696, 438] width 6 height 64
click at [130, 426] on div "lontano" at bounding box center [127, 438] width 106 height 42
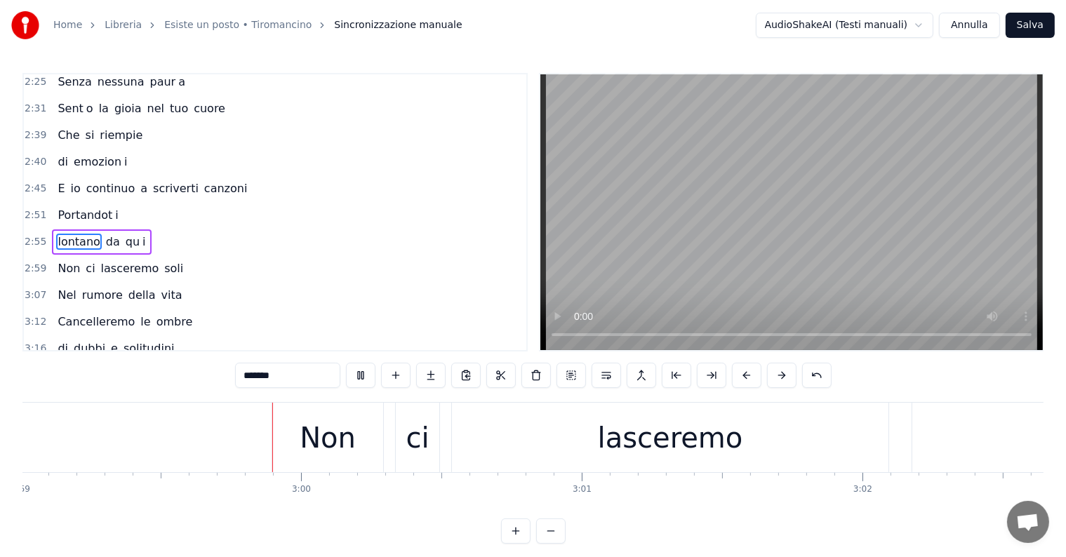
scroll to position [0, 50268]
click at [617, 425] on div "lasceremo" at bounding box center [669, 438] width 145 height 42
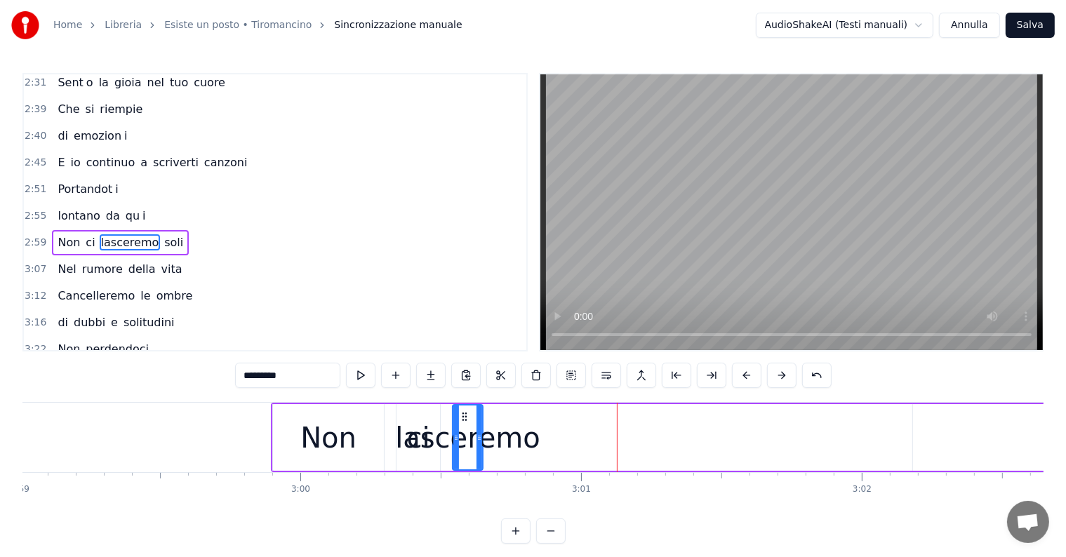
drag, startPoint x: 886, startPoint y: 439, endPoint x: 479, endPoint y: 448, distance: 406.6
click at [479, 448] on div at bounding box center [480, 438] width 6 height 64
click at [303, 374] on input "*********" at bounding box center [287, 375] width 105 height 25
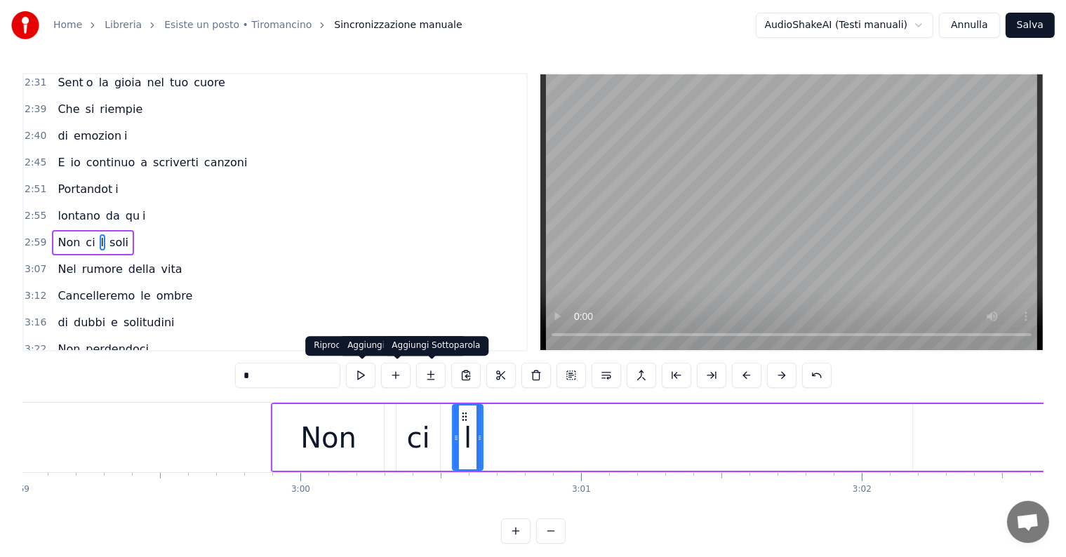
type input "*"
click at [427, 378] on button at bounding box center [430, 375] width 29 height 25
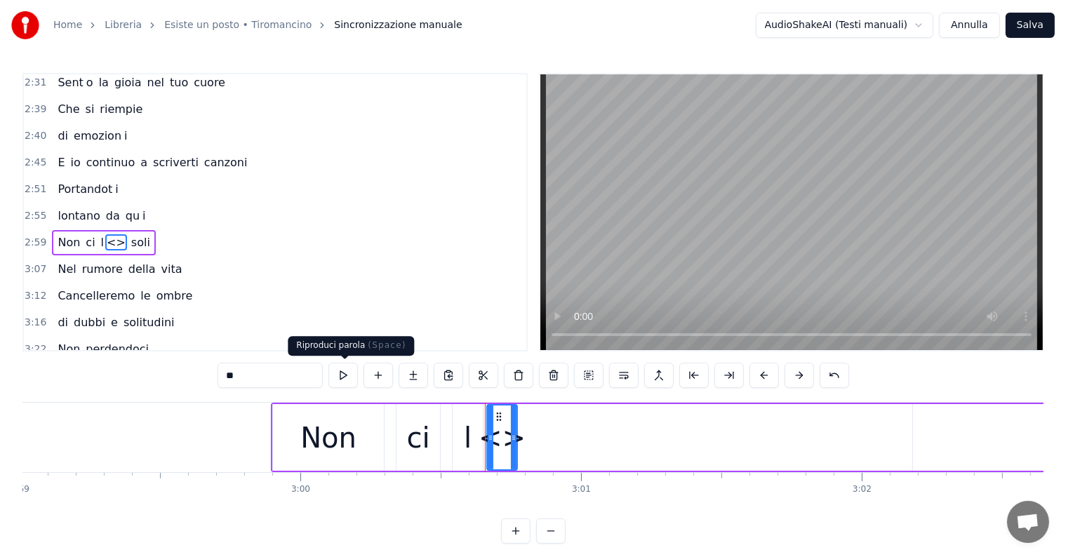
click at [258, 373] on input "**" at bounding box center [270, 375] width 105 height 25
type input "*"
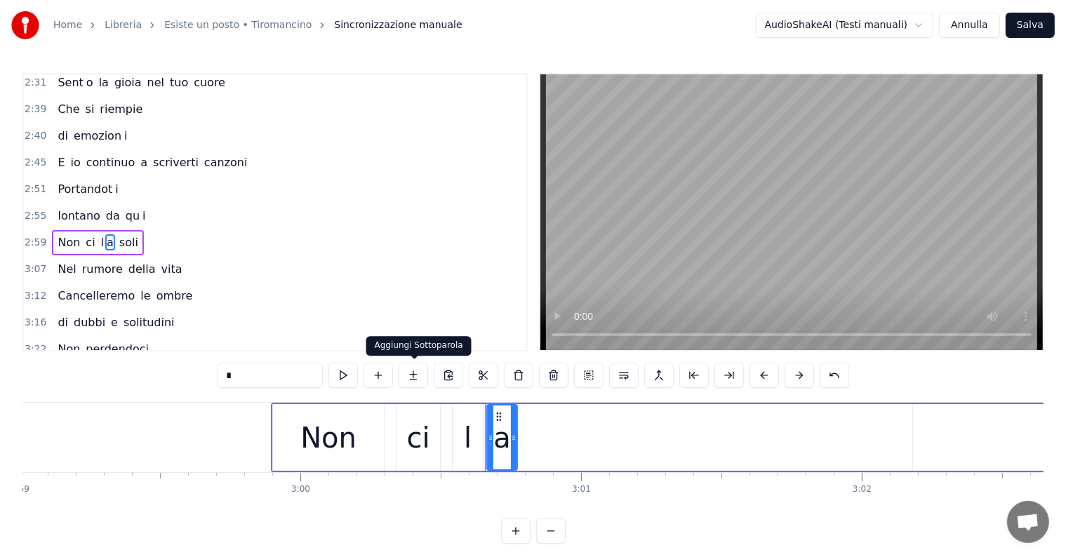
type input "*"
click at [417, 379] on button at bounding box center [413, 375] width 29 height 25
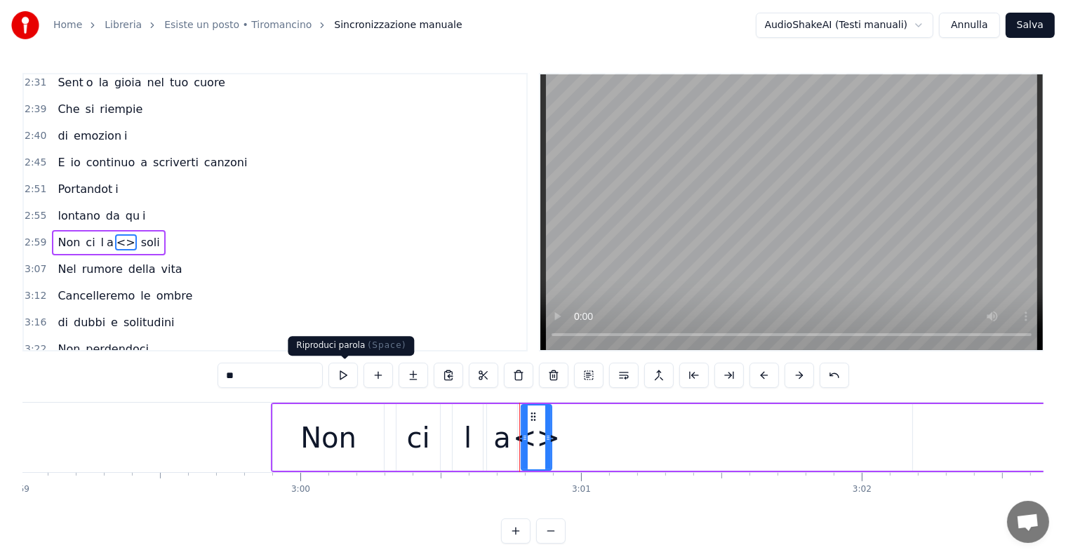
click at [251, 369] on input "**" at bounding box center [270, 375] width 105 height 25
type input "*"
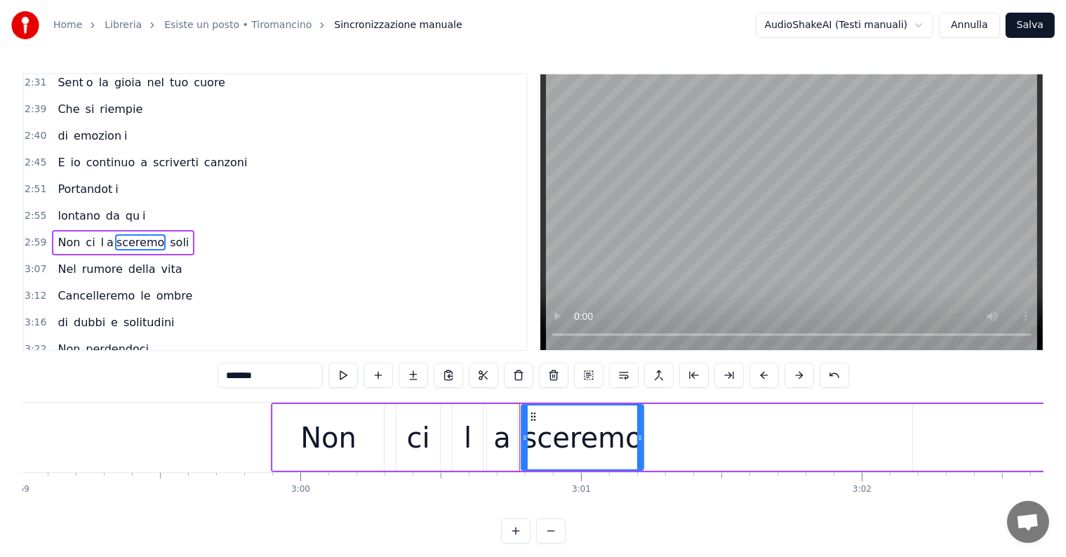
drag, startPoint x: 548, startPoint y: 427, endPoint x: 640, endPoint y: 434, distance: 92.2
click at [640, 434] on div at bounding box center [640, 438] width 6 height 64
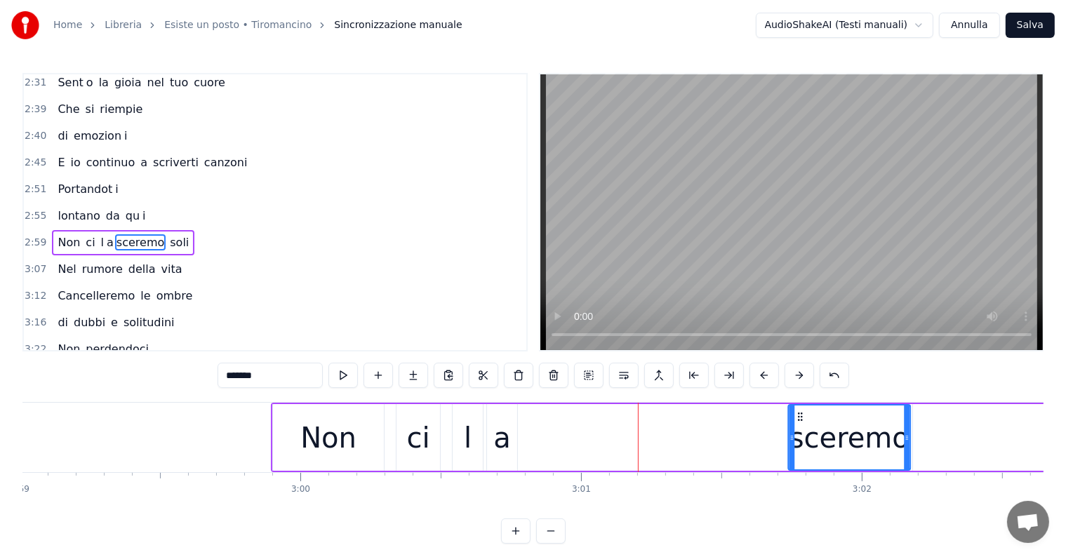
drag, startPoint x: 532, startPoint y: 413, endPoint x: 800, endPoint y: 413, distance: 267.5
click at [800, 413] on icon at bounding box center [800, 416] width 11 height 11
click at [500, 449] on div "a" at bounding box center [503, 438] width 18 height 42
type input "*"
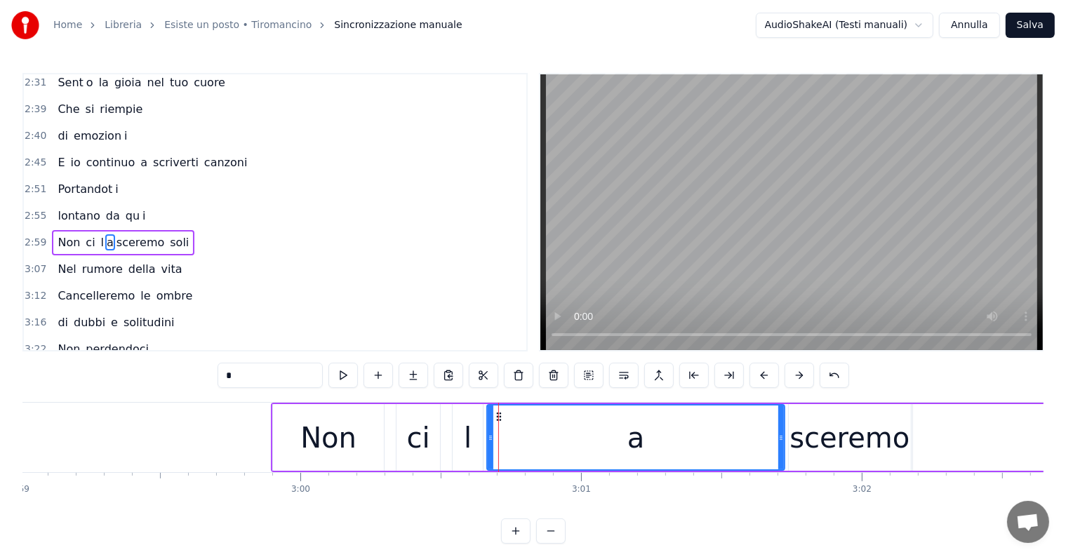
drag, startPoint x: 515, startPoint y: 439, endPoint x: 784, endPoint y: 432, distance: 269.0
click at [784, 432] on icon at bounding box center [782, 437] width 6 height 11
click at [486, 439] on icon at bounding box center [488, 437] width 6 height 11
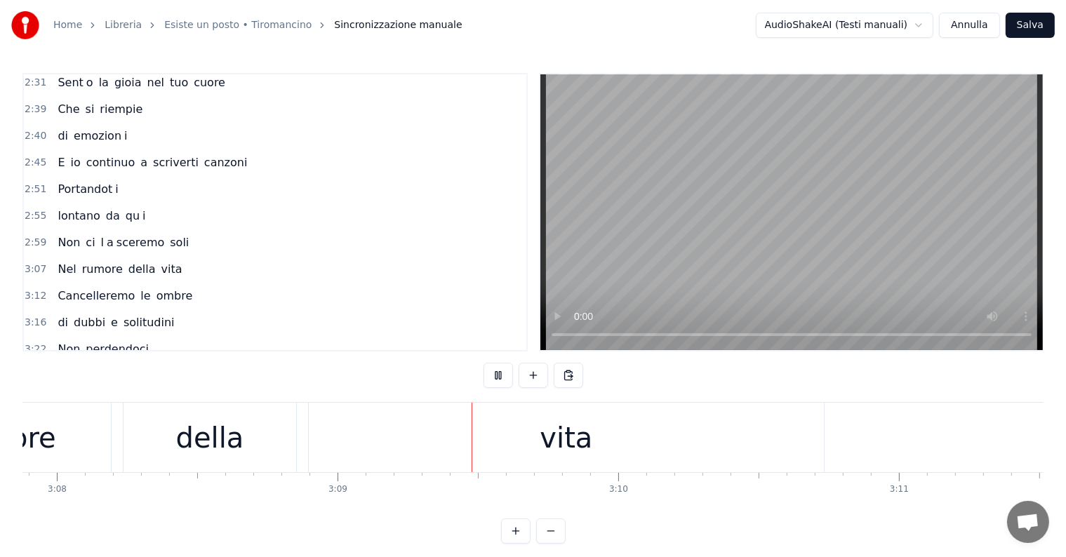
scroll to position [0, 52985]
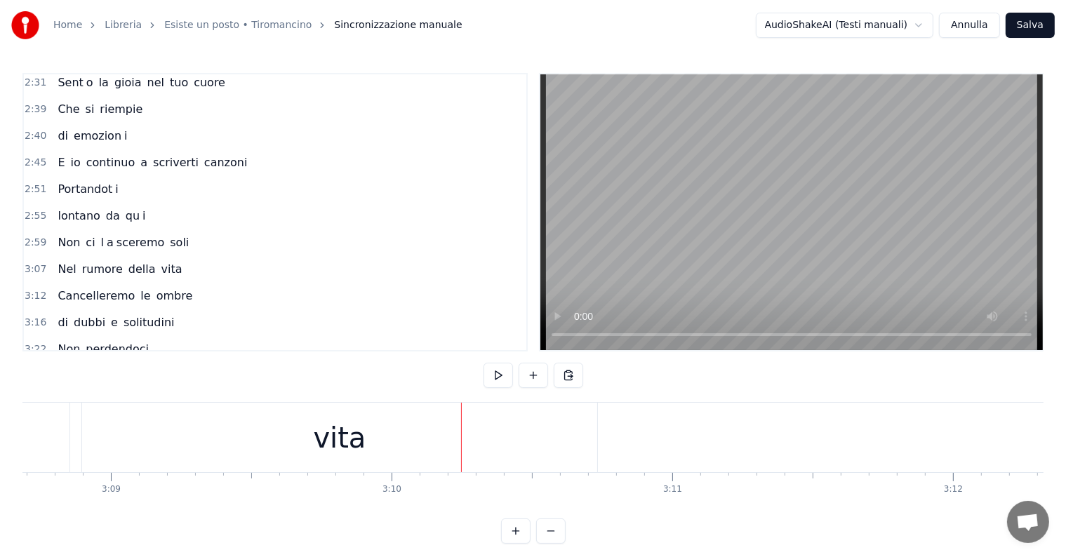
click at [354, 444] on div "vita" at bounding box center [339, 438] width 53 height 42
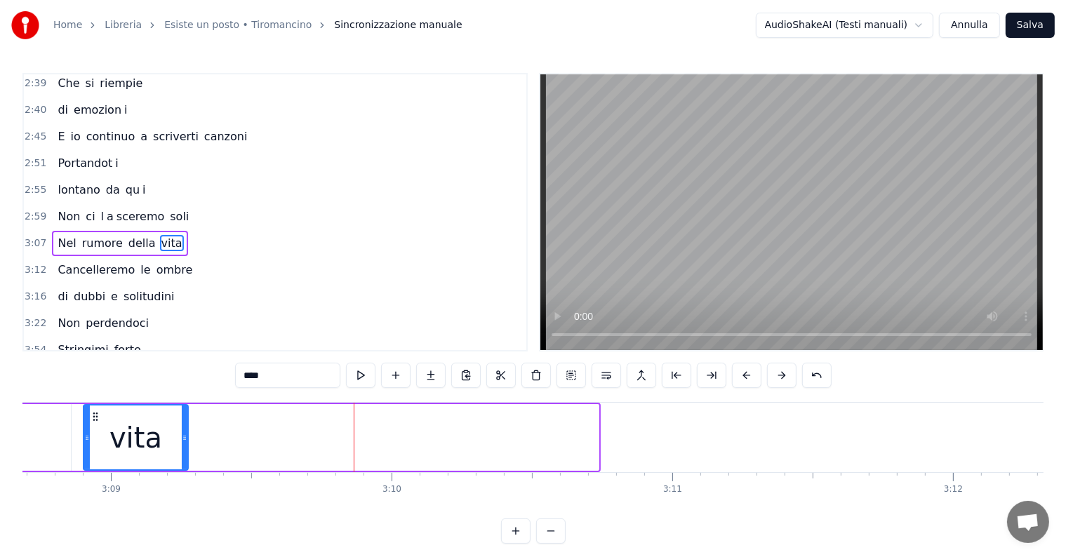
drag, startPoint x: 594, startPoint y: 430, endPoint x: 183, endPoint y: 430, distance: 410.7
click at [183, 430] on div at bounding box center [185, 438] width 6 height 64
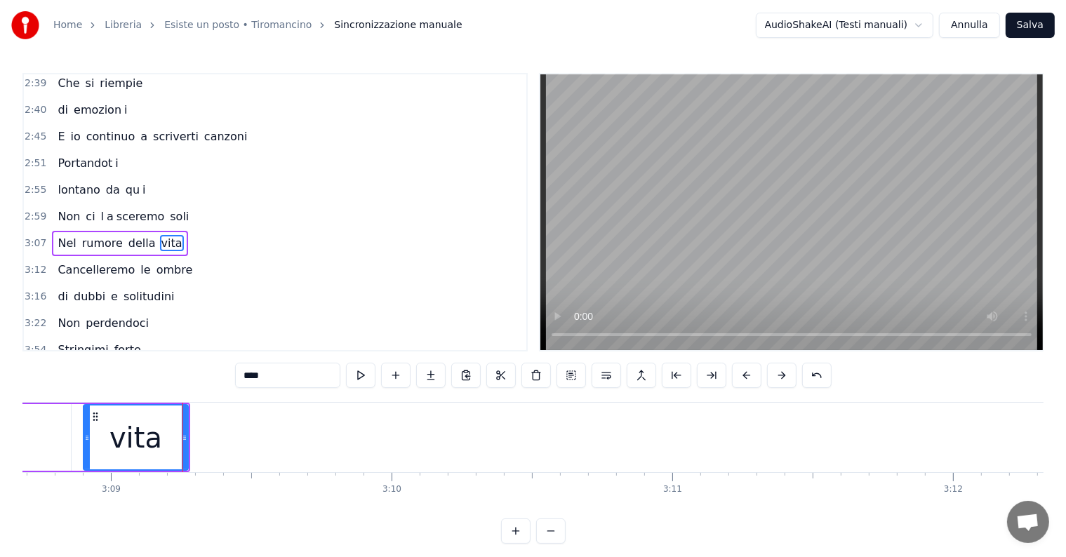
click at [293, 368] on input "****" at bounding box center [287, 375] width 105 height 25
type input "***"
click at [434, 378] on button at bounding box center [430, 375] width 29 height 25
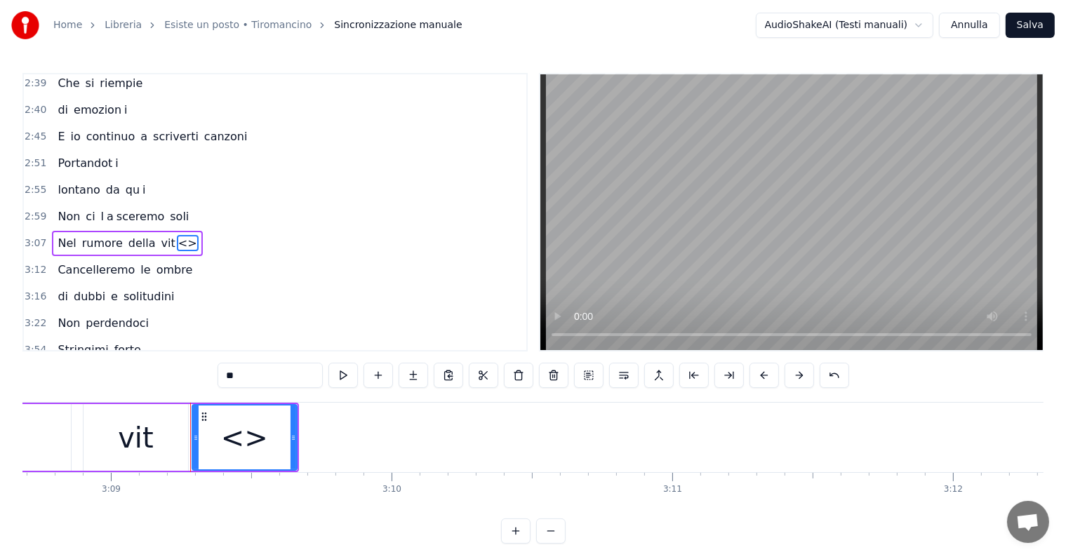
click at [273, 375] on input "**" at bounding box center [270, 375] width 105 height 25
type input "*"
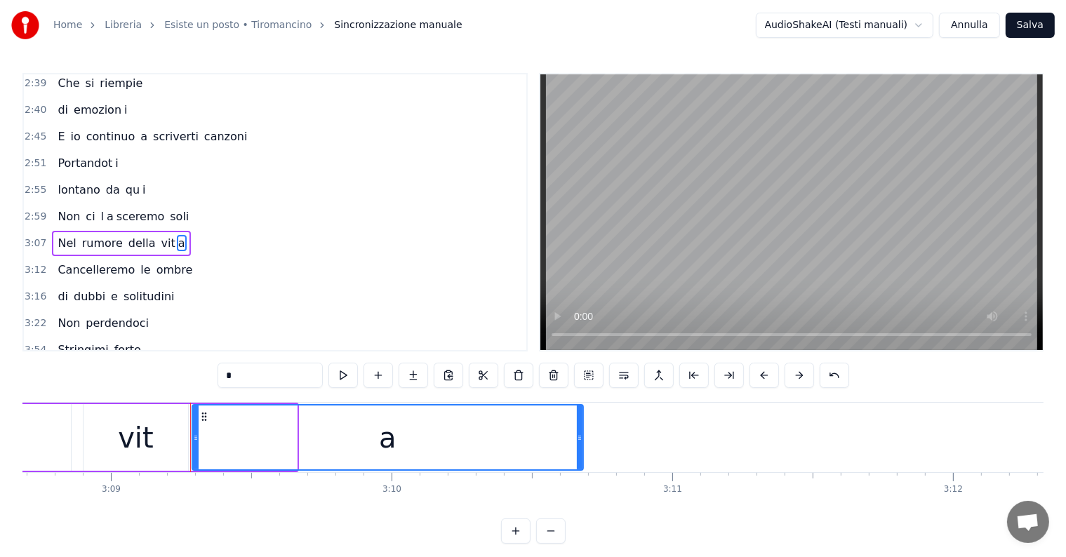
drag, startPoint x: 292, startPoint y: 432, endPoint x: 581, endPoint y: 432, distance: 288.5
click at [581, 432] on icon at bounding box center [580, 437] width 6 height 11
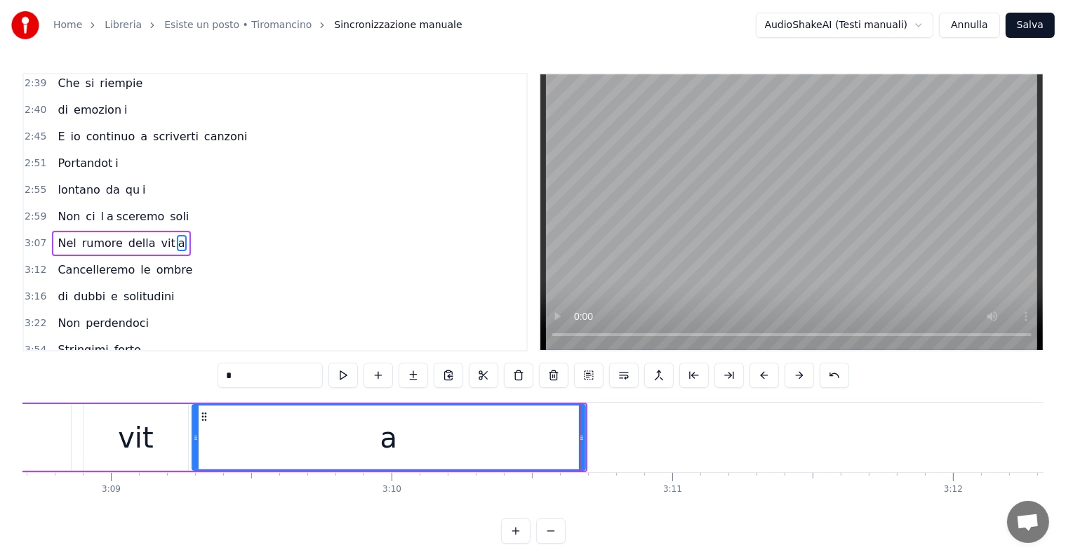
click at [139, 417] on div "vit" at bounding box center [135, 438] width 35 height 42
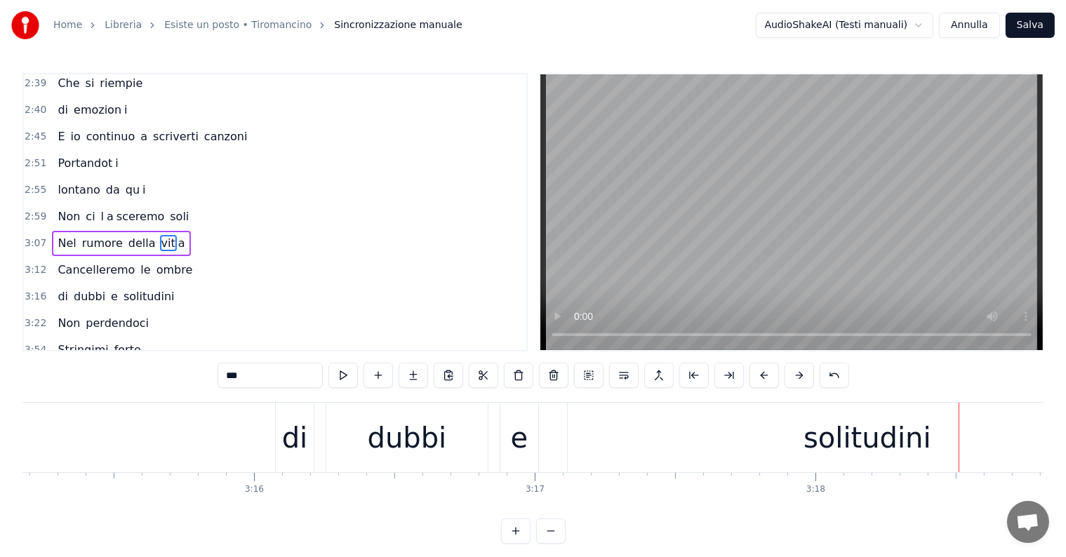
scroll to position [0, 54932]
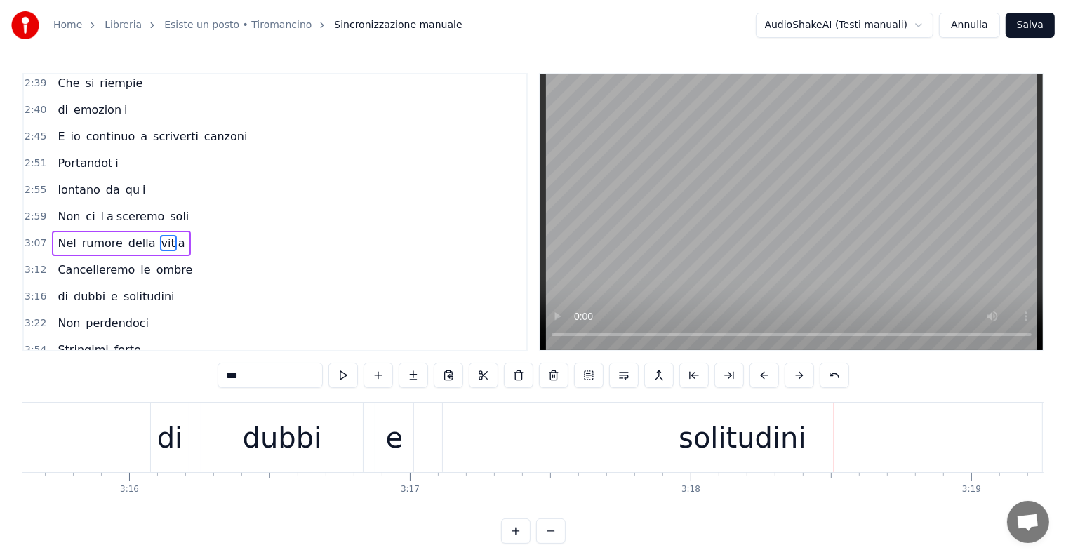
click at [736, 442] on div "solitudini" at bounding box center [743, 438] width 128 height 42
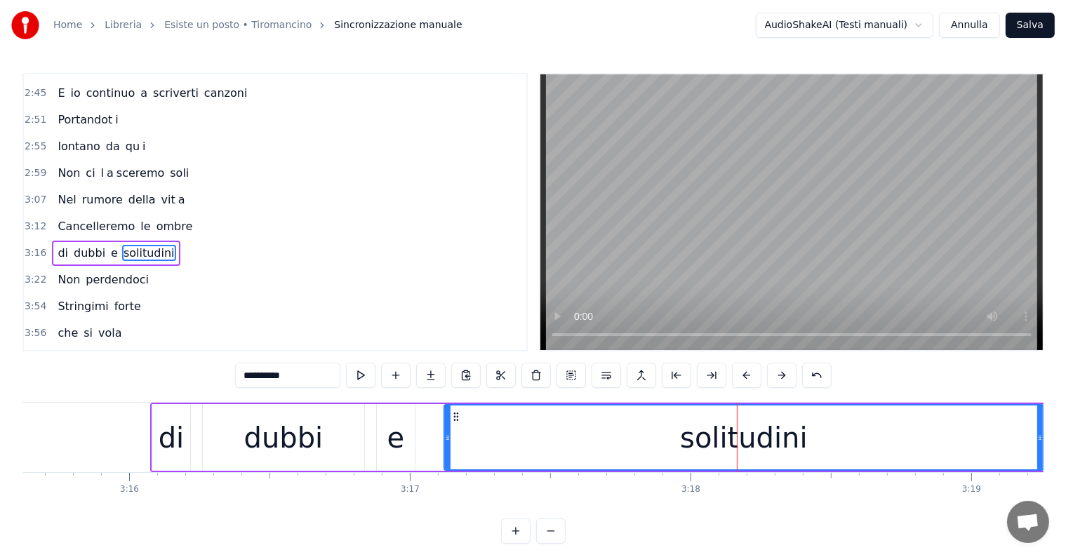
scroll to position [856, 0]
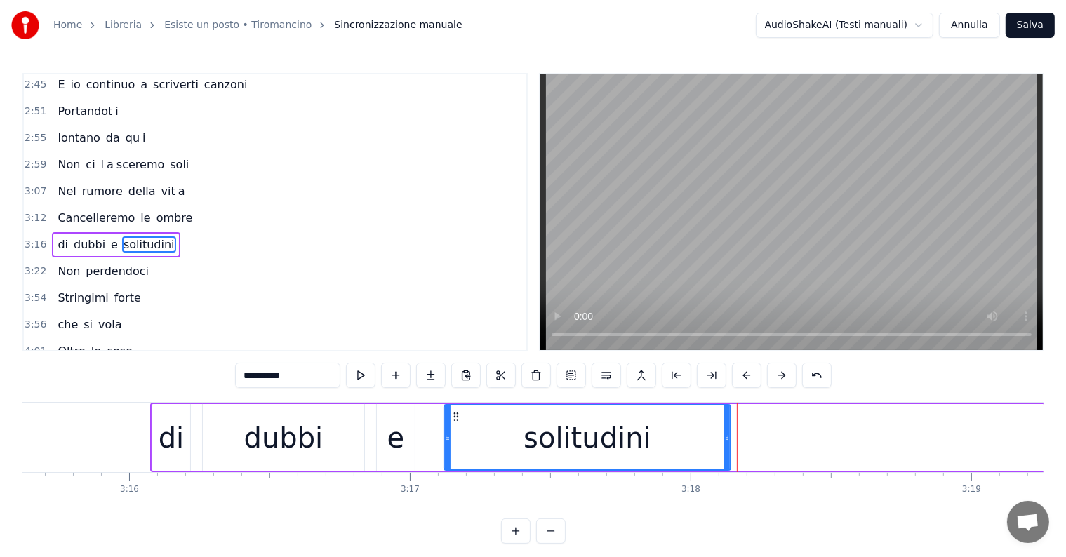
drag, startPoint x: 1040, startPoint y: 421, endPoint x: 727, endPoint y: 421, distance: 313.1
click at [727, 421] on div at bounding box center [727, 438] width 6 height 64
click at [307, 373] on input "**********" at bounding box center [287, 375] width 105 height 25
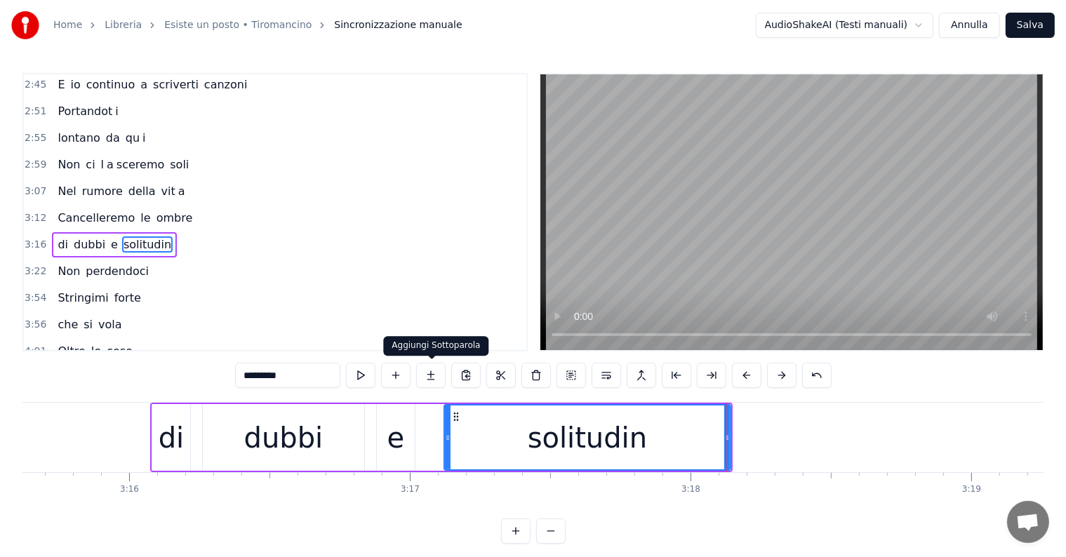
type input "*********"
click at [428, 377] on button at bounding box center [430, 375] width 29 height 25
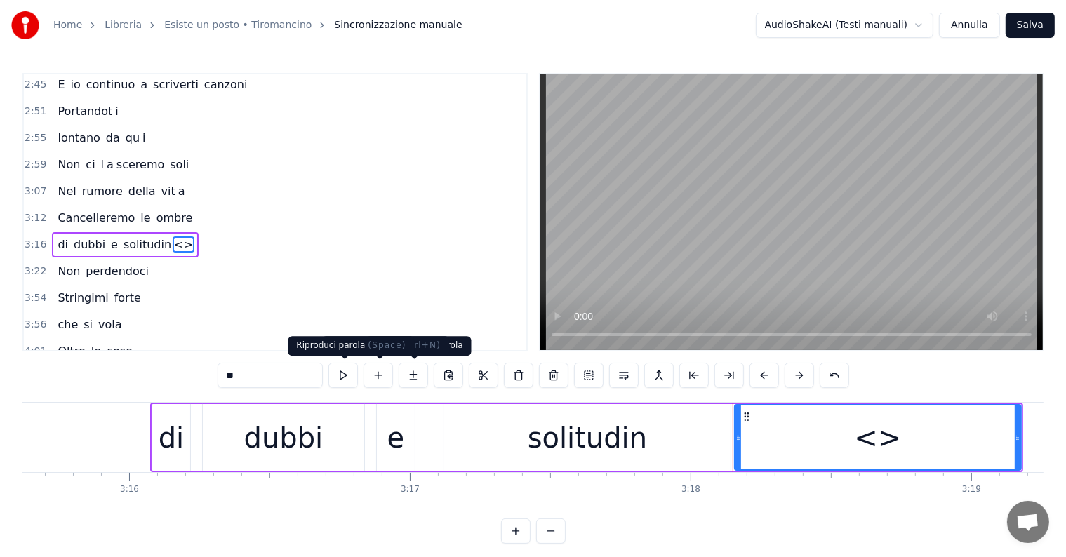
click at [285, 371] on input "**" at bounding box center [270, 375] width 105 height 25
type input "*"
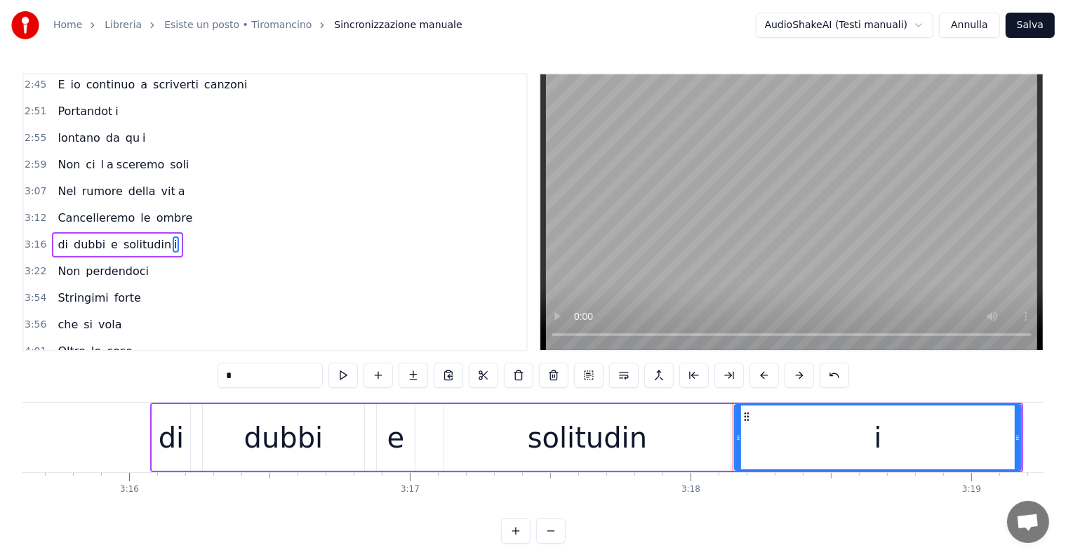
type input "*"
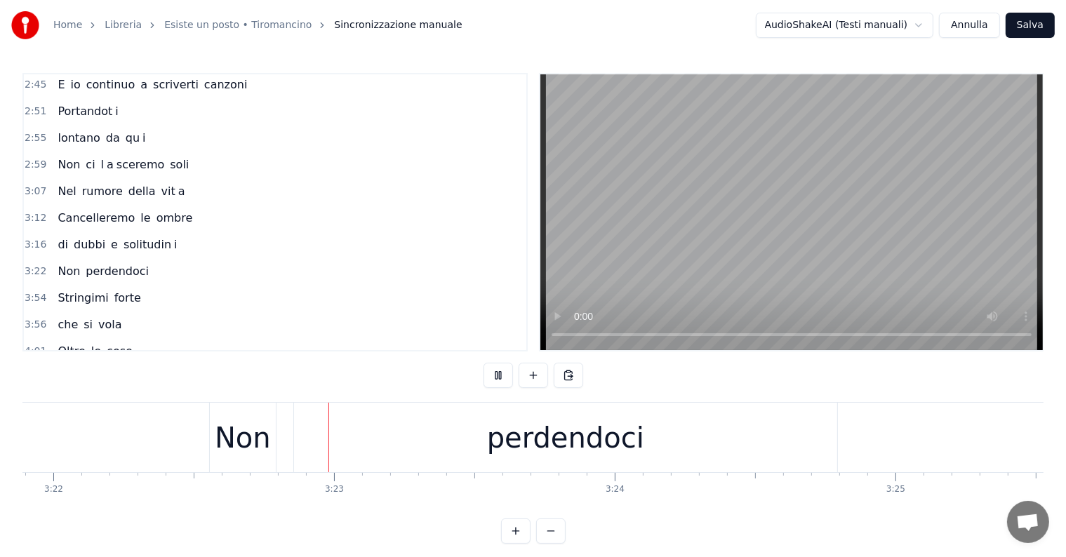
scroll to position [0, 56732]
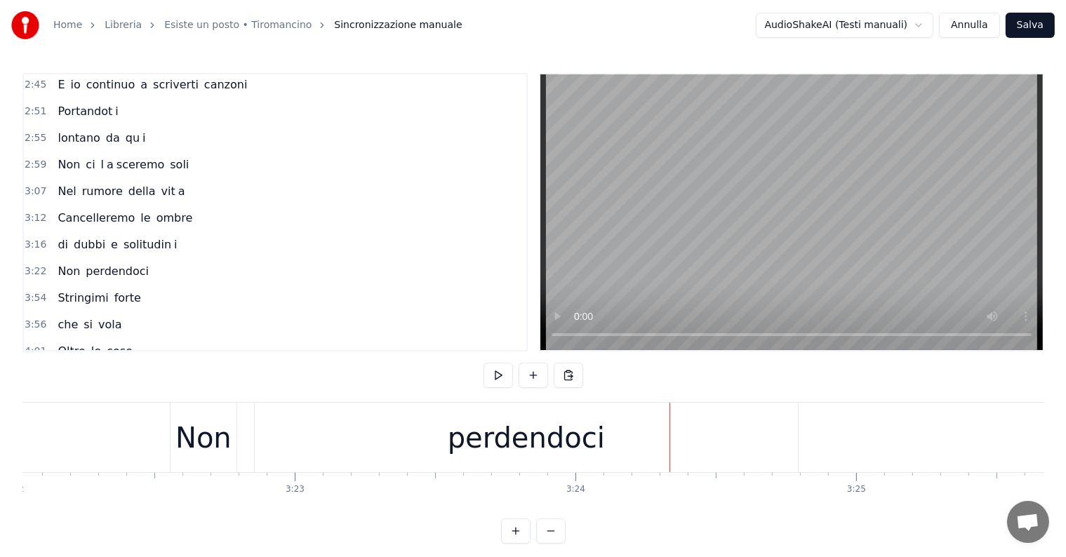
click at [536, 443] on div "perdendoci" at bounding box center [526, 438] width 157 height 42
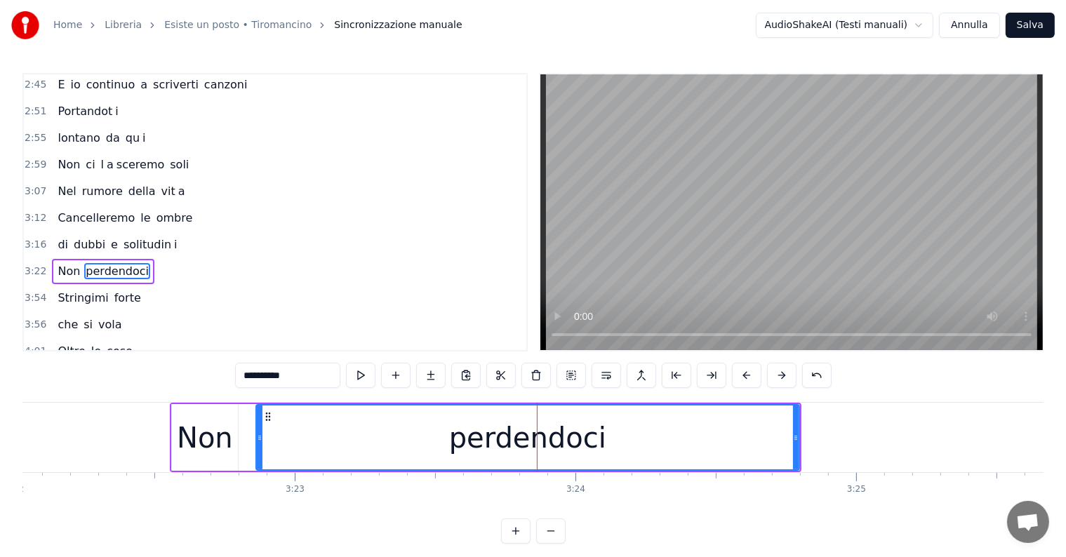
scroll to position [882, 0]
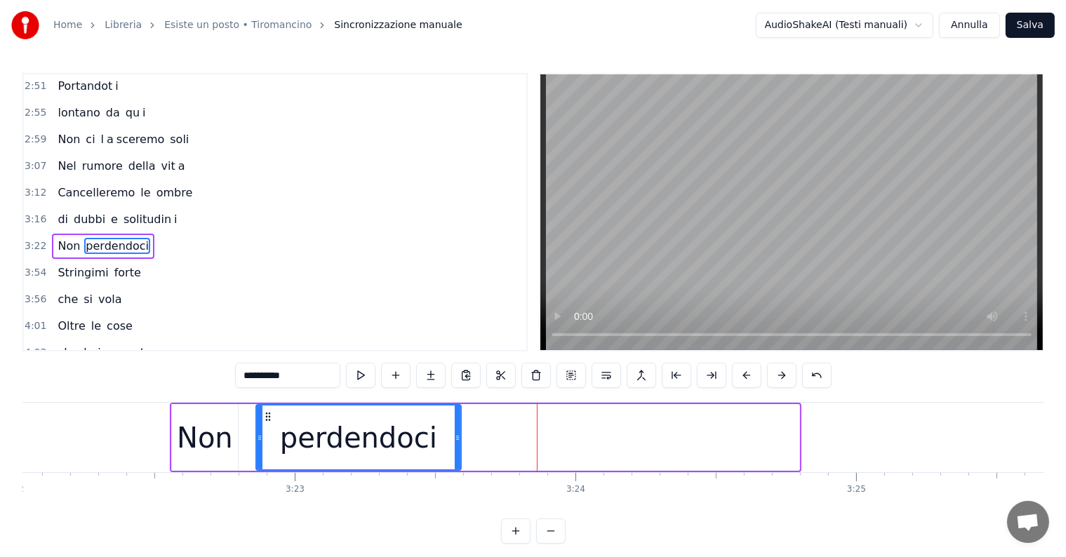
drag, startPoint x: 798, startPoint y: 428, endPoint x: 459, endPoint y: 428, distance: 338.4
click at [459, 428] on div at bounding box center [458, 438] width 6 height 64
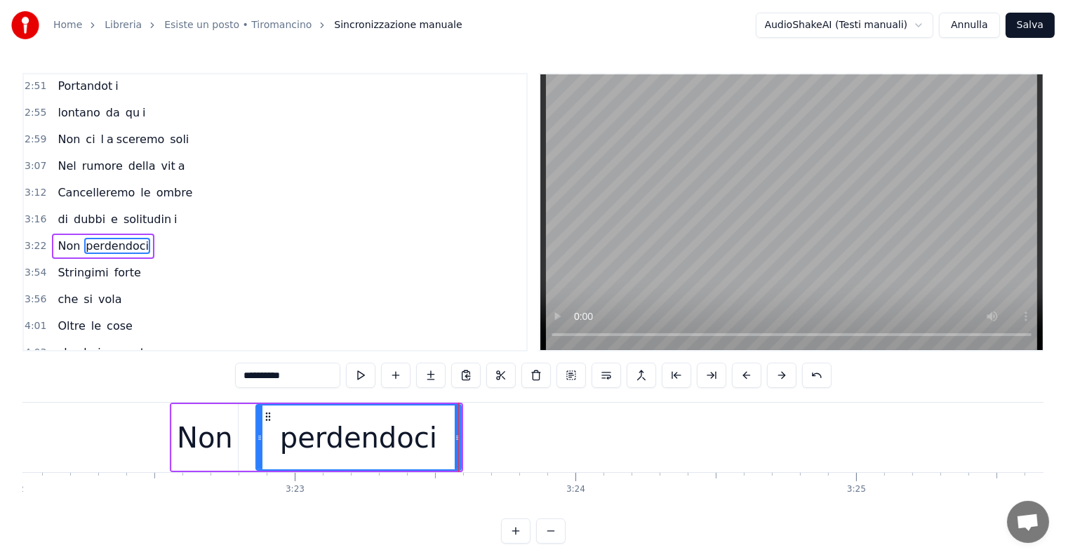
click at [315, 373] on input "**********" at bounding box center [287, 375] width 105 height 25
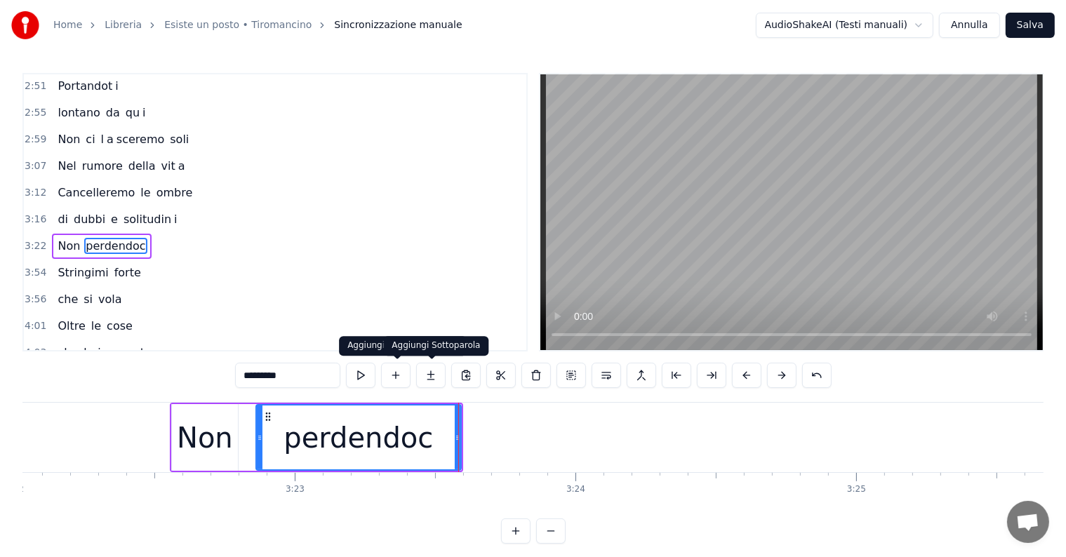
type input "*********"
click at [430, 376] on button at bounding box center [430, 375] width 29 height 25
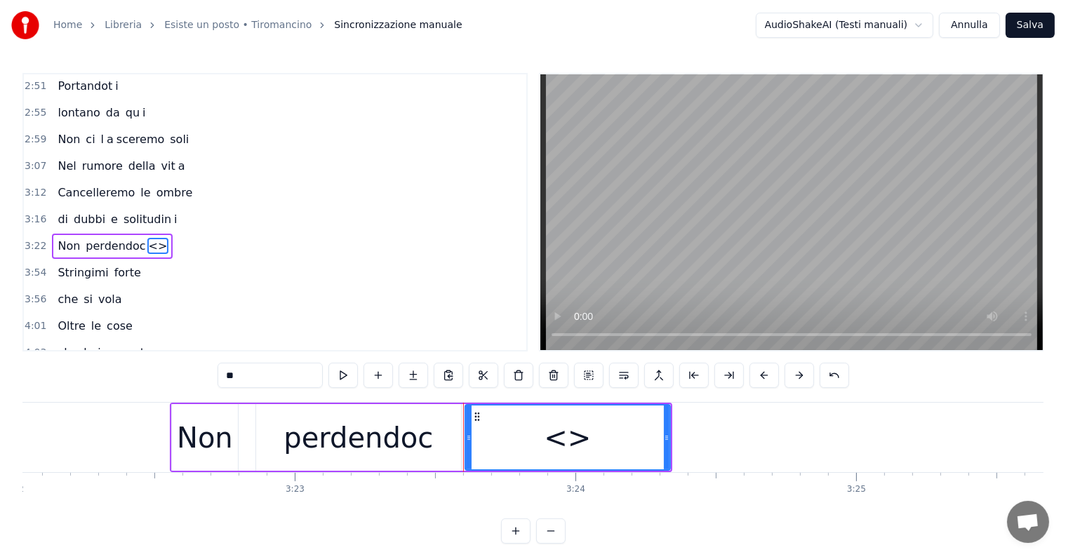
click at [250, 381] on input "**" at bounding box center [270, 375] width 105 height 25
type input "*"
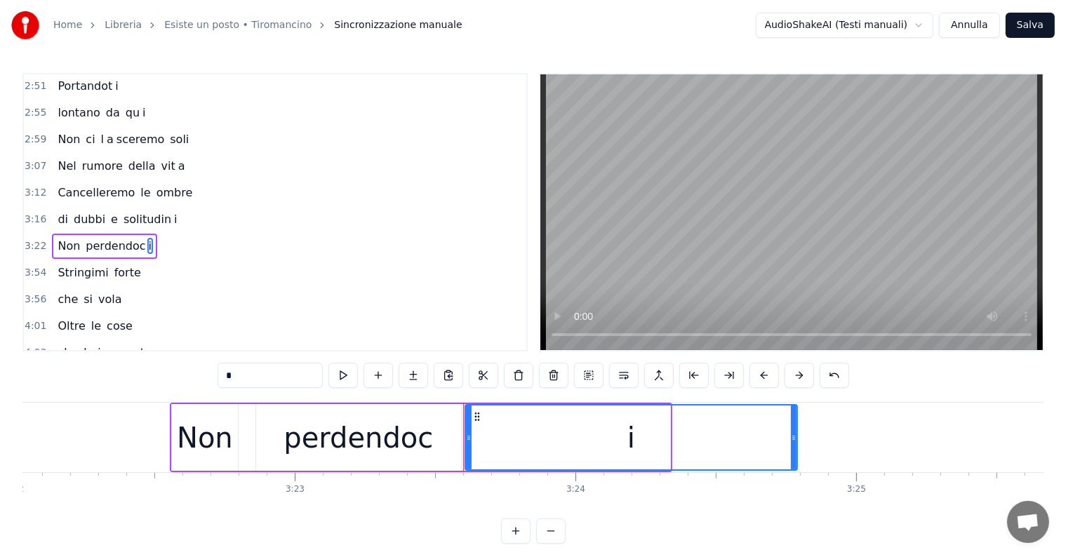
drag, startPoint x: 666, startPoint y: 434, endPoint x: 795, endPoint y: 446, distance: 129.7
click at [795, 446] on div at bounding box center [794, 438] width 6 height 64
type input "*"
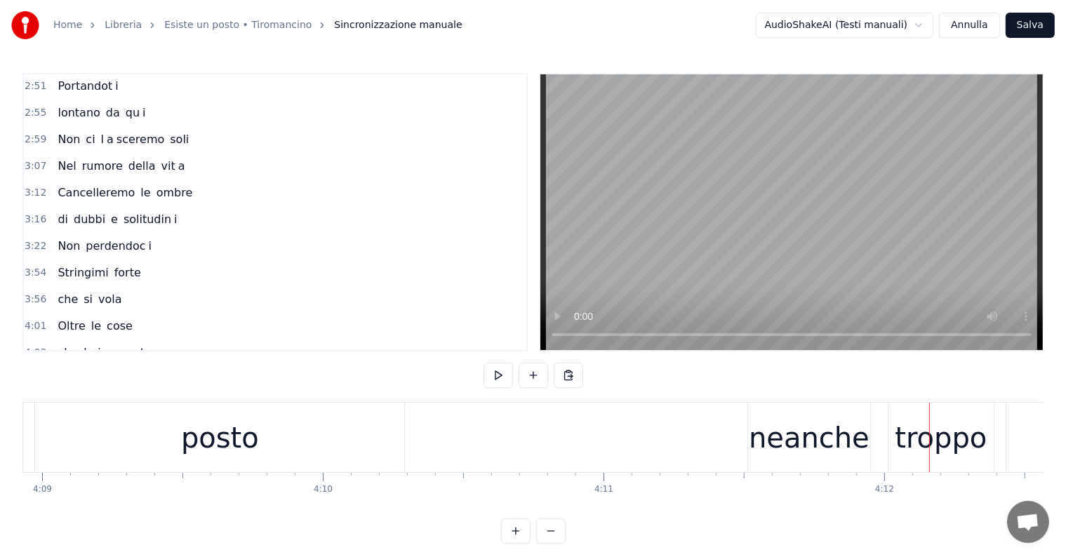
scroll to position [0, 69881]
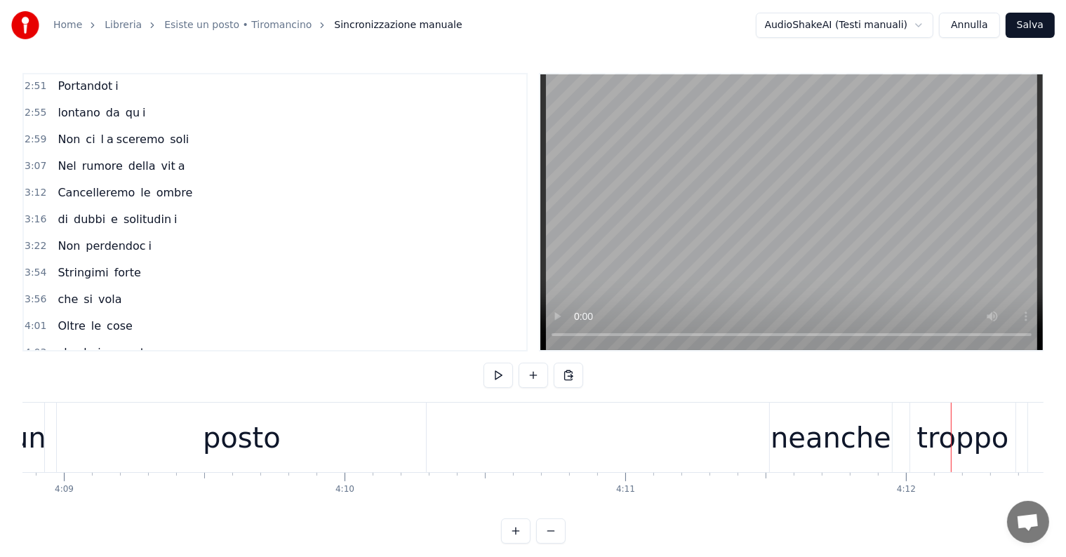
click at [211, 413] on div "posto" at bounding box center [241, 438] width 369 height 70
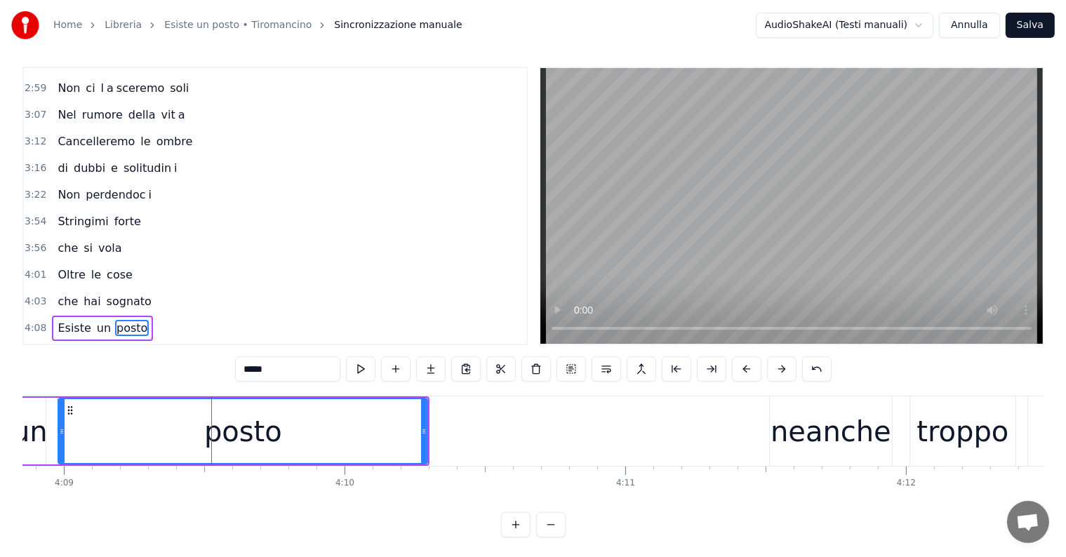
scroll to position [938, 0]
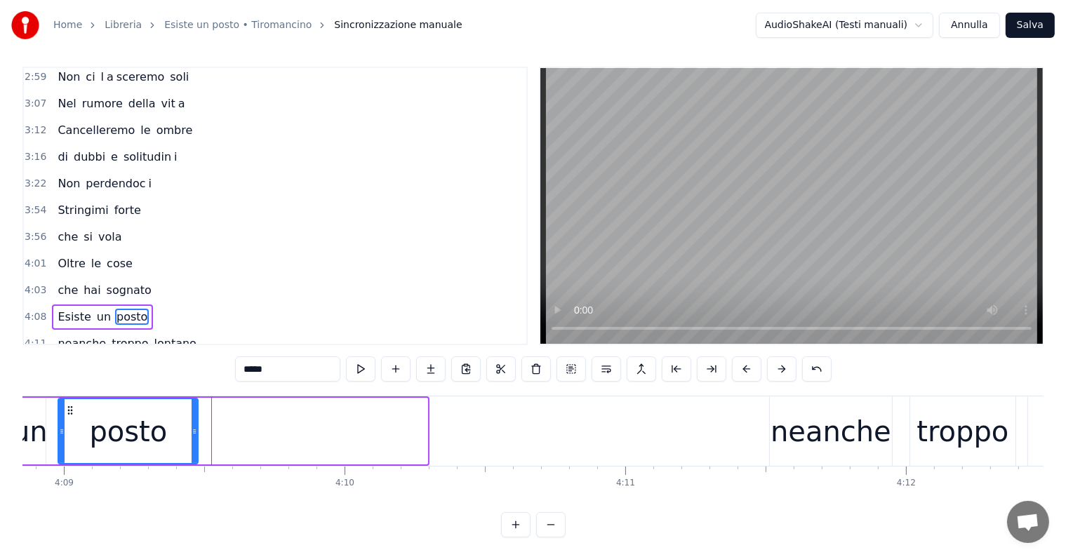
drag, startPoint x: 423, startPoint y: 430, endPoint x: 193, endPoint y: 425, distance: 229.6
click at [193, 426] on icon at bounding box center [195, 431] width 6 height 11
click at [292, 366] on input "*****" at bounding box center [287, 369] width 105 height 25
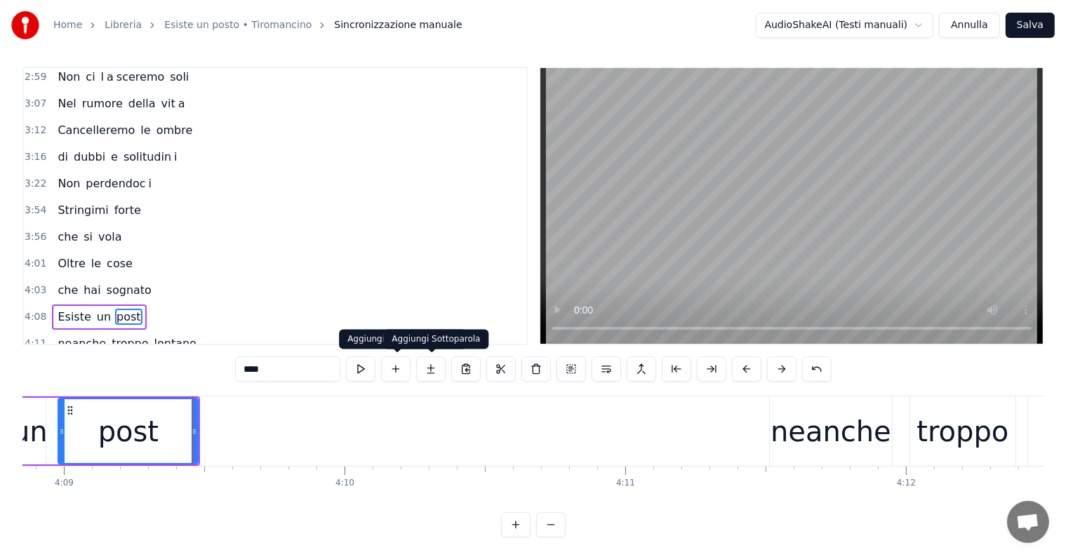
type input "****"
click at [427, 366] on button at bounding box center [430, 369] width 29 height 25
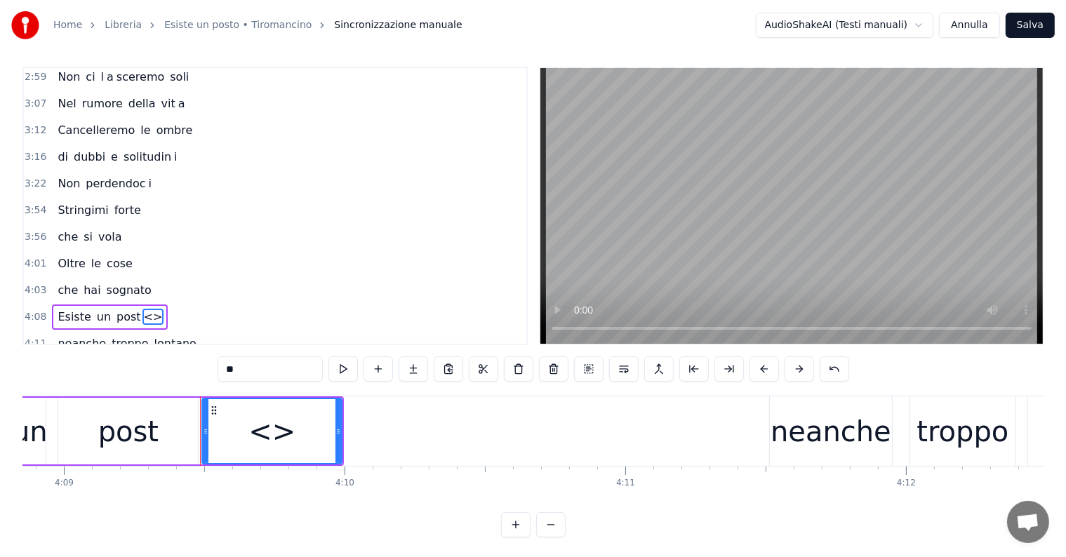
click at [258, 371] on input "**" at bounding box center [270, 369] width 105 height 25
type input "*"
drag, startPoint x: 338, startPoint y: 422, endPoint x: 375, endPoint y: 424, distance: 36.6
click at [375, 424] on div at bounding box center [375, 431] width 6 height 64
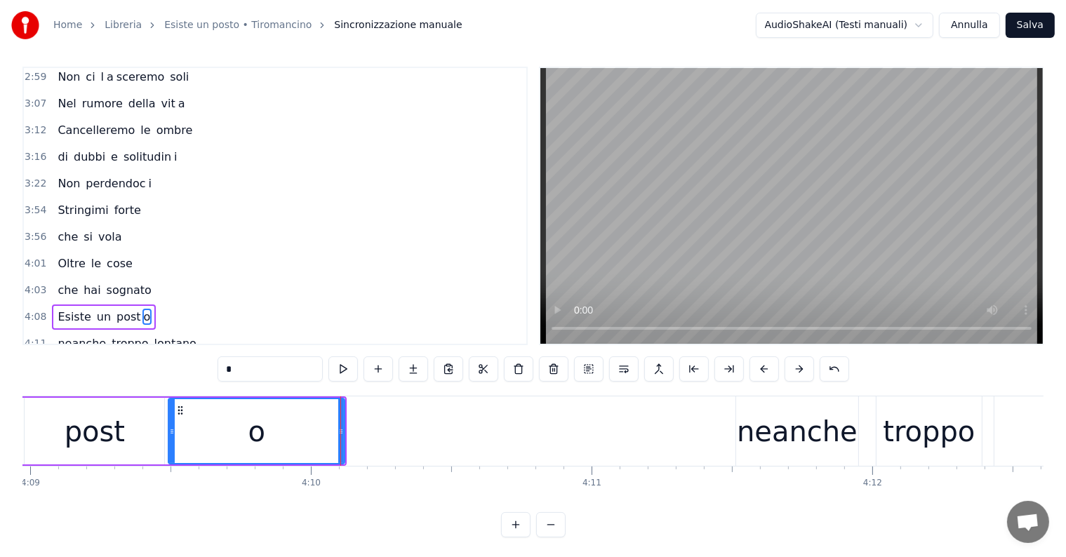
scroll to position [0, 69787]
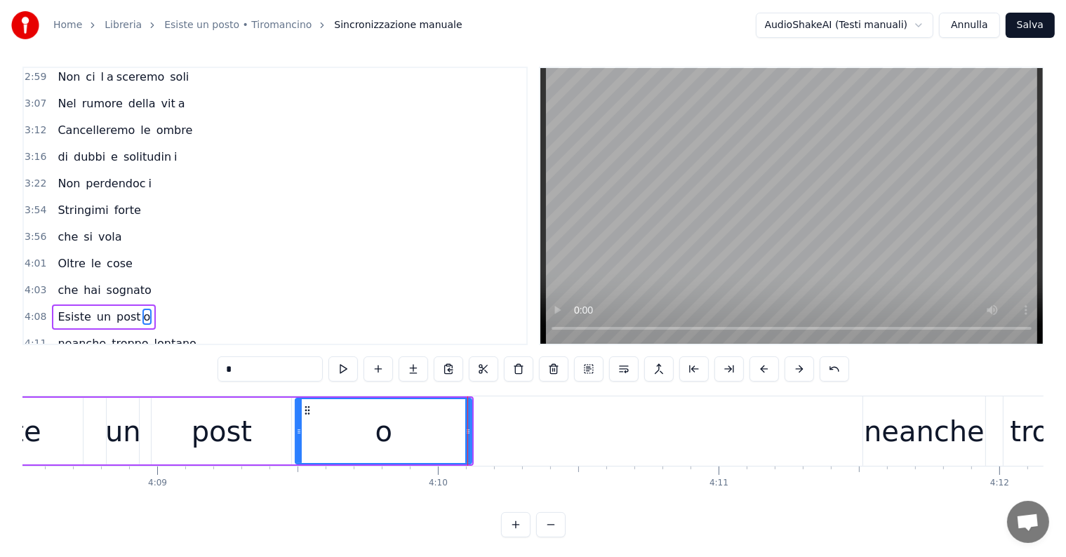
type input "*"
click at [64, 305] on div "Esiste un post o" at bounding box center [104, 317] width 104 height 25
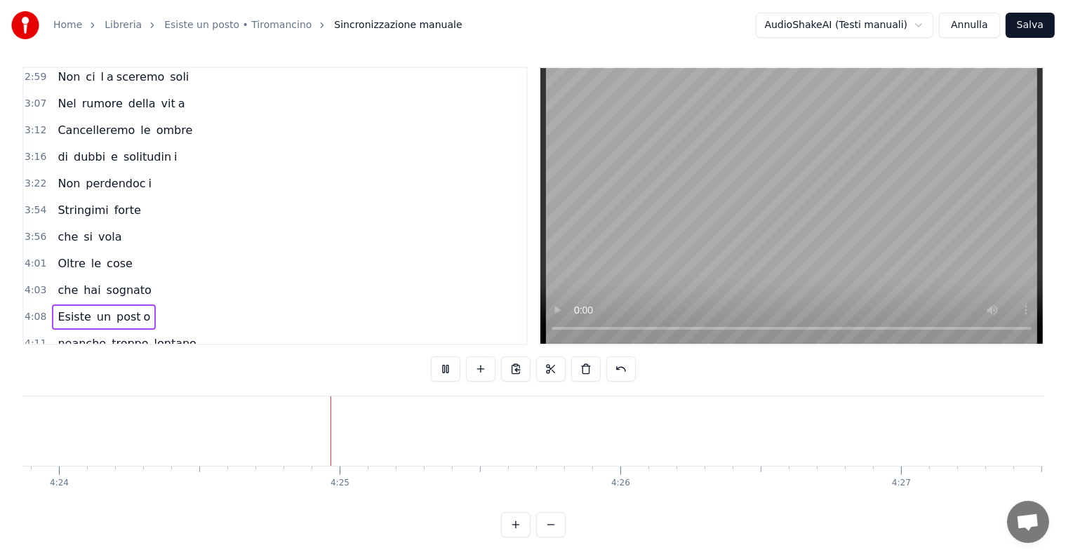
scroll to position [0, 74152]
click at [1031, 22] on button "Salva" at bounding box center [1030, 25] width 49 height 25
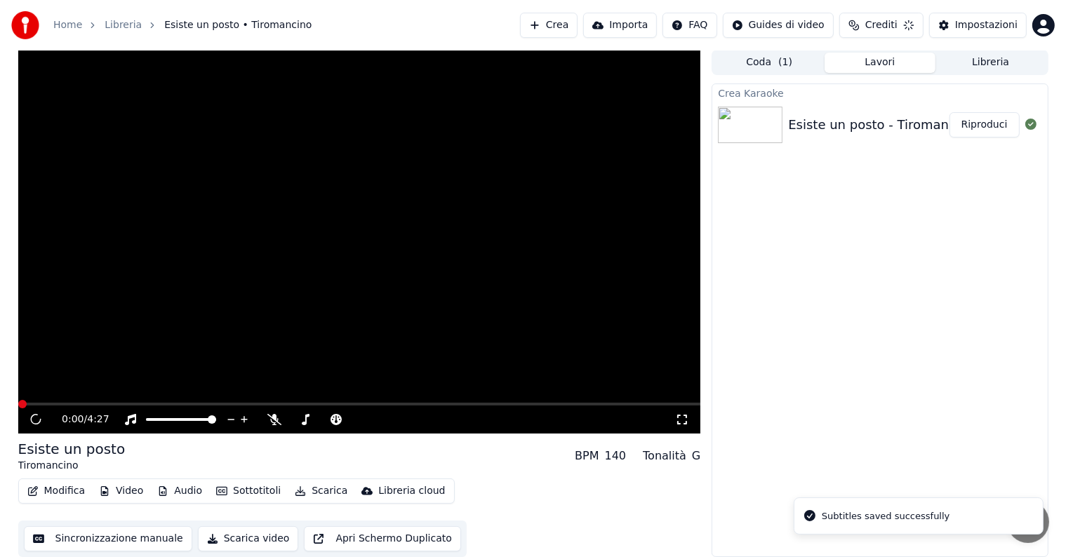
scroll to position [1, 0]
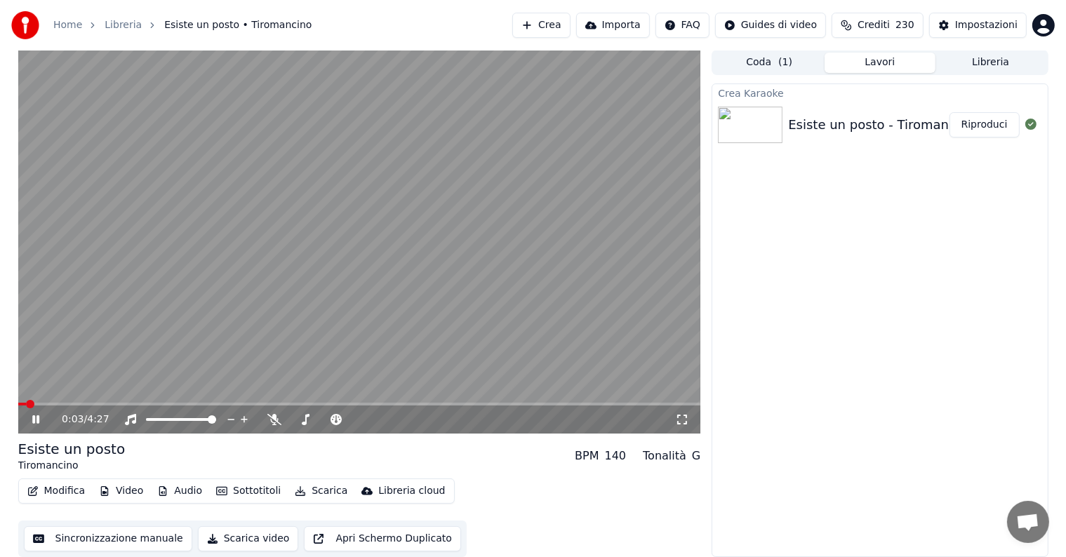
click at [496, 403] on span at bounding box center [359, 404] width 683 height 3
click at [545, 403] on span at bounding box center [359, 404] width 683 height 3
click at [34, 418] on icon at bounding box center [35, 420] width 7 height 8
click at [65, 493] on button "Modifica" at bounding box center [57, 492] width 70 height 20
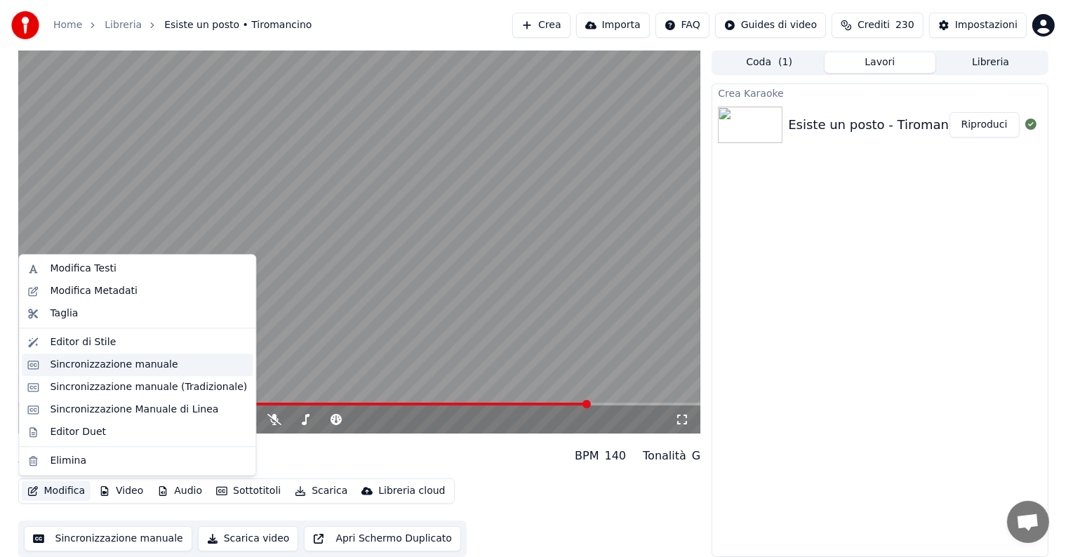
click at [103, 362] on div "Sincronizzazione manuale" at bounding box center [114, 365] width 128 height 14
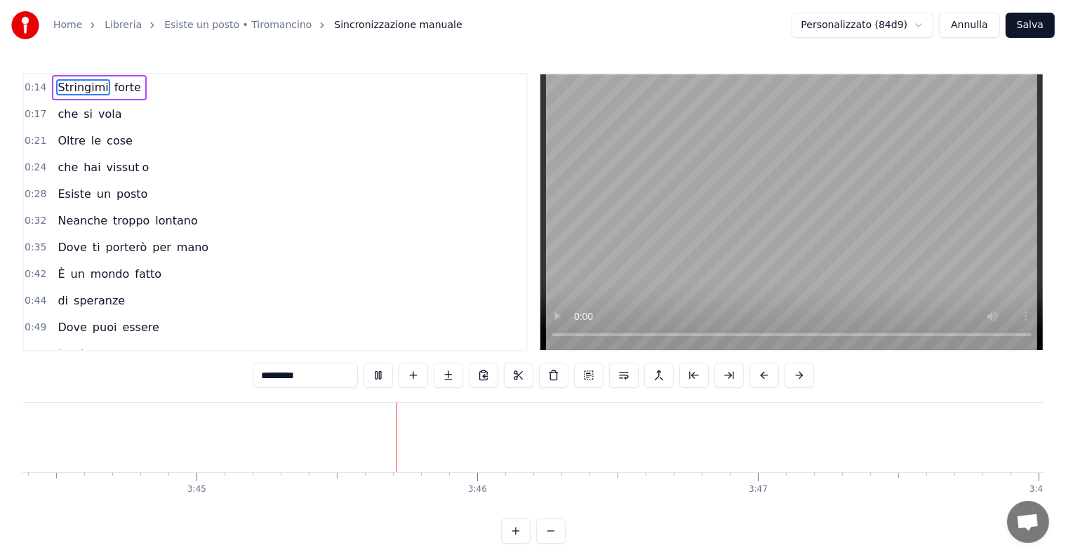
scroll to position [0, 63175]
click at [977, 25] on button "Annulla" at bounding box center [969, 25] width 61 height 25
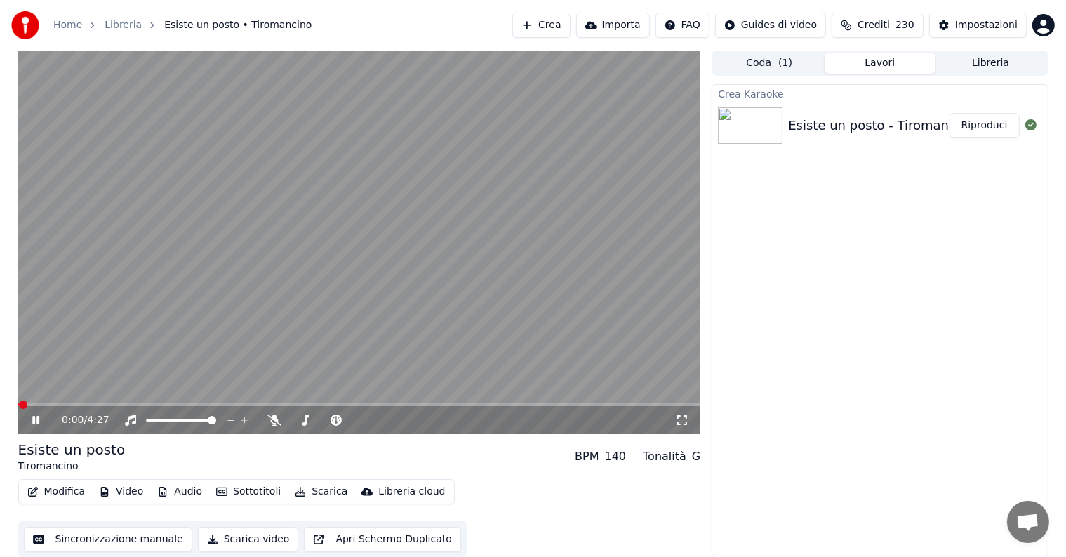
click at [477, 404] on span at bounding box center [359, 405] width 683 height 3
click at [552, 404] on span at bounding box center [359, 405] width 683 height 3
click at [583, 405] on span at bounding box center [359, 405] width 683 height 3
click at [36, 419] on icon at bounding box center [45, 420] width 33 height 11
click at [966, 129] on button "Riproduci" at bounding box center [985, 125] width 70 height 25
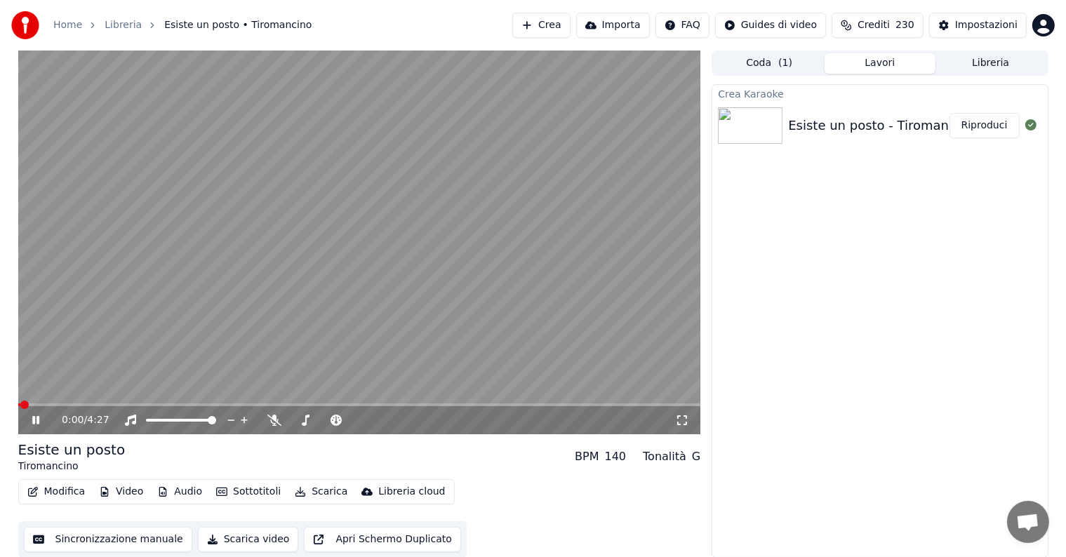
click at [36, 416] on icon at bounding box center [45, 420] width 33 height 11
click at [315, 485] on button "Scarica" at bounding box center [321, 492] width 64 height 20
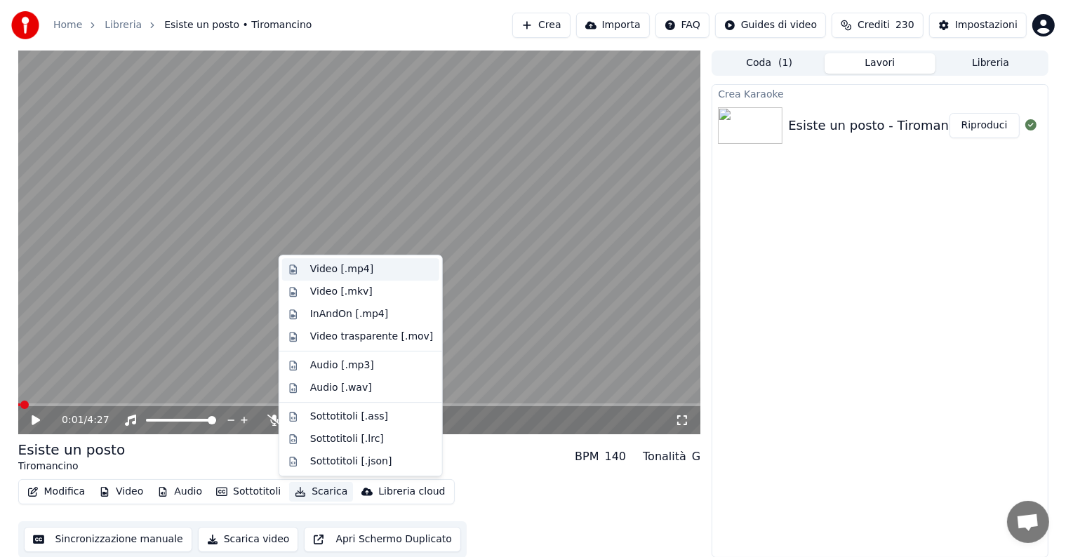
click at [348, 272] on div "Video [.mp4]" at bounding box center [341, 270] width 63 height 14
